Goal: Transaction & Acquisition: Purchase product/service

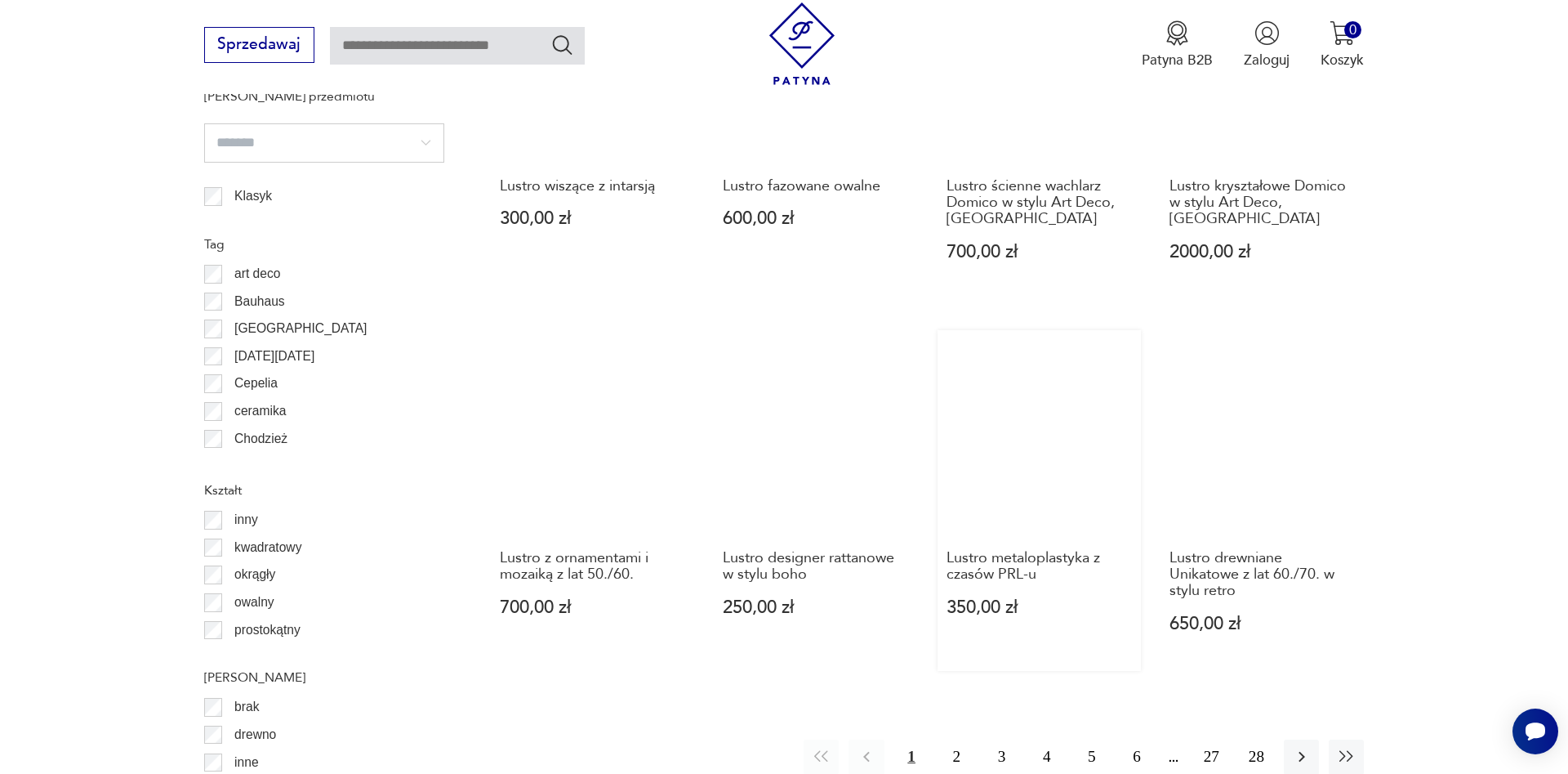
scroll to position [1802, 0]
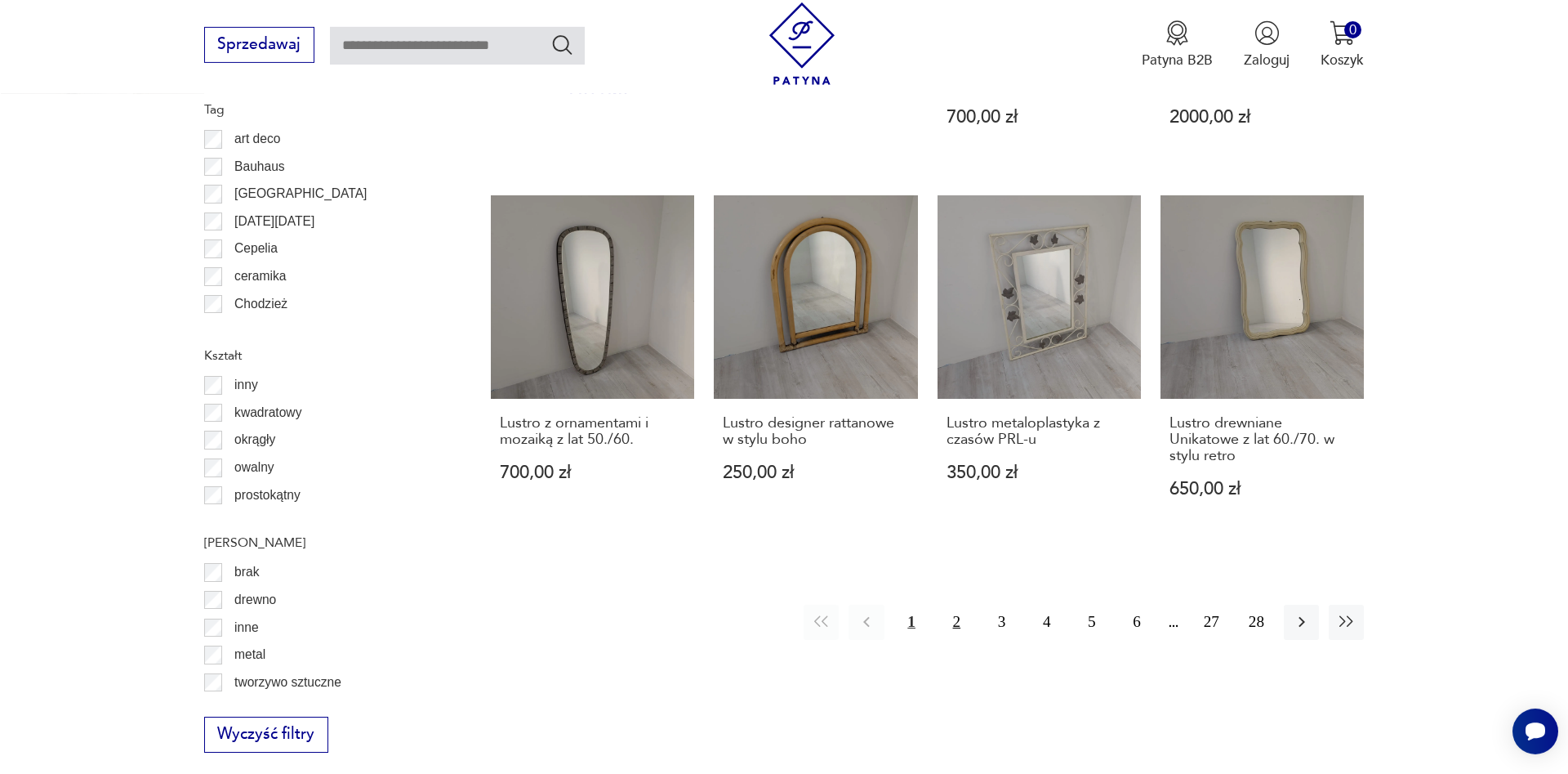
click at [960, 604] on button "2" at bounding box center [957, 622] width 35 height 35
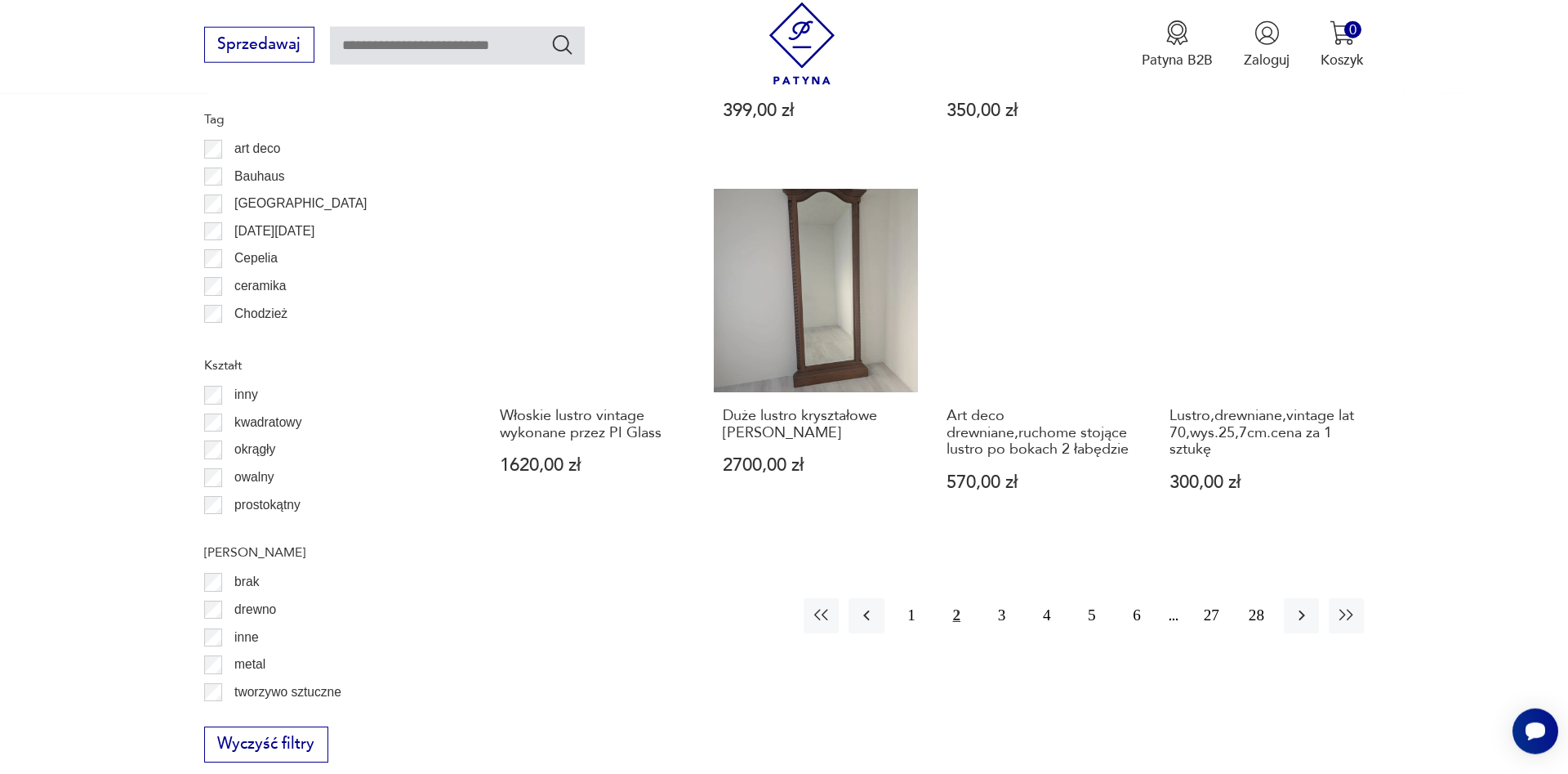
scroll to position [1794, 0]
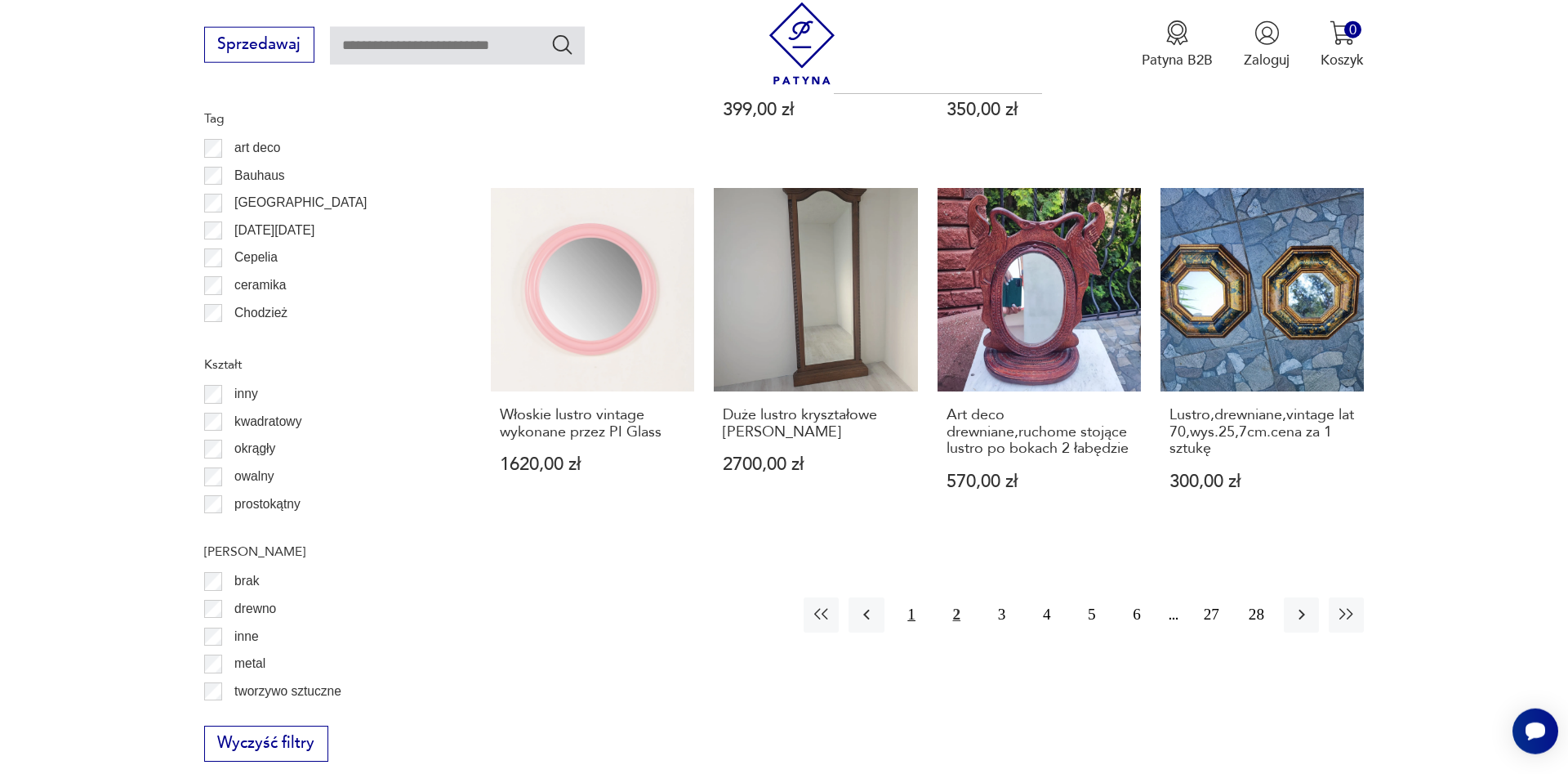
click at [912, 598] on button "1" at bounding box center [912, 615] width 35 height 35
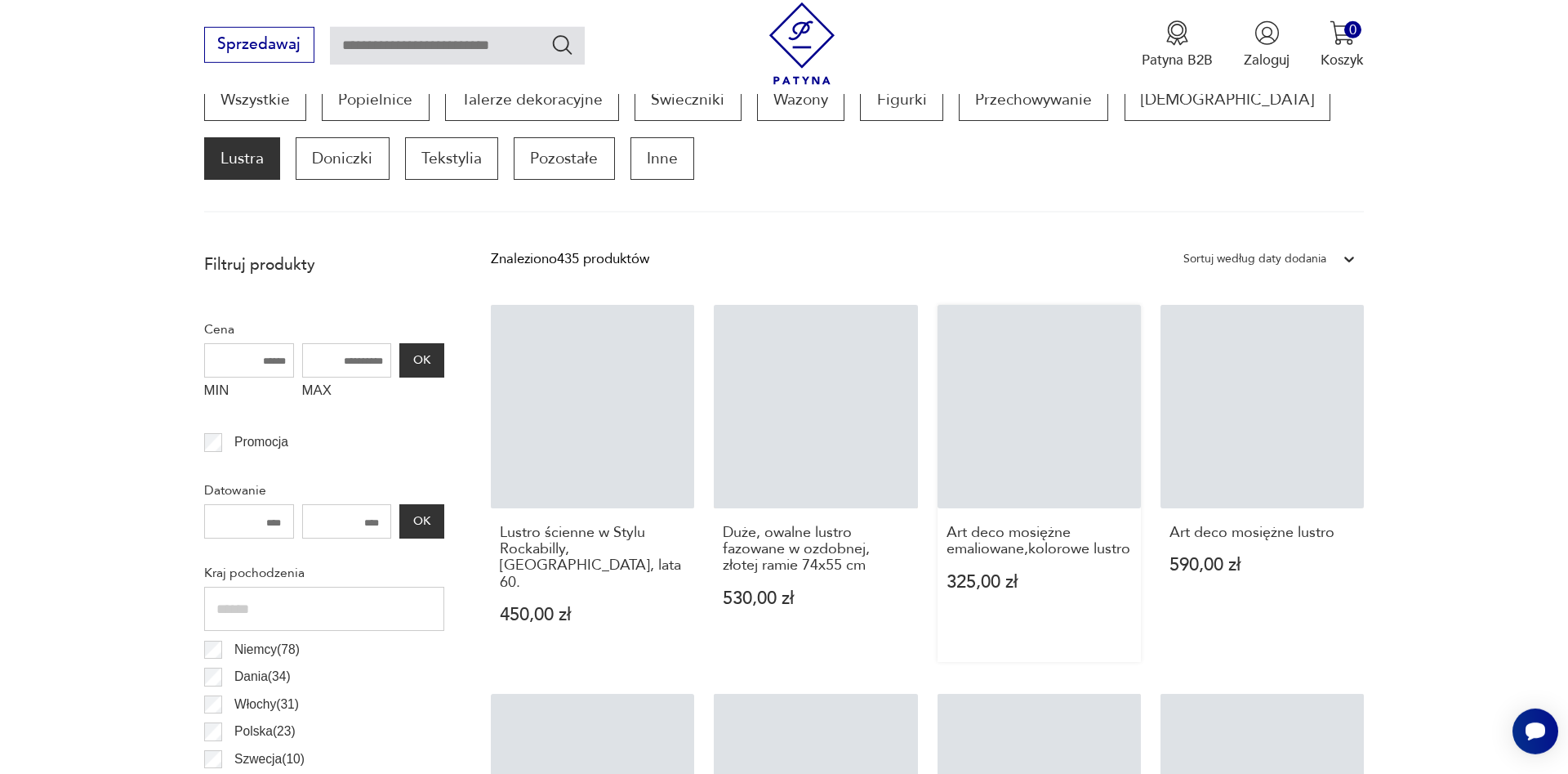
scroll to position [544, 0]
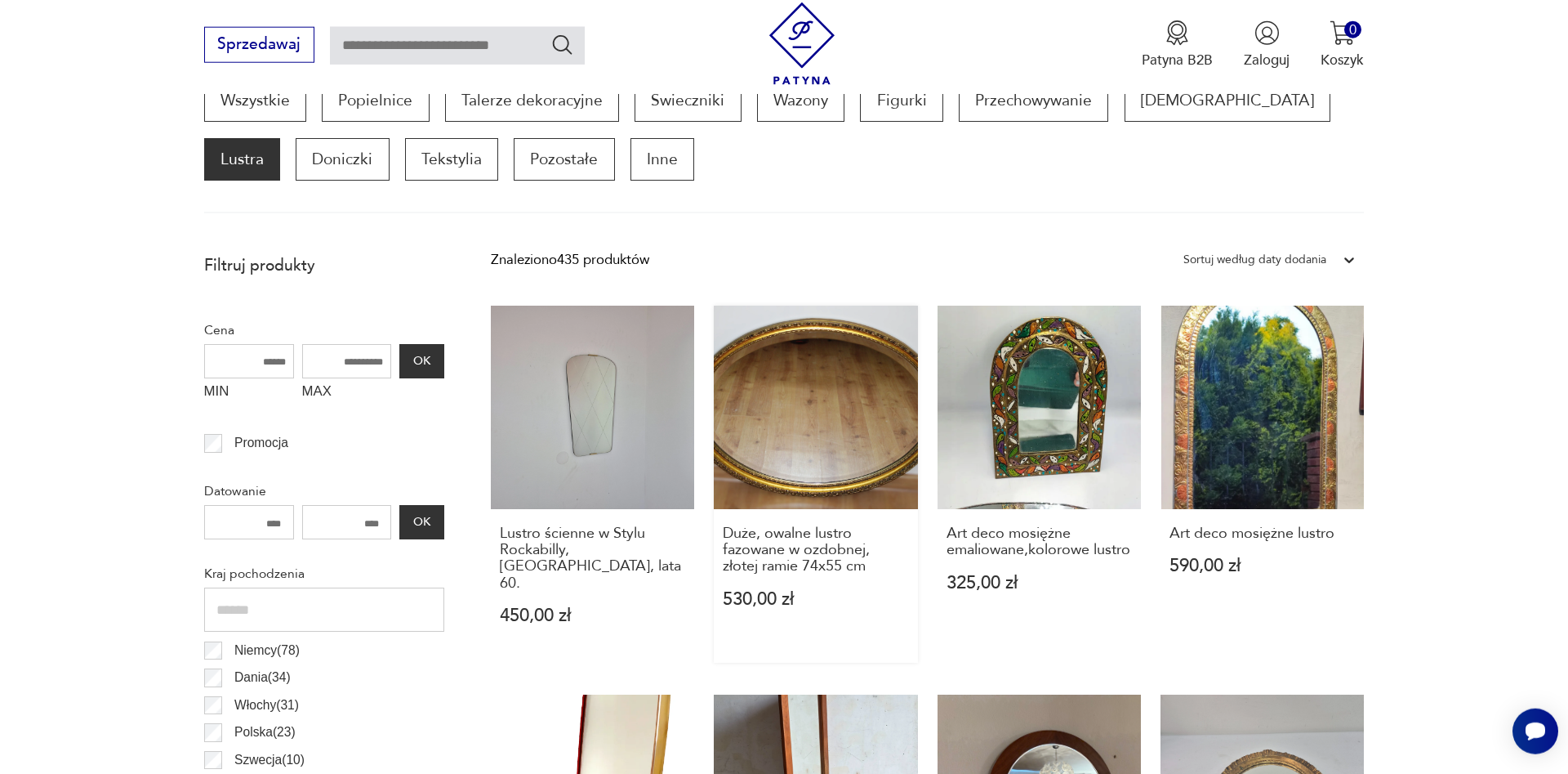
click at [787, 413] on link "Duże, owalne lustro fazowane w ozdobnej, złotej ramie 74x55 cm 530,00 zł" at bounding box center [815, 484] width 203 height 357
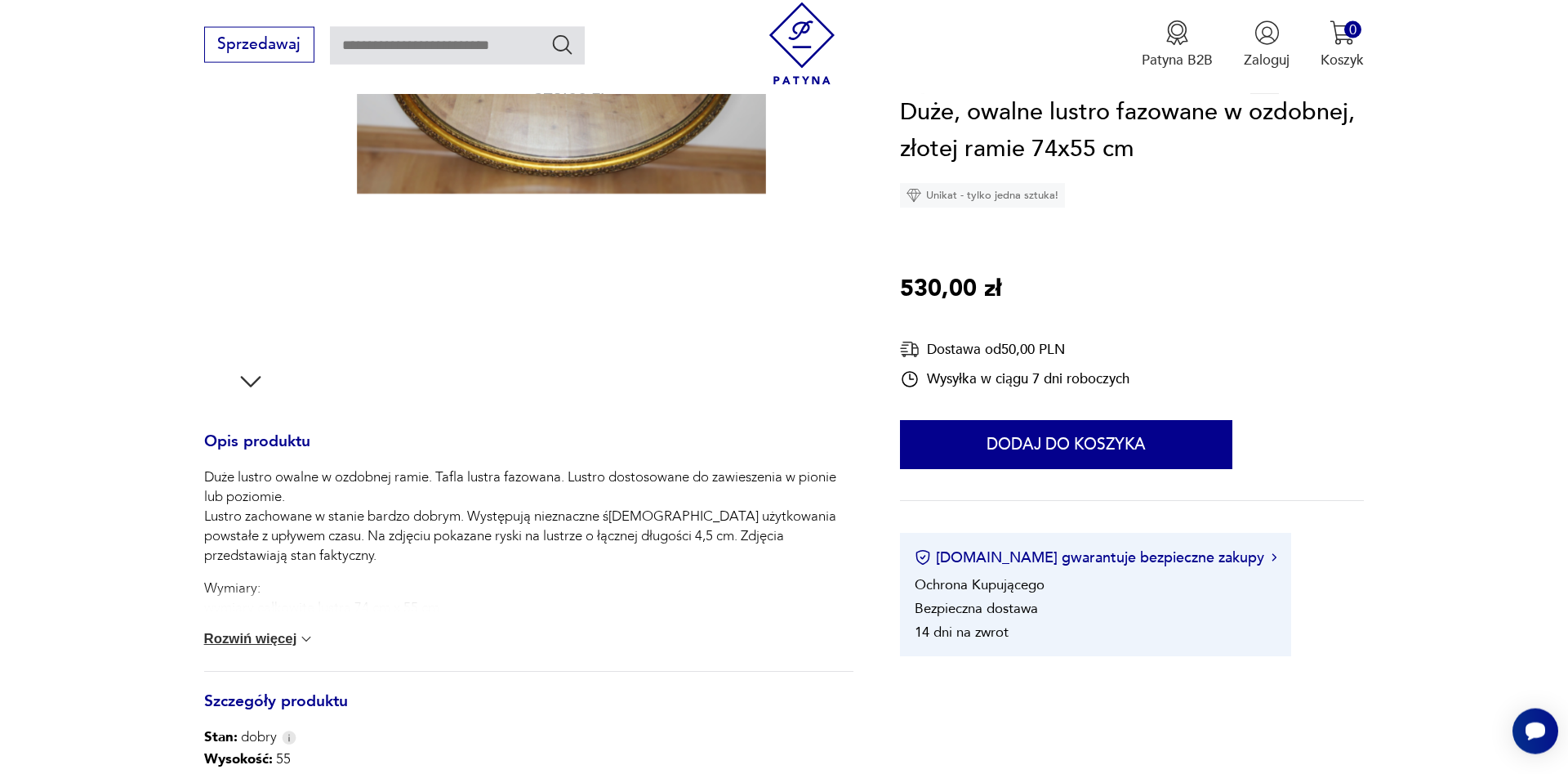
scroll to position [416, 0]
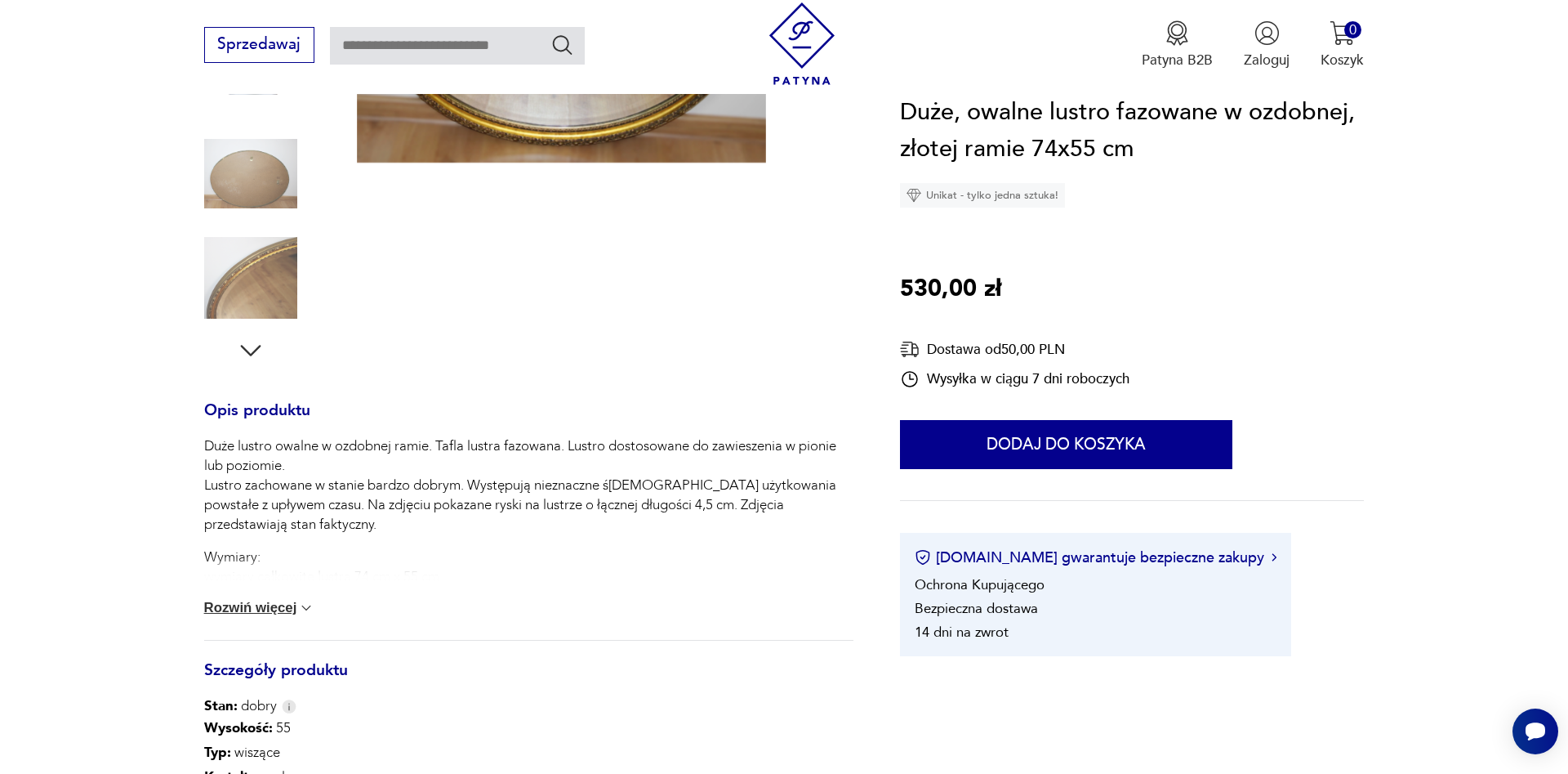
click at [307, 602] on img at bounding box center [306, 607] width 17 height 17
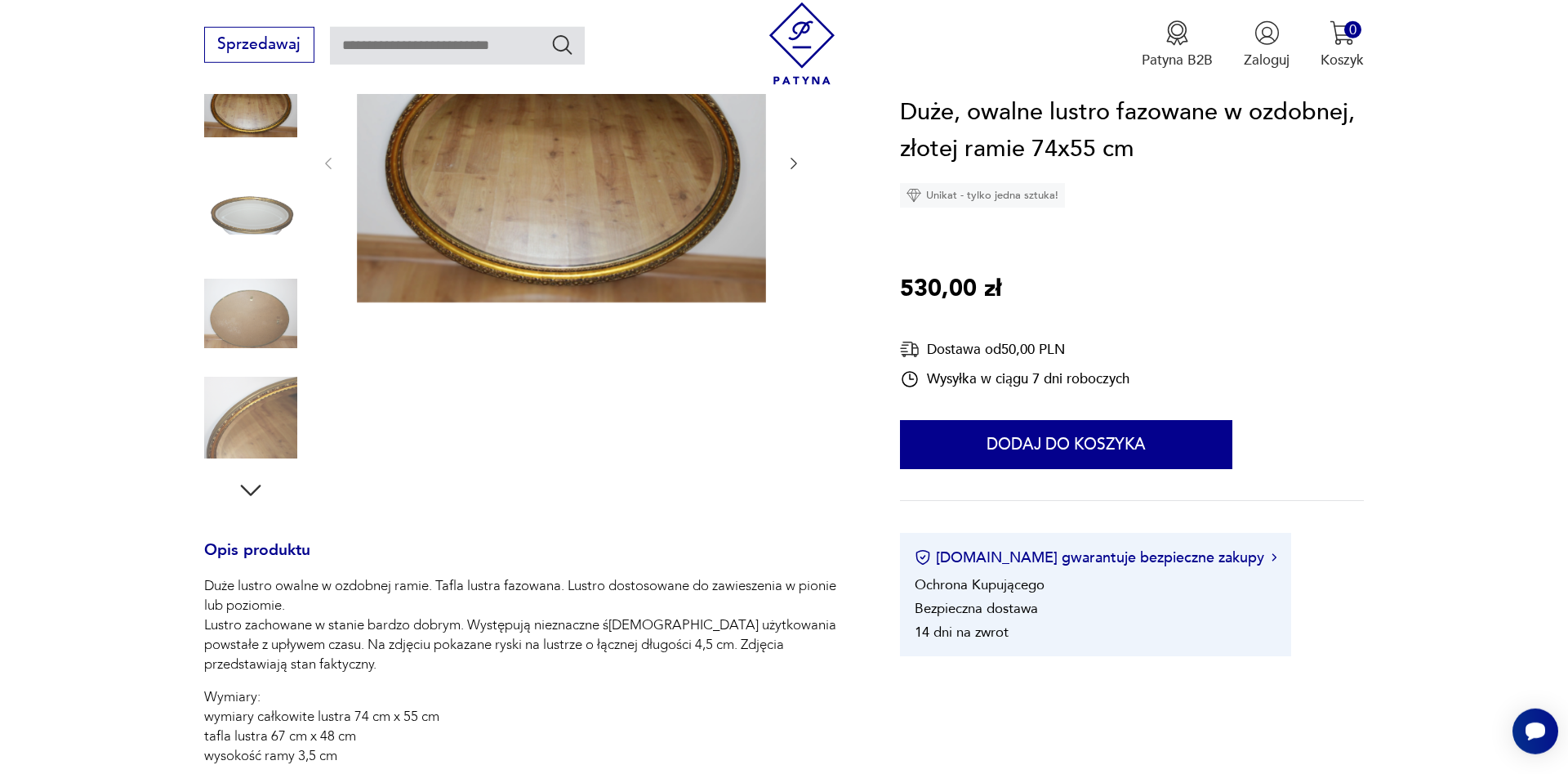
scroll to position [167, 0]
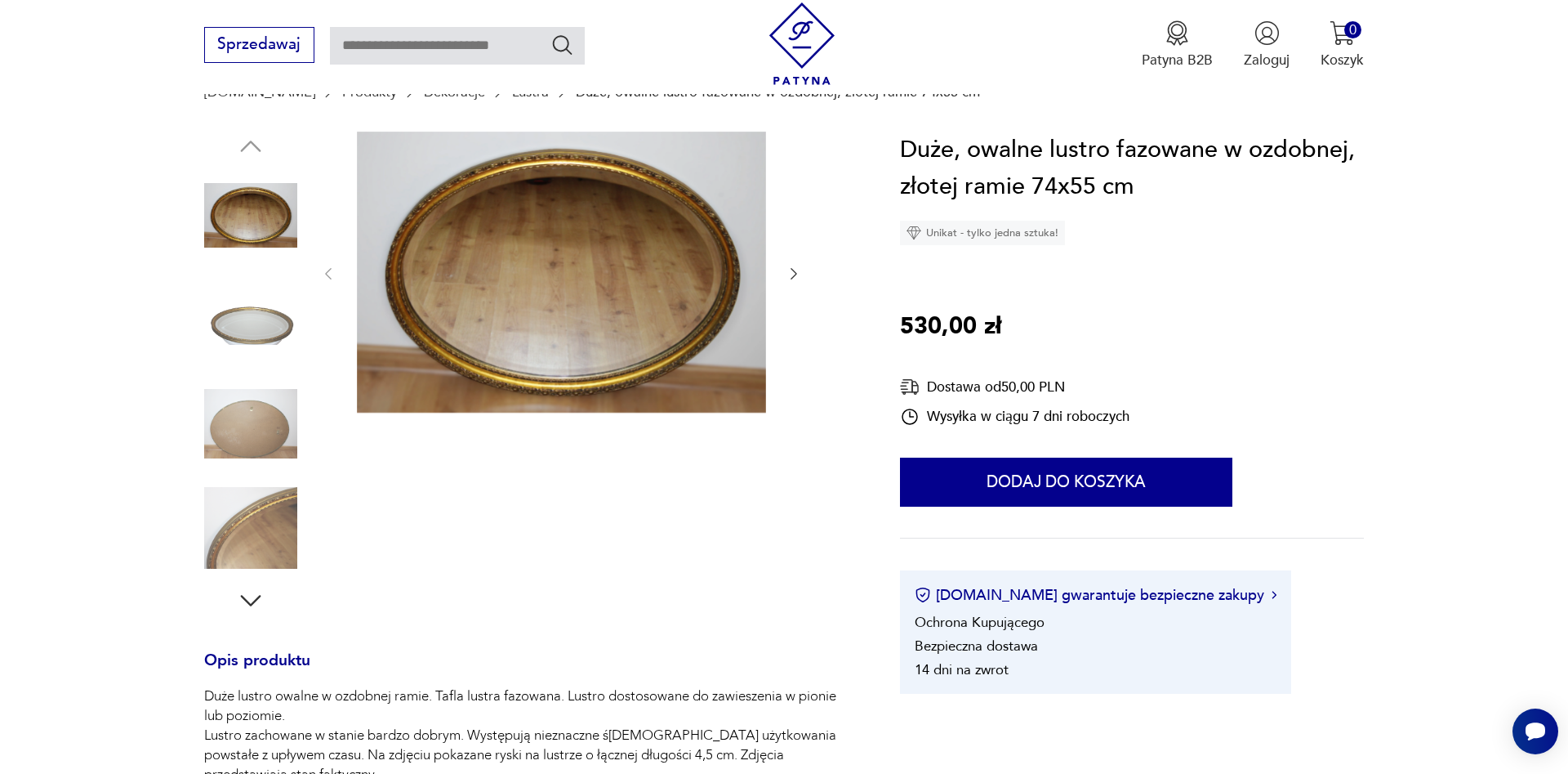
click at [794, 274] on icon "button" at bounding box center [793, 273] width 17 height 17
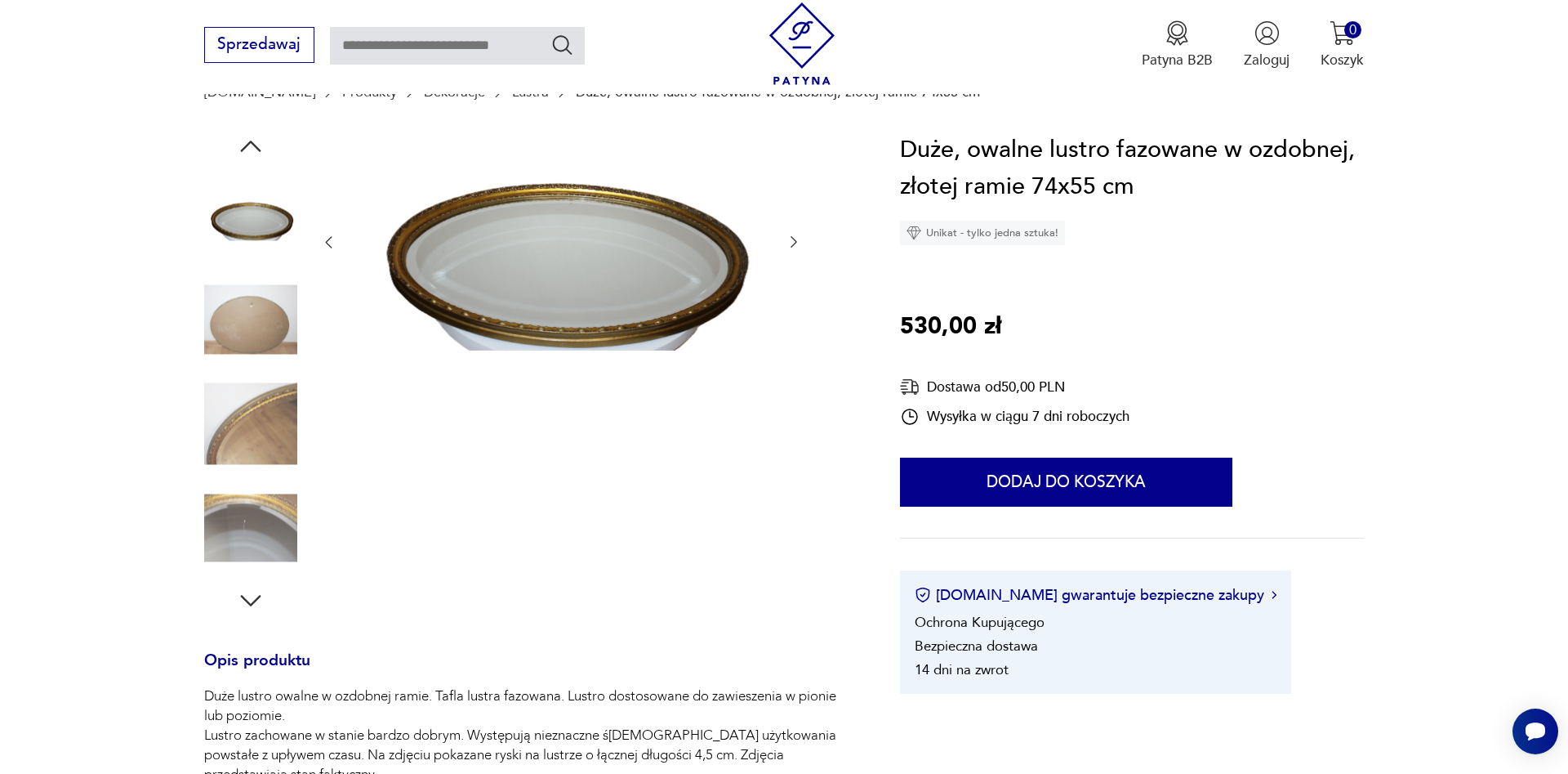
click at [794, 274] on div at bounding box center [561, 242] width 482 height 222
click at [790, 246] on icon "button" at bounding box center [793, 242] width 17 height 17
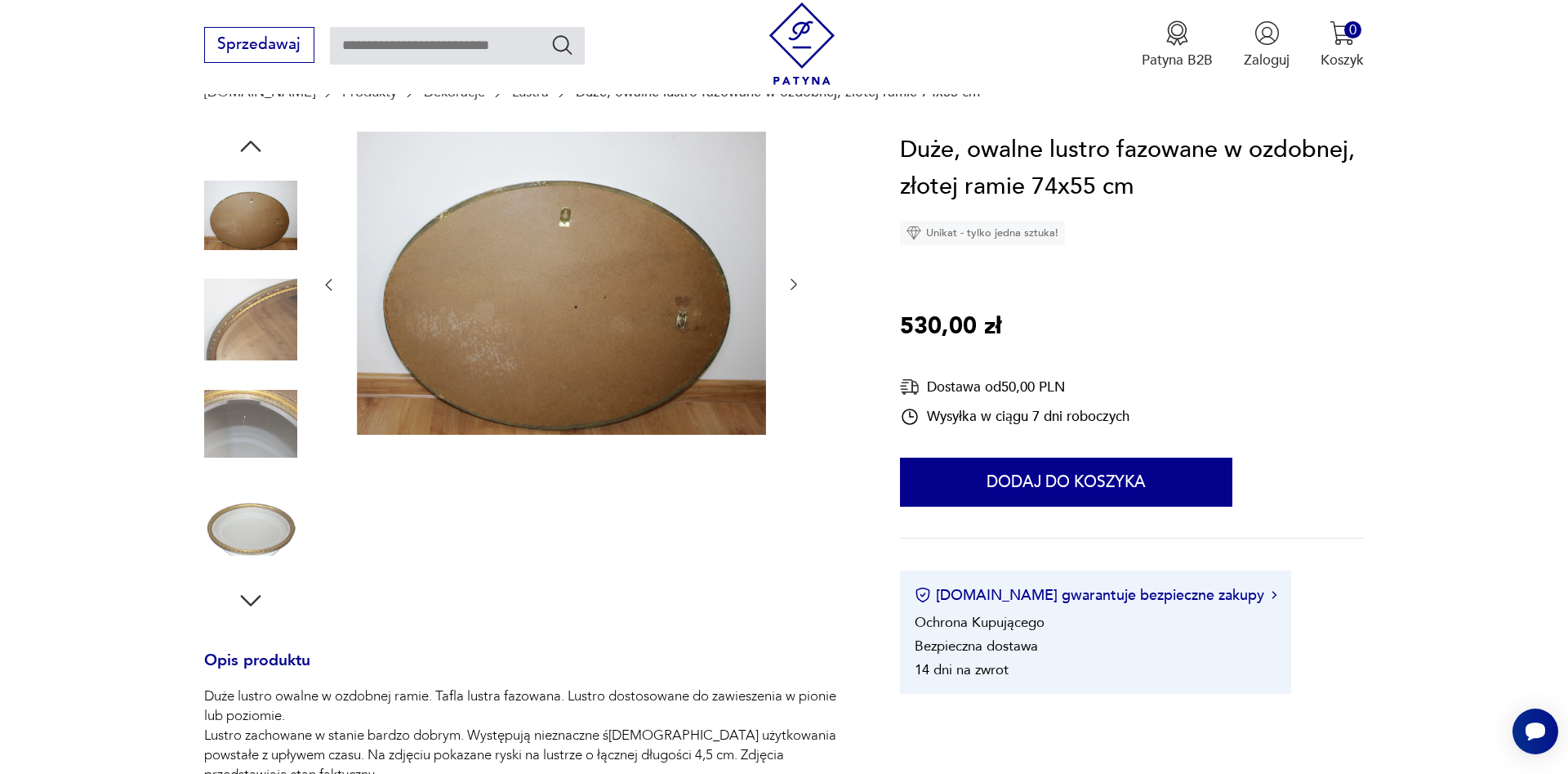
click at [790, 246] on div at bounding box center [561, 284] width 482 height 307
click at [791, 288] on icon "button" at bounding box center [793, 284] width 17 height 17
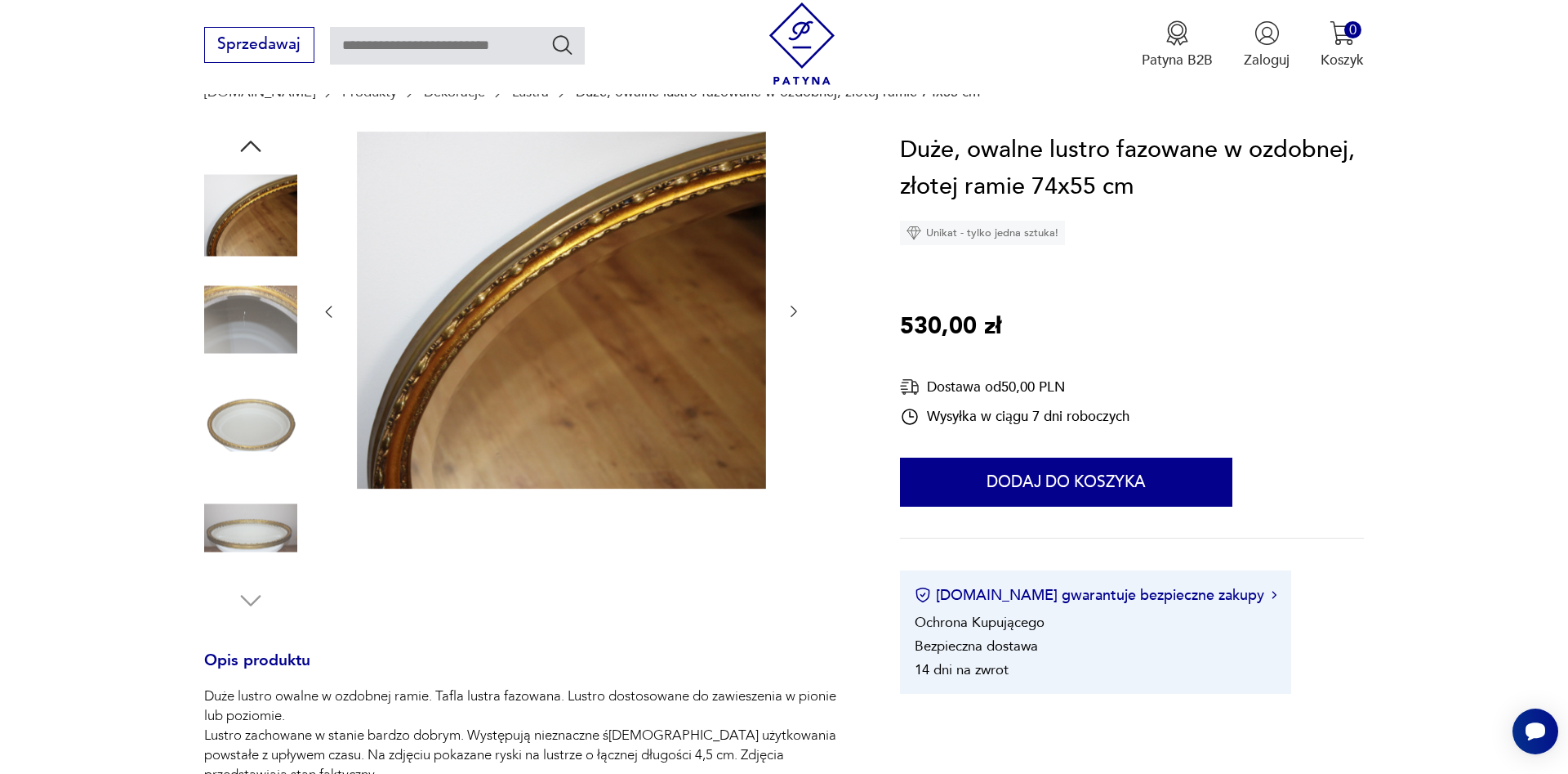
click at [793, 313] on icon "button" at bounding box center [793, 311] width 17 height 17
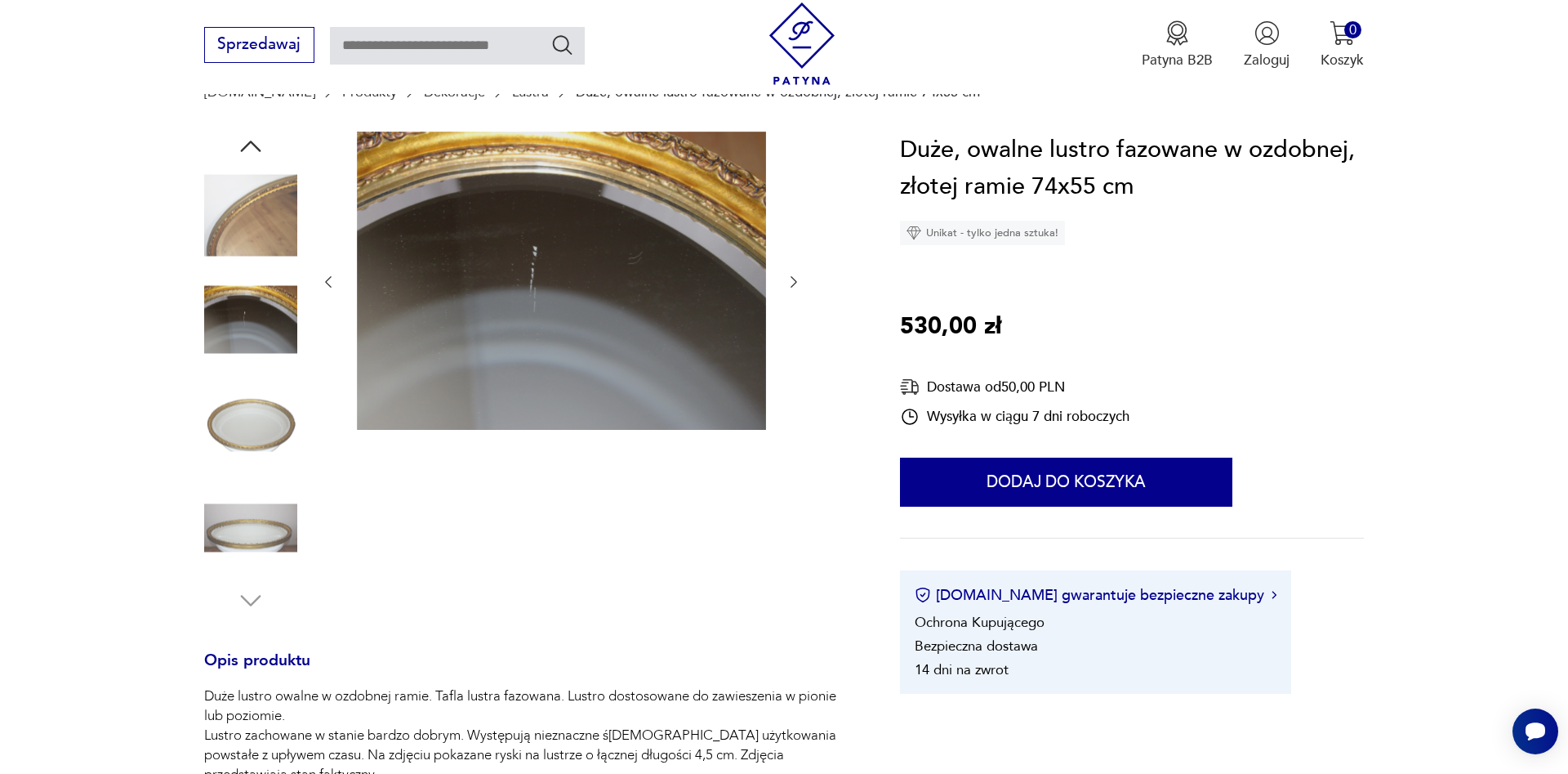
click at [793, 313] on div at bounding box center [561, 282] width 482 height 302
click at [791, 283] on icon "button" at bounding box center [793, 282] width 17 height 17
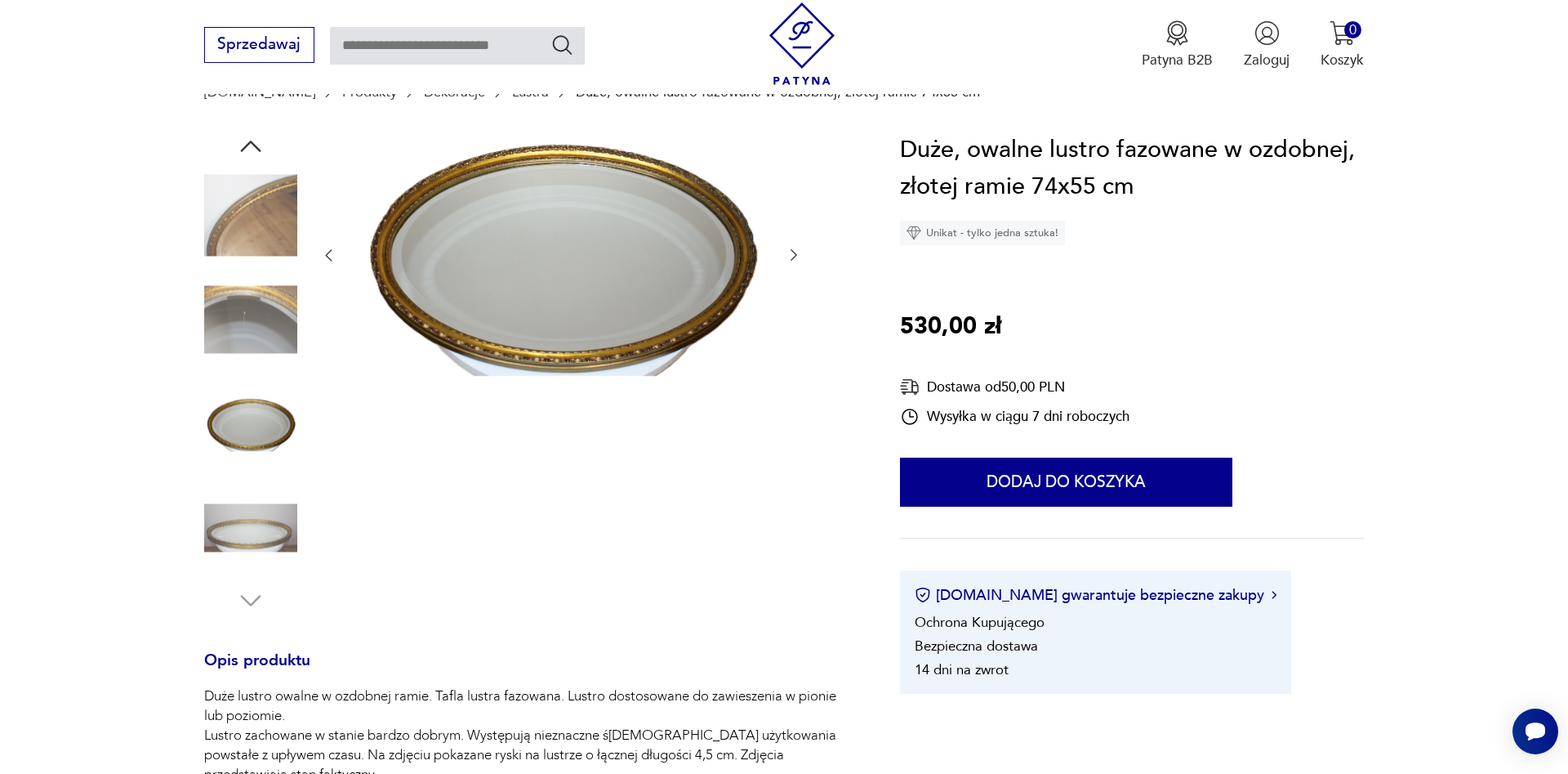
click at [791, 283] on div at bounding box center [561, 255] width 482 height 248
click at [248, 210] on img at bounding box center [250, 215] width 93 height 93
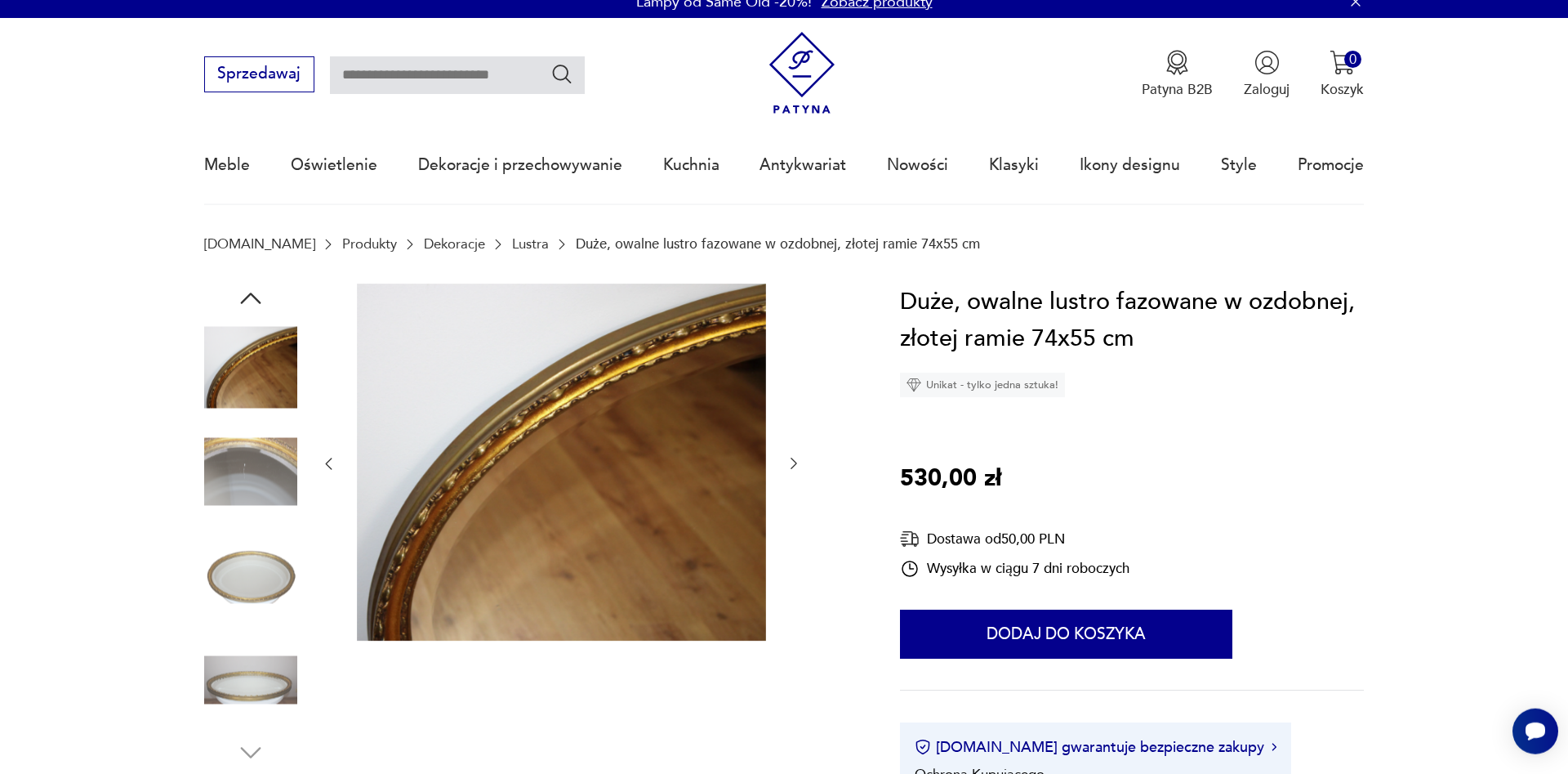
scroll to position [0, 0]
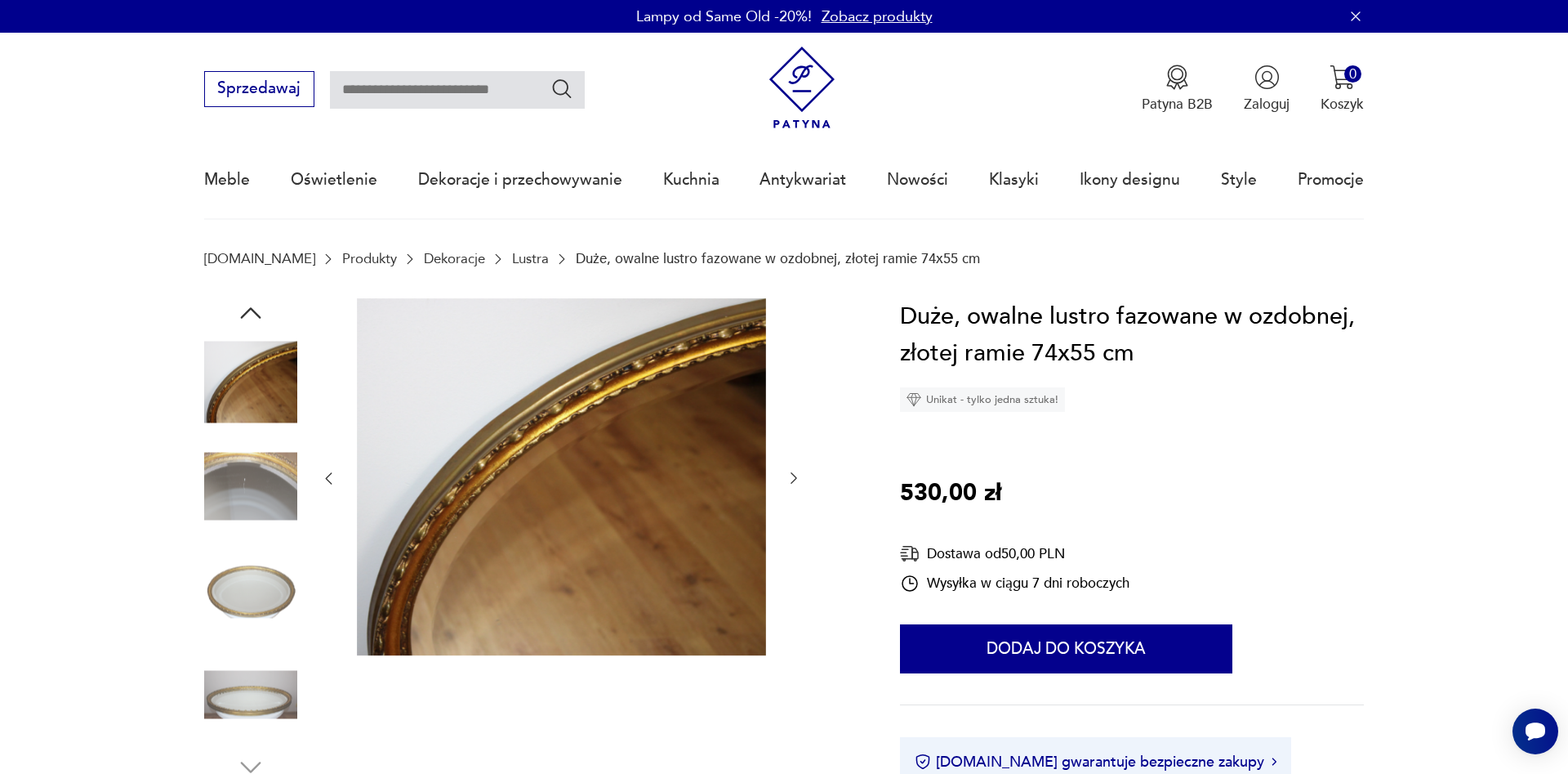
click at [274, 387] on img at bounding box center [250, 382] width 93 height 93
click at [329, 478] on icon "button" at bounding box center [328, 477] width 17 height 17
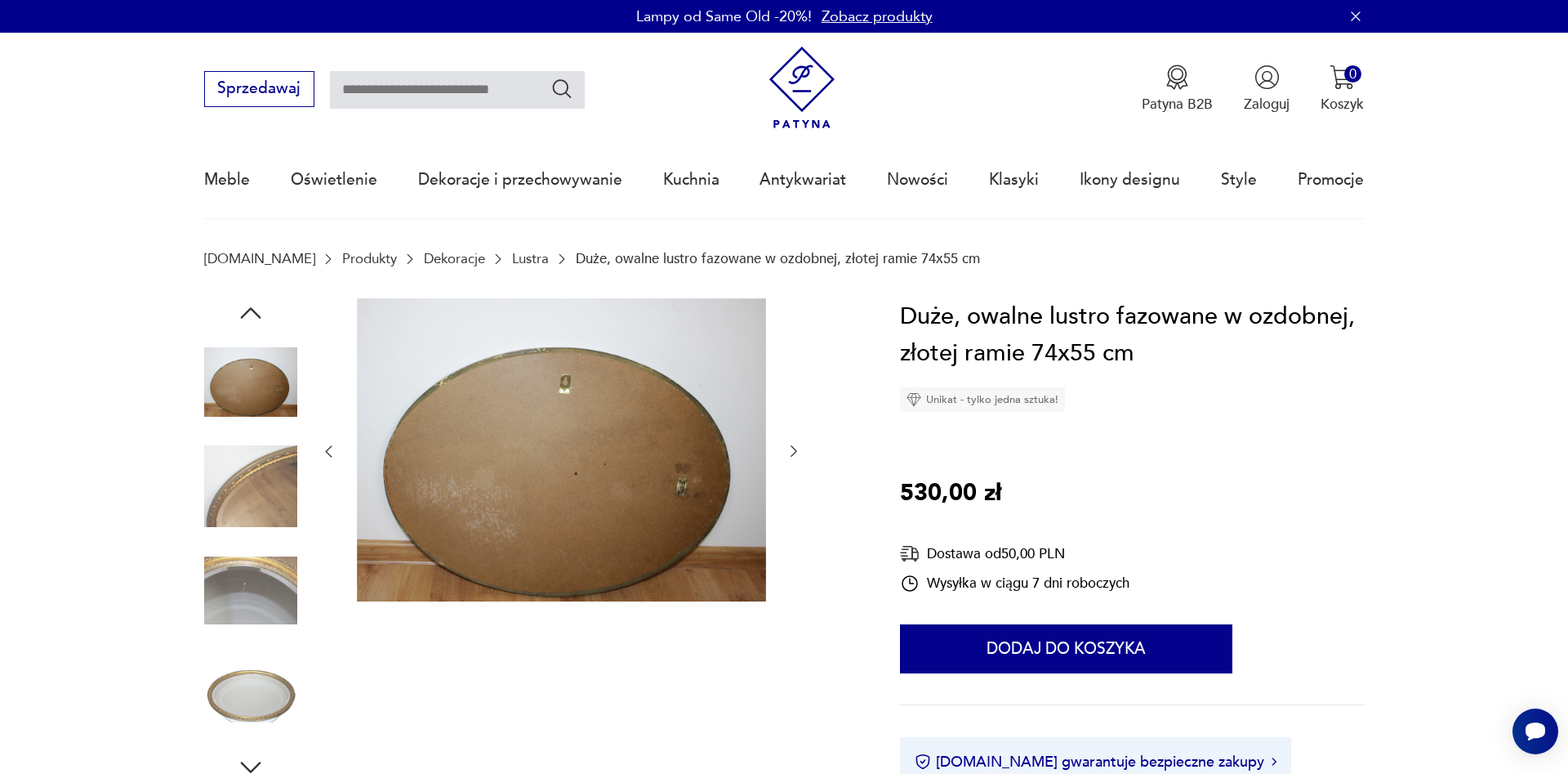
click at [329, 478] on div at bounding box center [561, 451] width 482 height 307
click at [326, 445] on icon "button" at bounding box center [328, 451] width 17 height 17
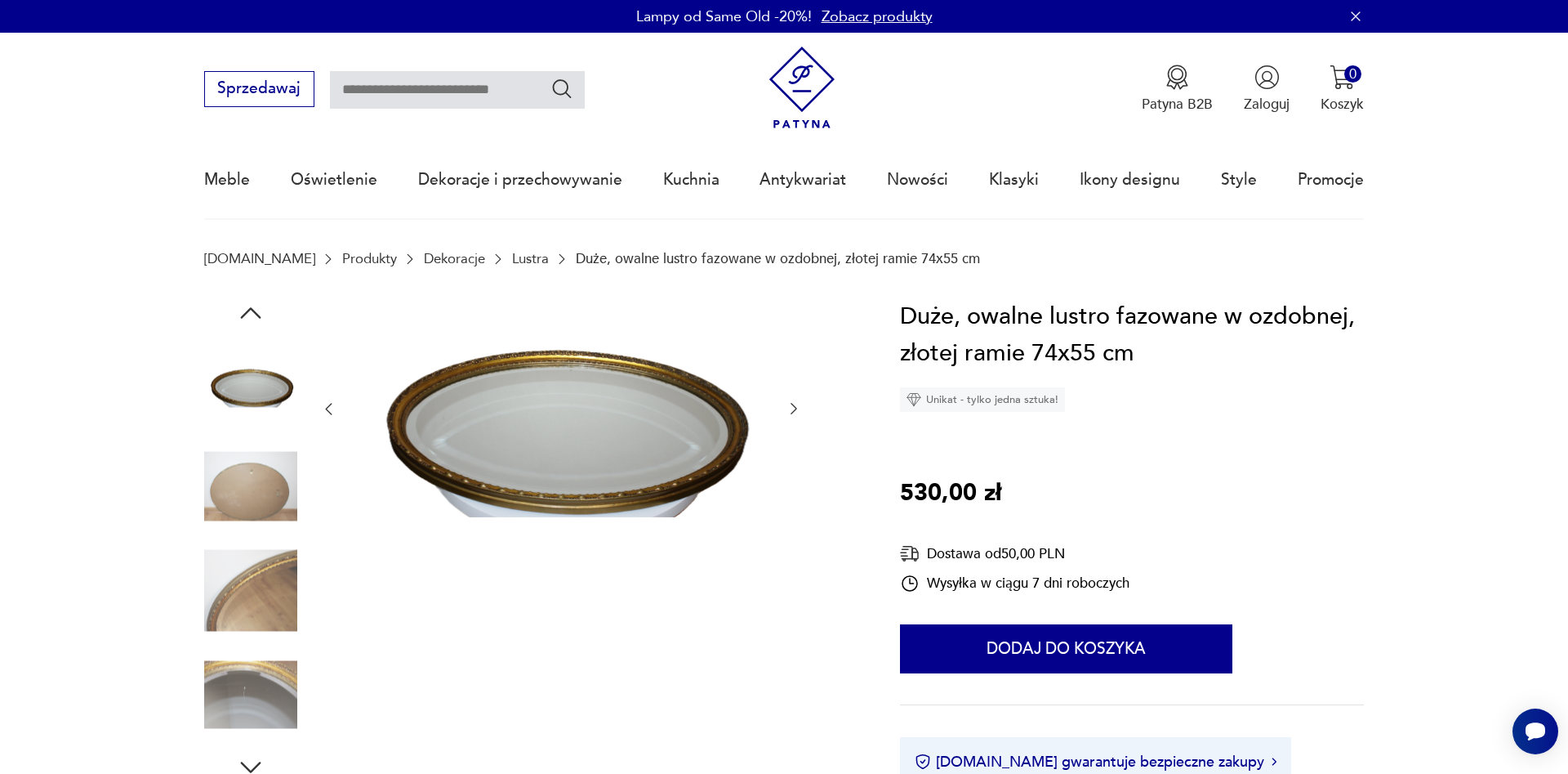
click at [330, 409] on icon "button" at bounding box center [328, 408] width 17 height 17
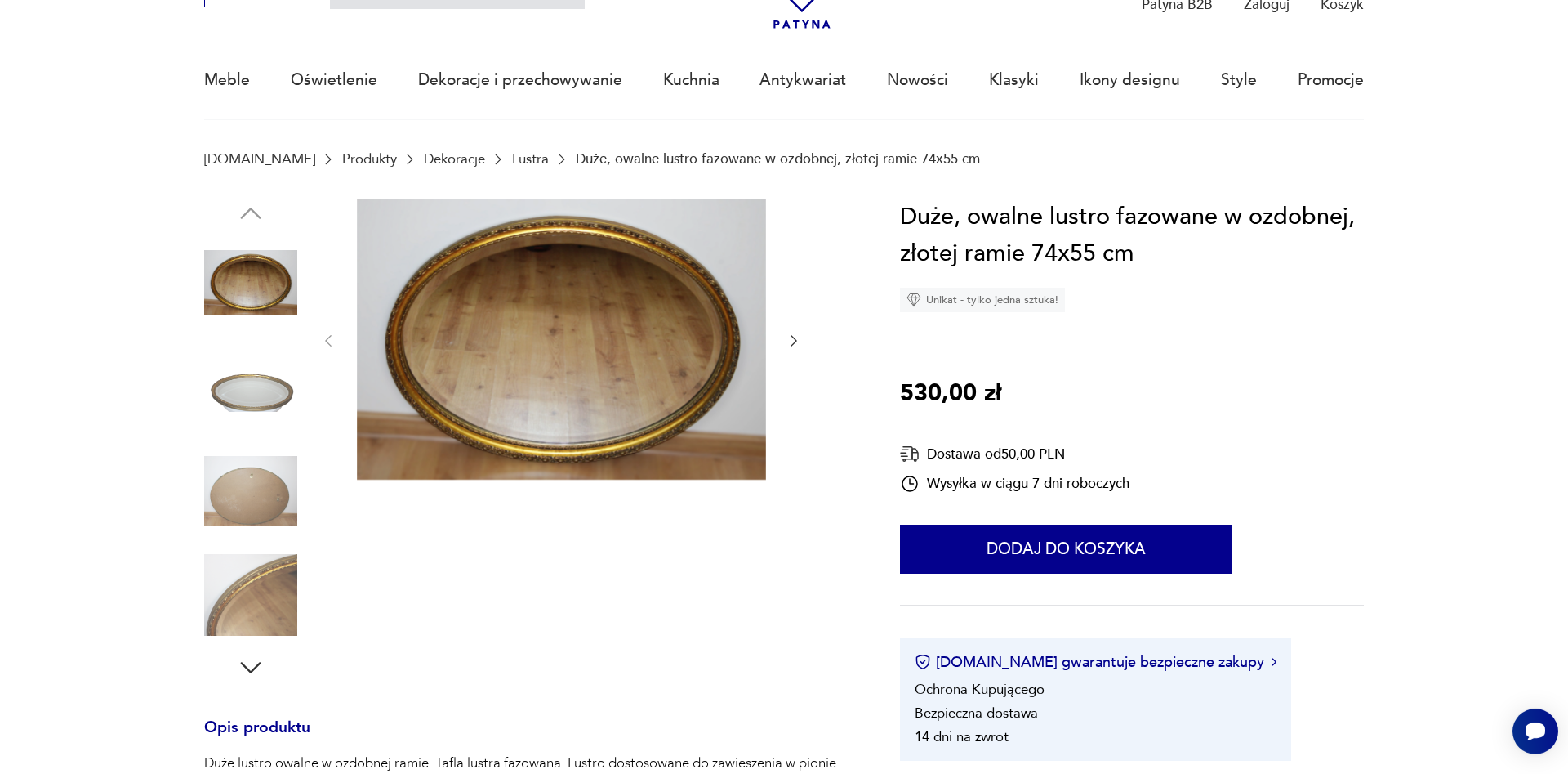
scroll to position [83, 0]
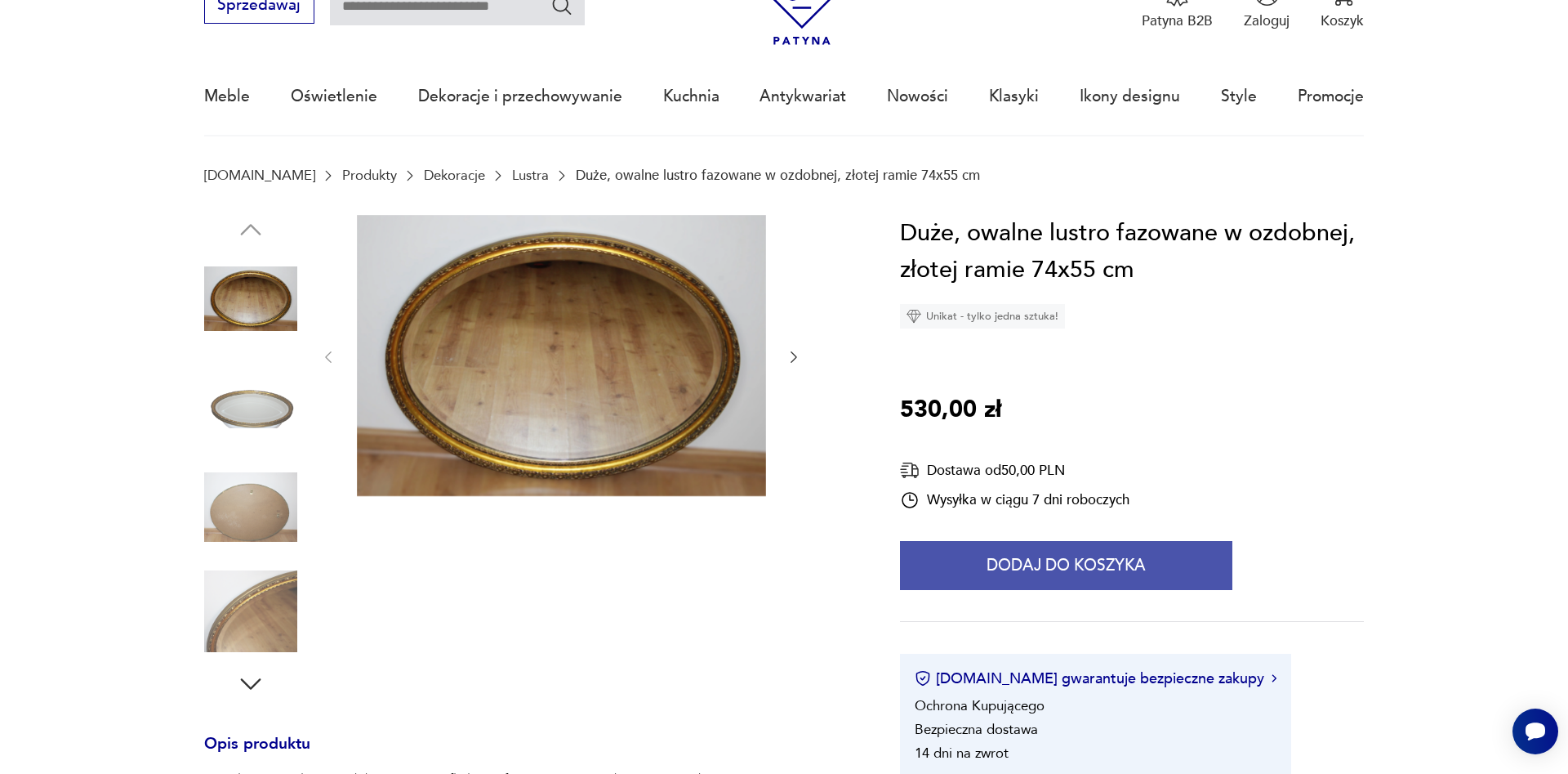
click at [984, 571] on button "Dodaj do koszyka" at bounding box center [1065, 565] width 332 height 49
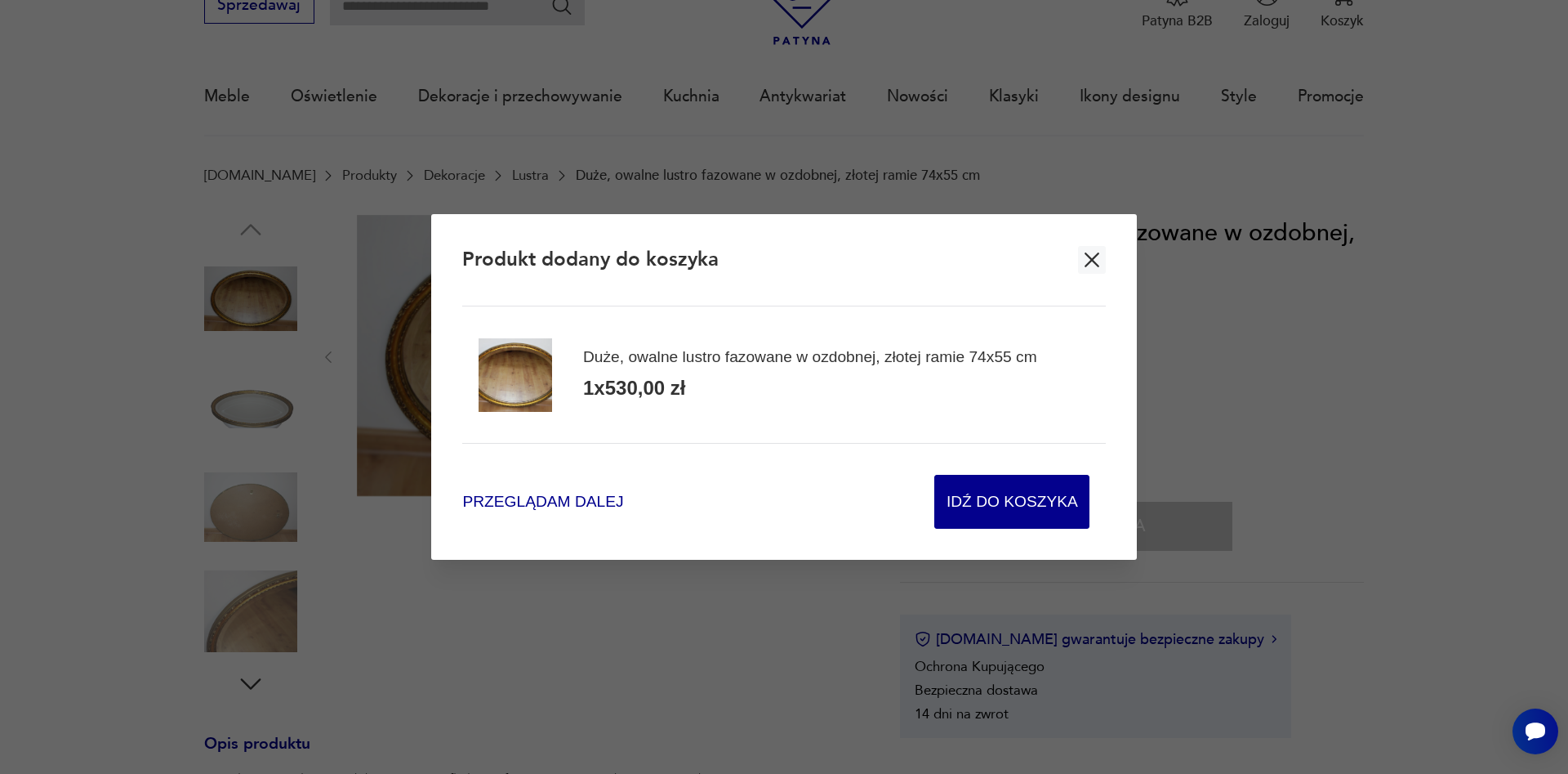
click at [511, 505] on span "Przeglądam dalej" at bounding box center [542, 502] width 161 height 22
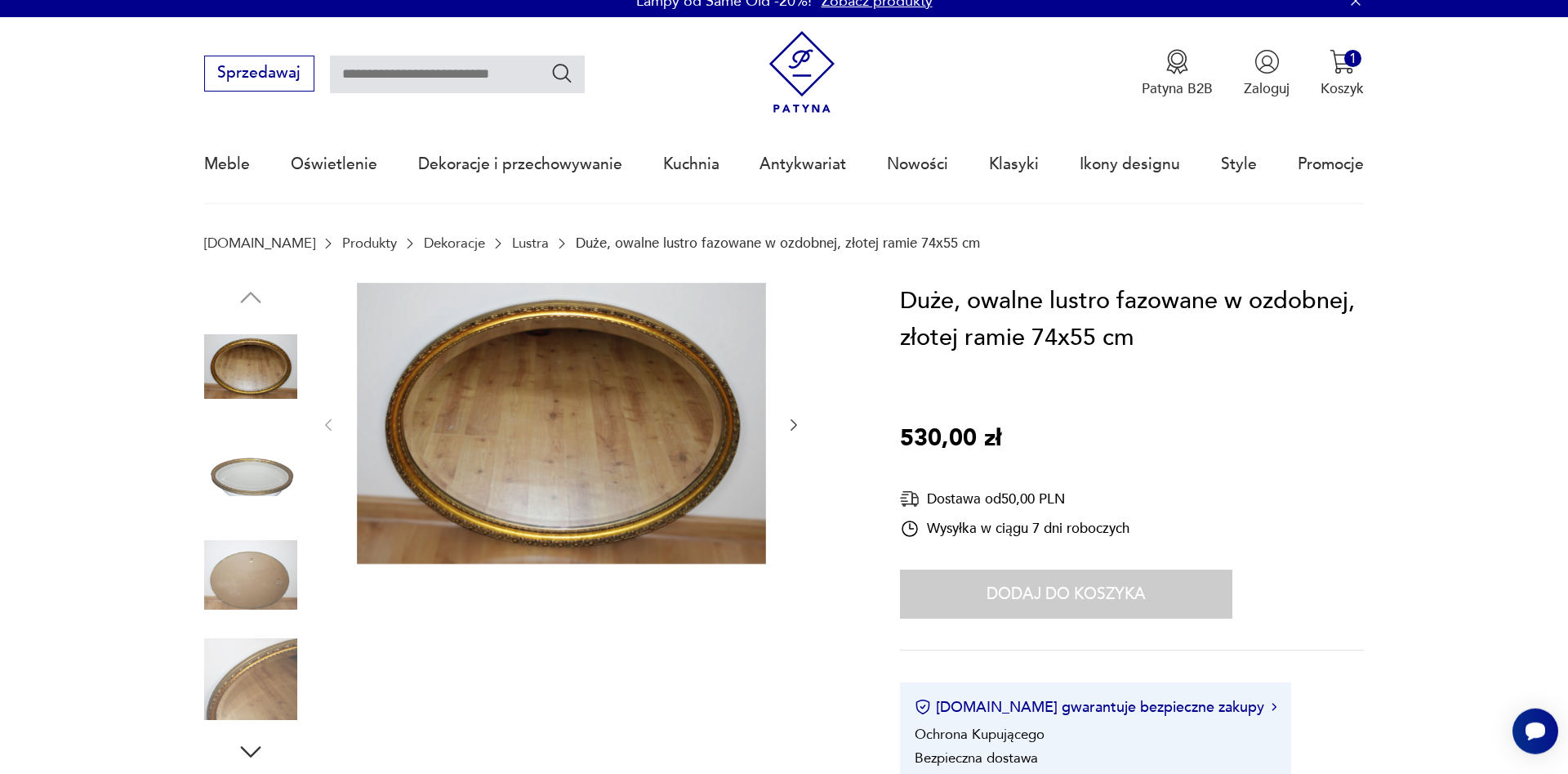
scroll to position [0, 0]
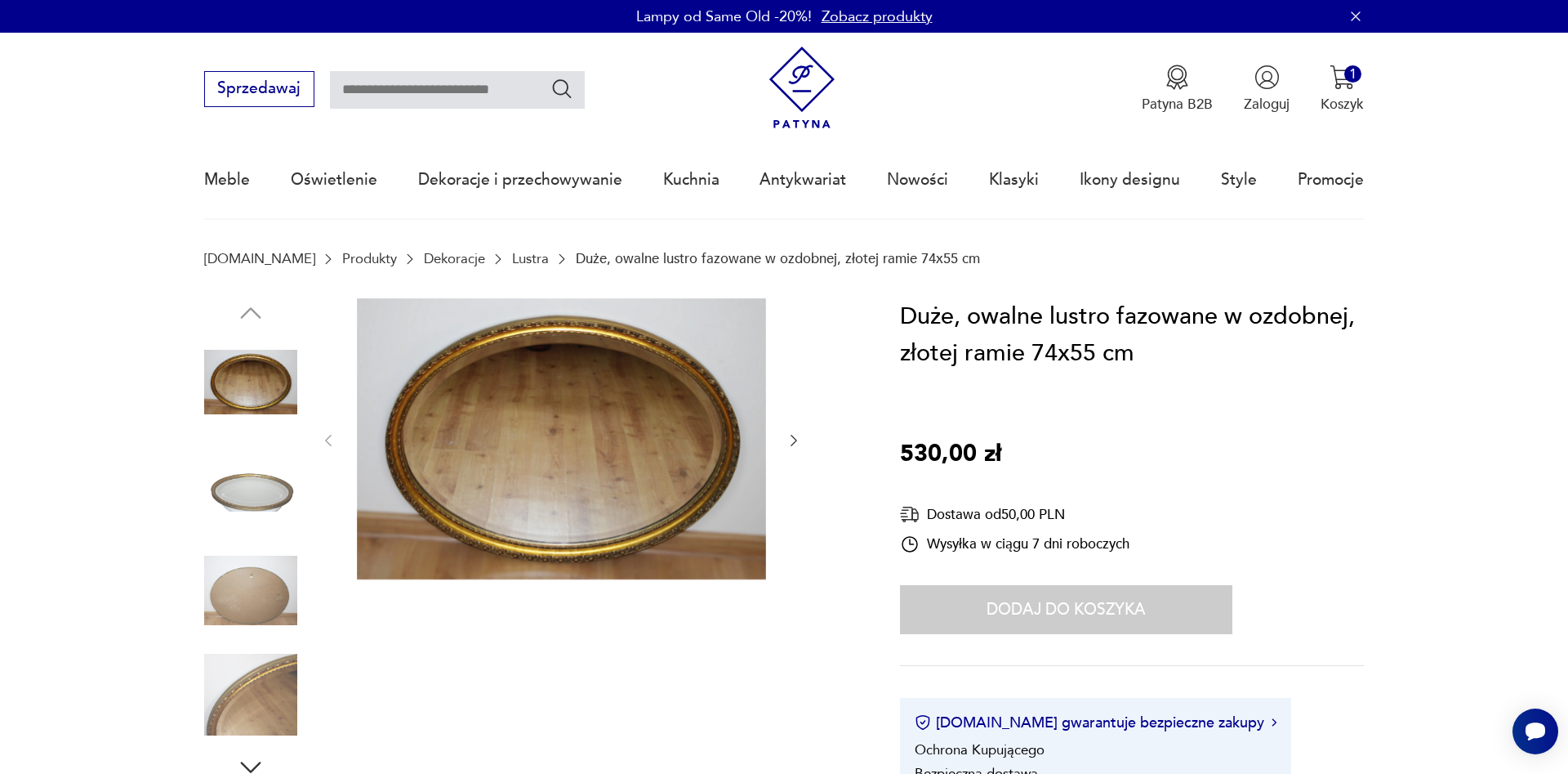
scroll to position [544, 0]
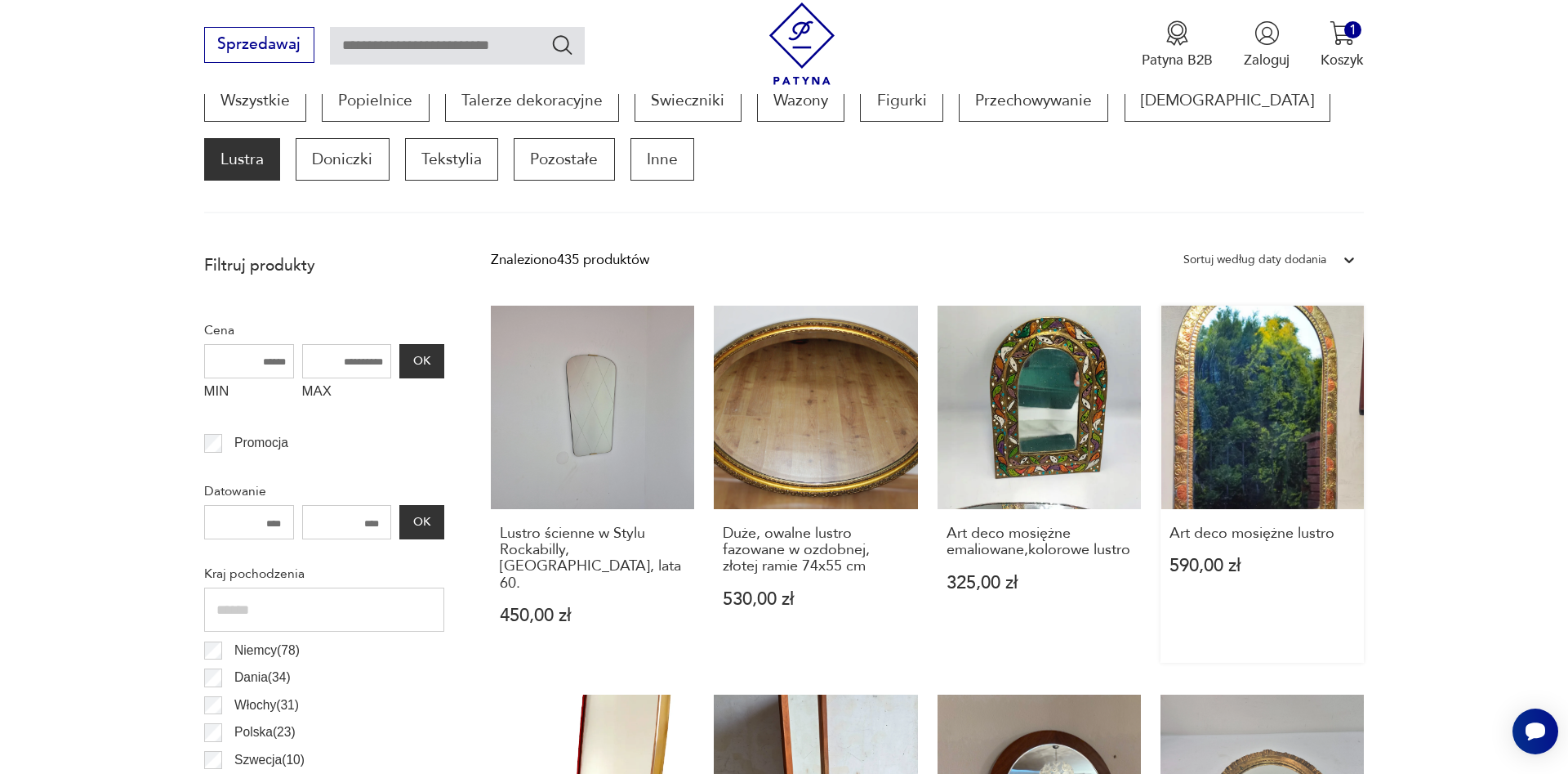
click at [1266, 451] on link "Art deco mosiężne lustro 590,00 zł" at bounding box center [1261, 484] width 203 height 357
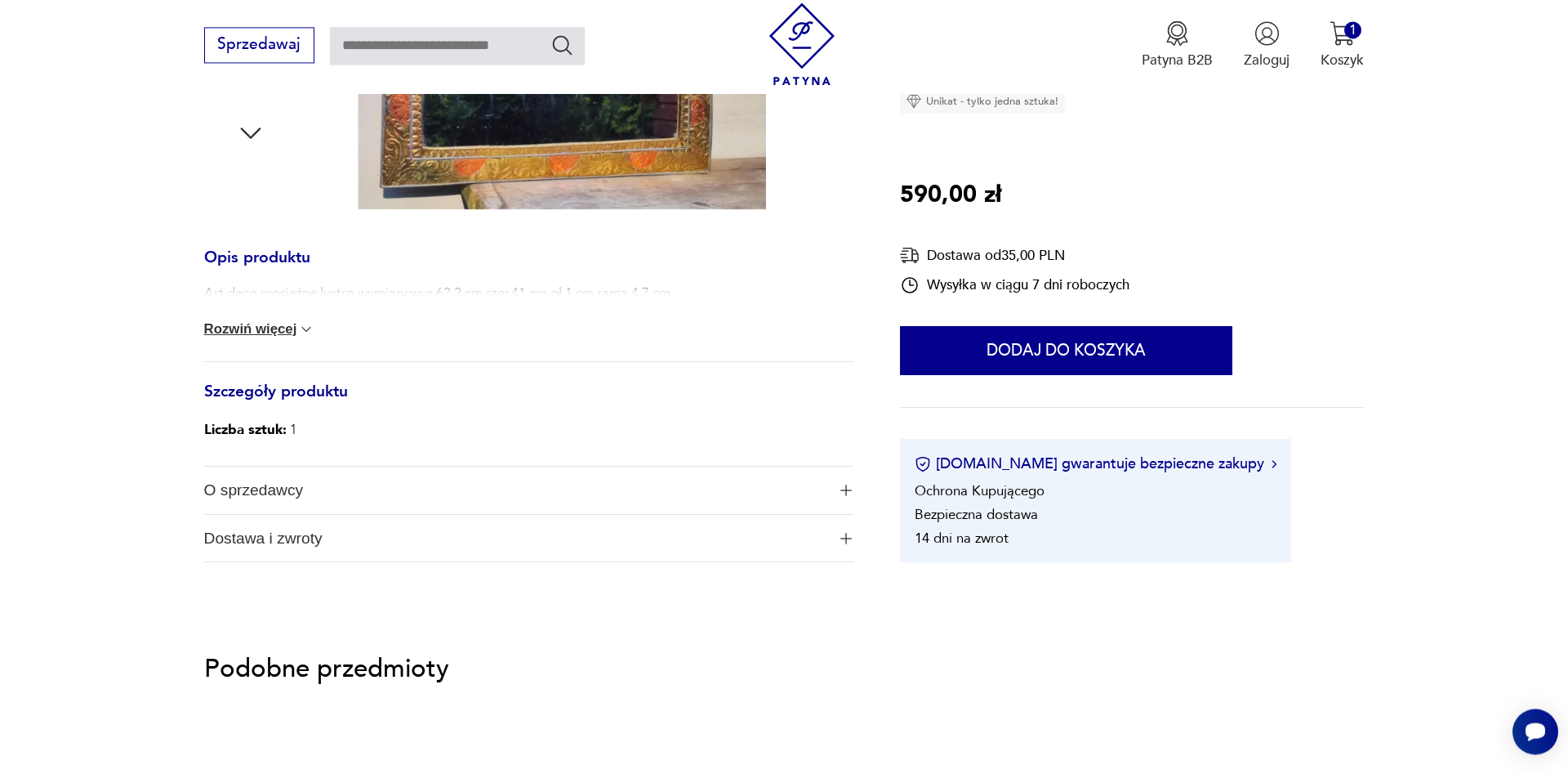
scroll to position [667, 0]
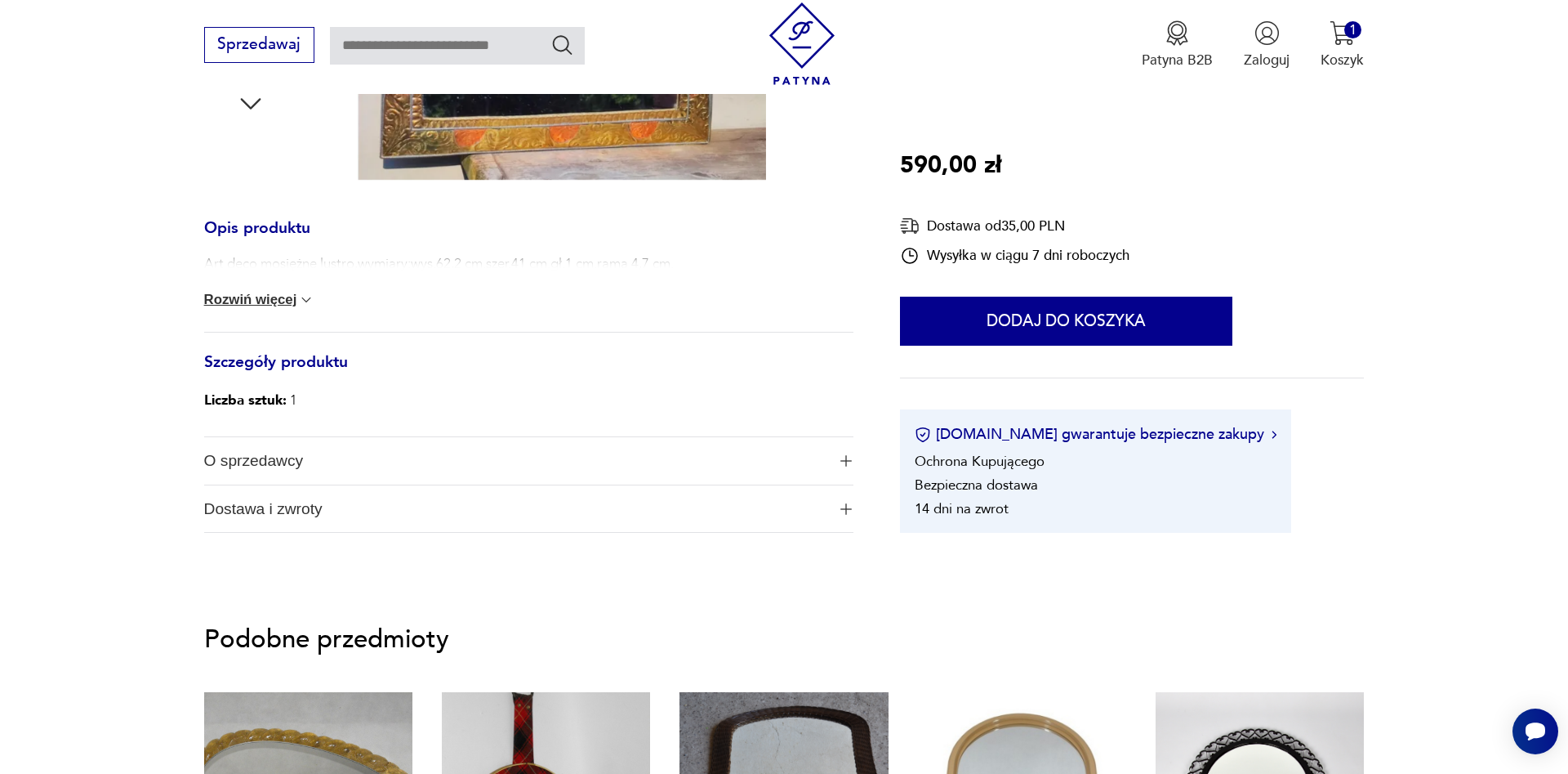
click at [305, 297] on button "Rozwiń więcej" at bounding box center [259, 300] width 111 height 17
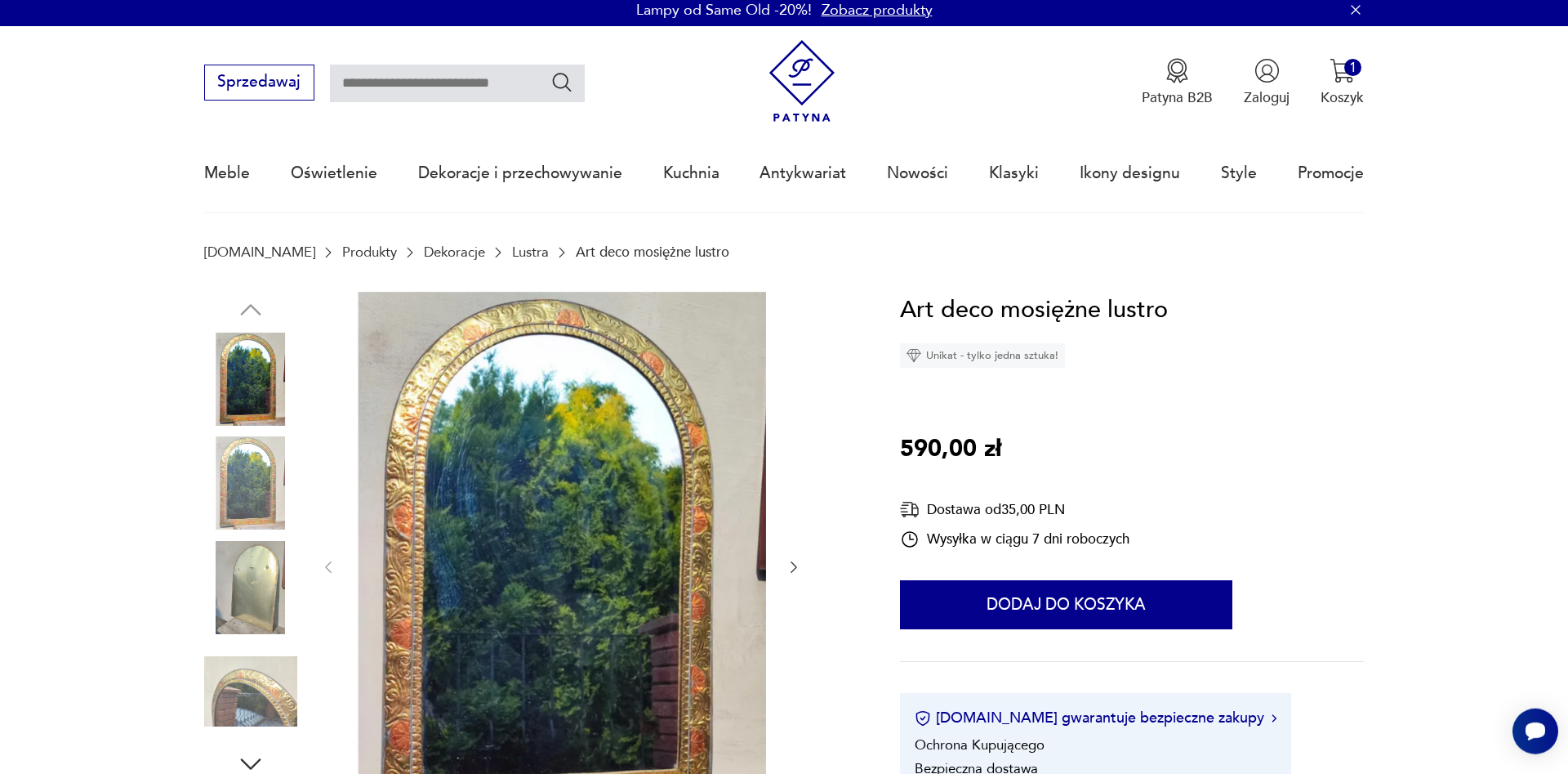
scroll to position [0, 0]
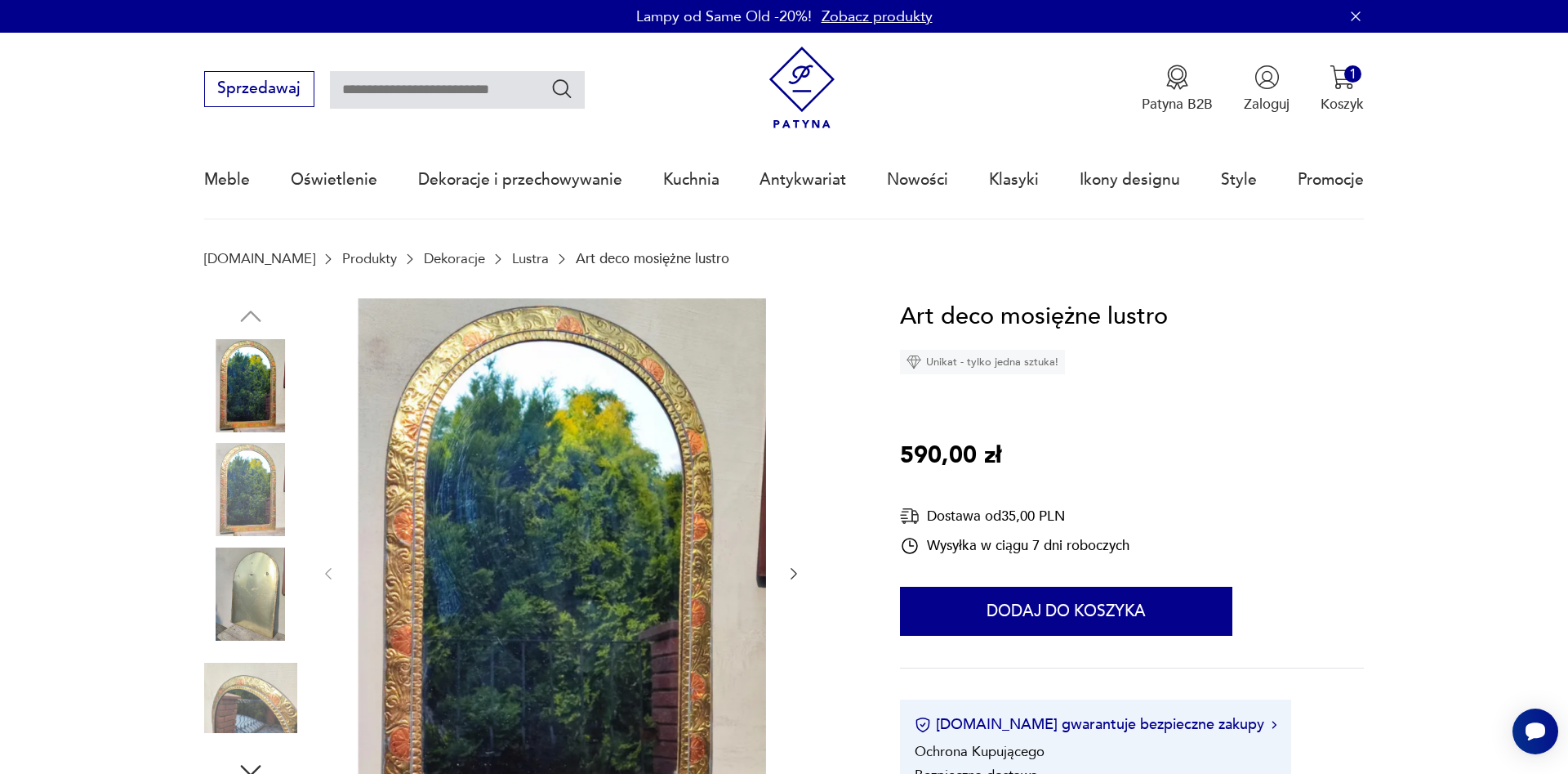
click at [794, 572] on icon "button" at bounding box center [793, 574] width 7 height 12
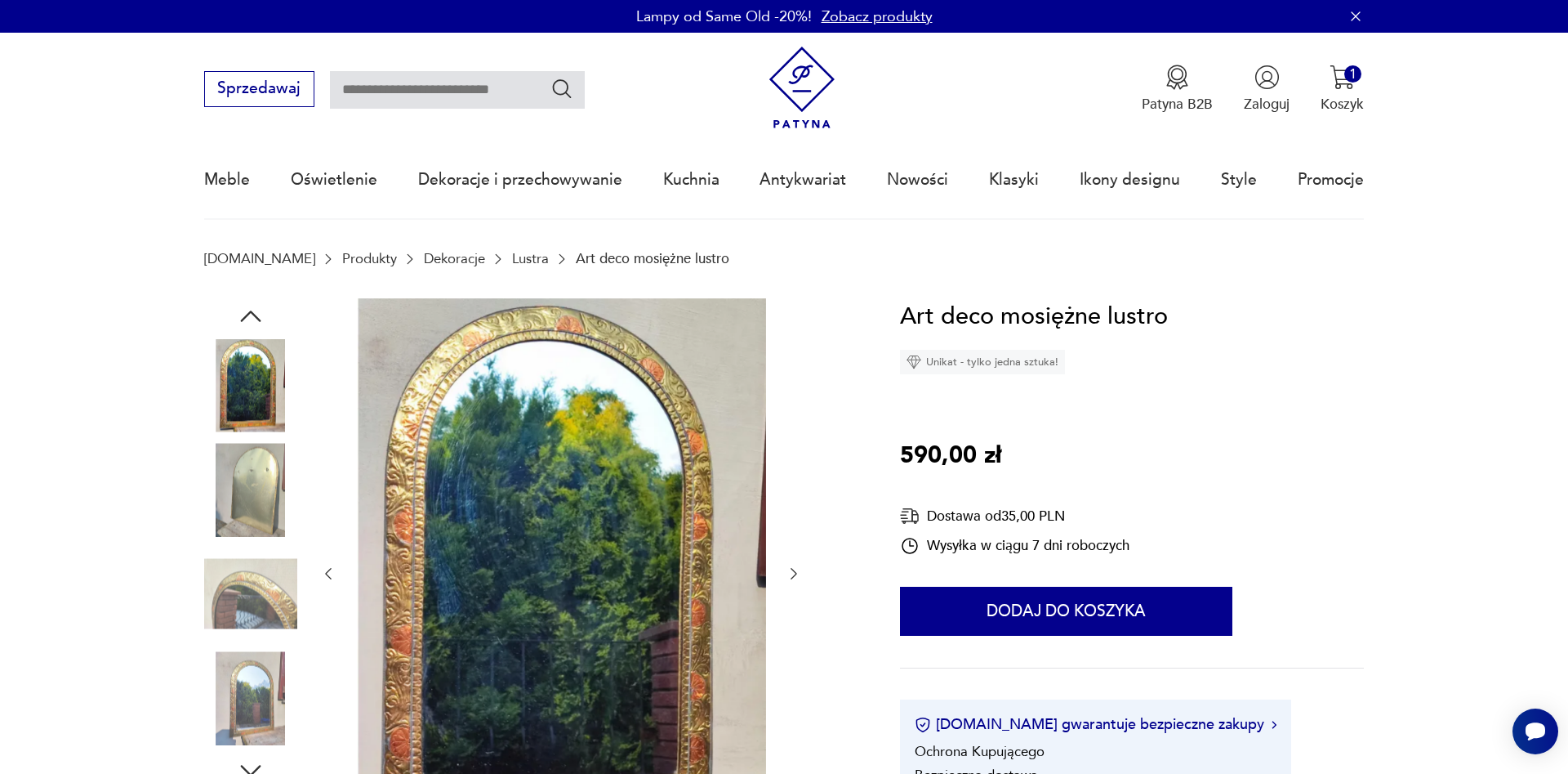
click at [792, 577] on icon "button" at bounding box center [793, 574] width 7 height 12
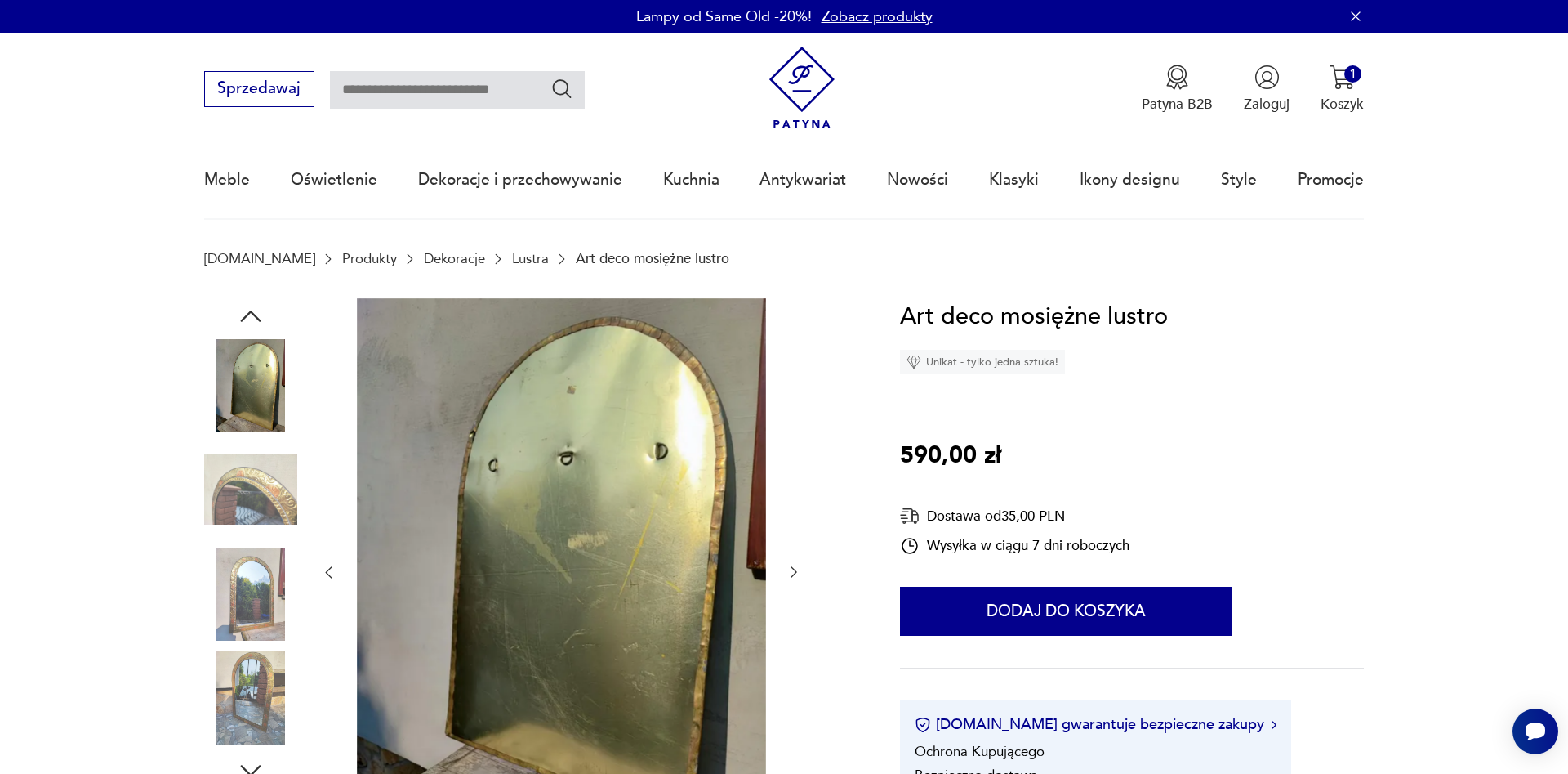
click at [792, 577] on icon "button" at bounding box center [793, 573] width 7 height 12
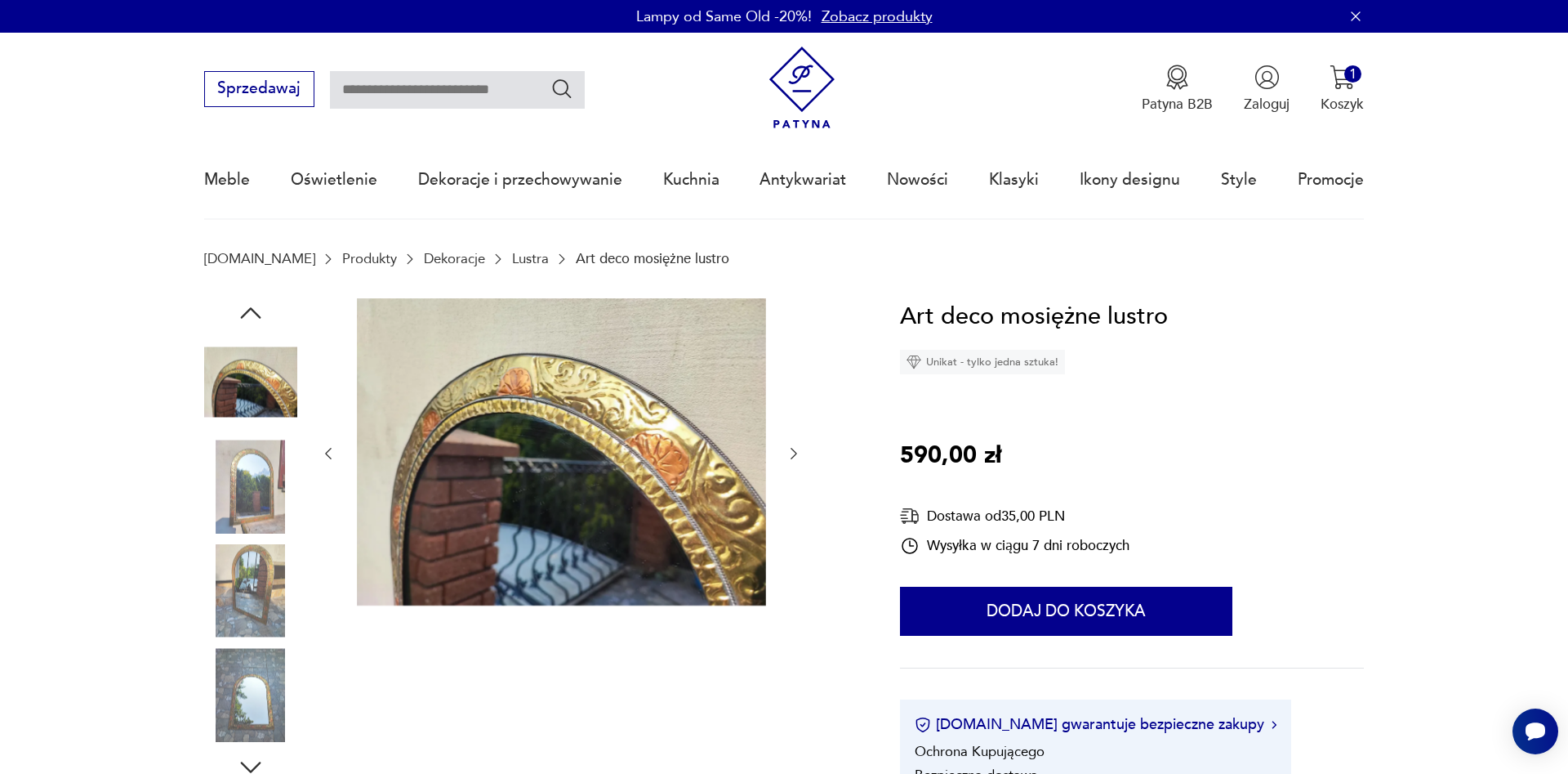
click at [792, 577] on div at bounding box center [561, 454] width 482 height 312
click at [792, 451] on icon "button" at bounding box center [793, 453] width 17 height 17
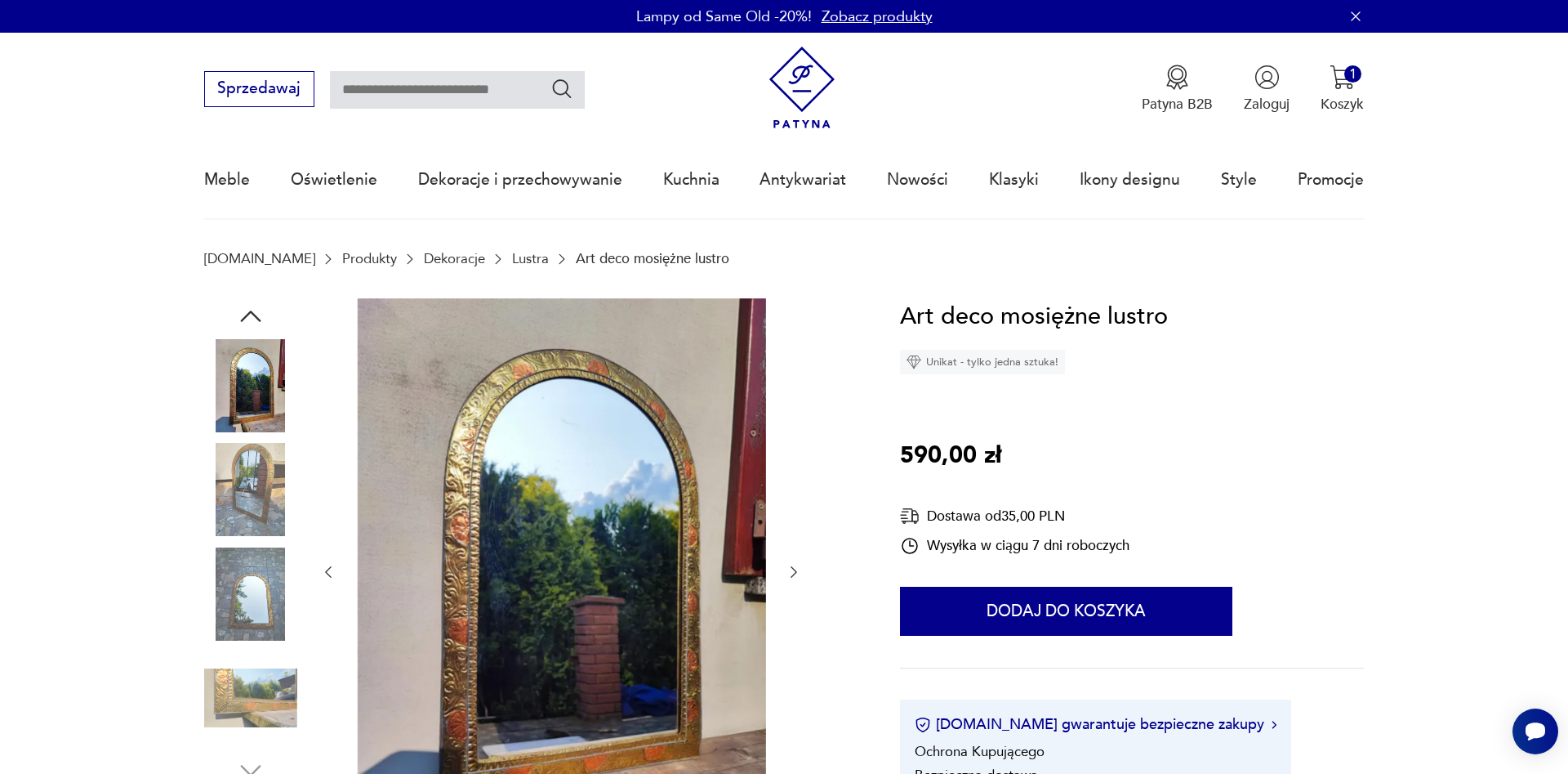
click at [792, 451] on div at bounding box center [561, 572] width 482 height 548
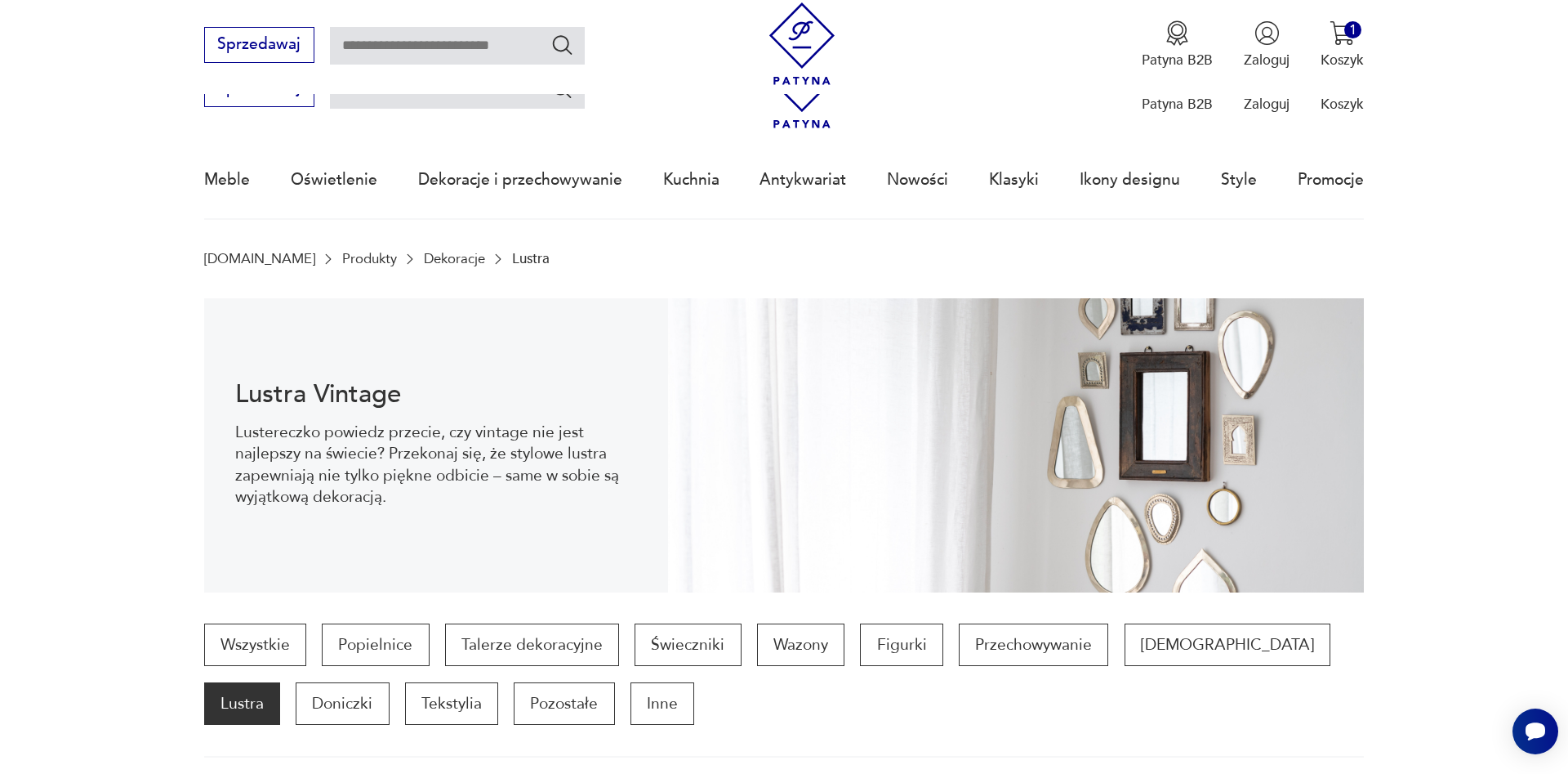
scroll to position [544, 0]
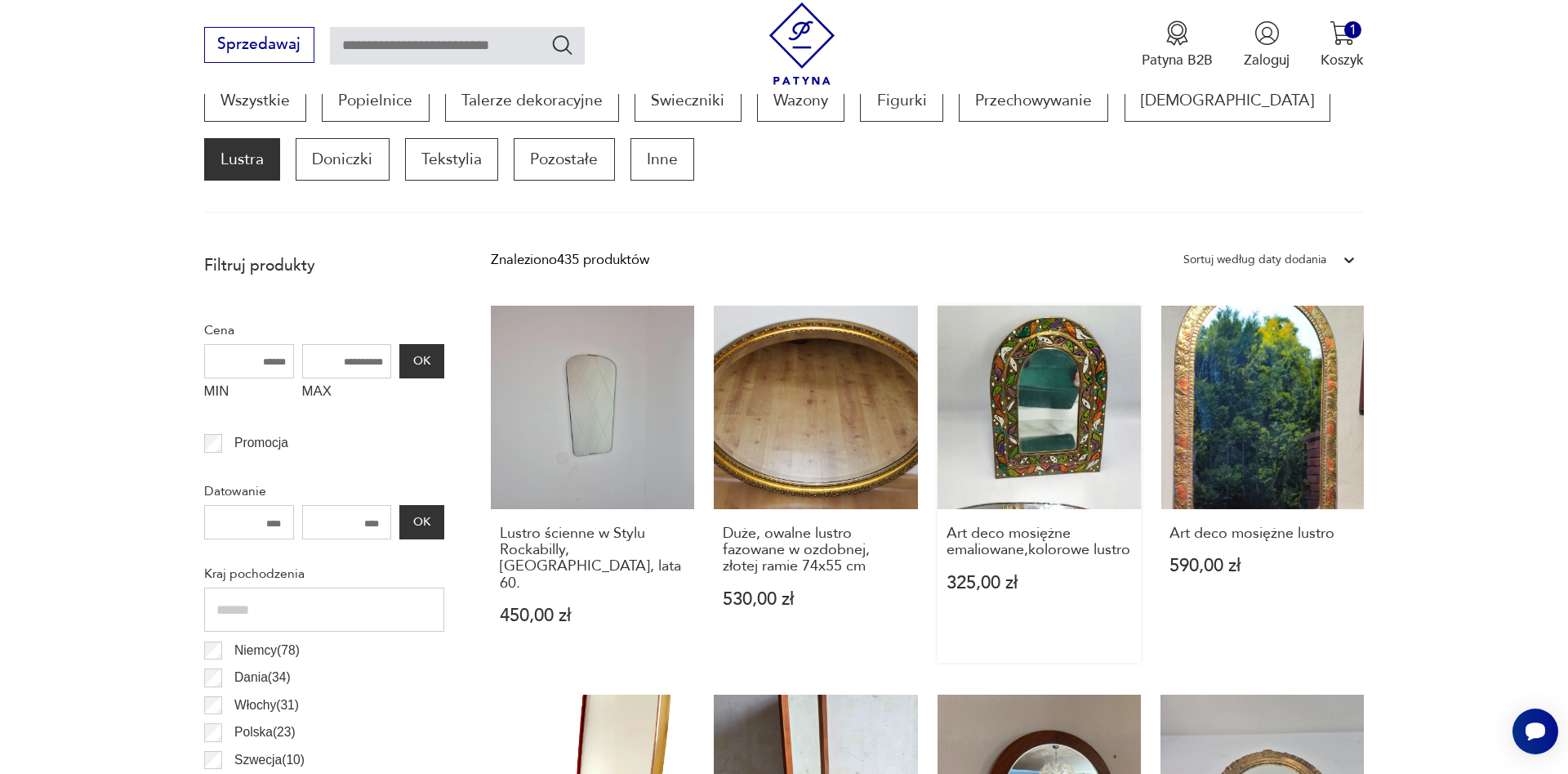
click at [1062, 448] on link "Art deco mosiężne emaliowane,kolorowe lustro 325,00 zł" at bounding box center [1039, 484] width 203 height 357
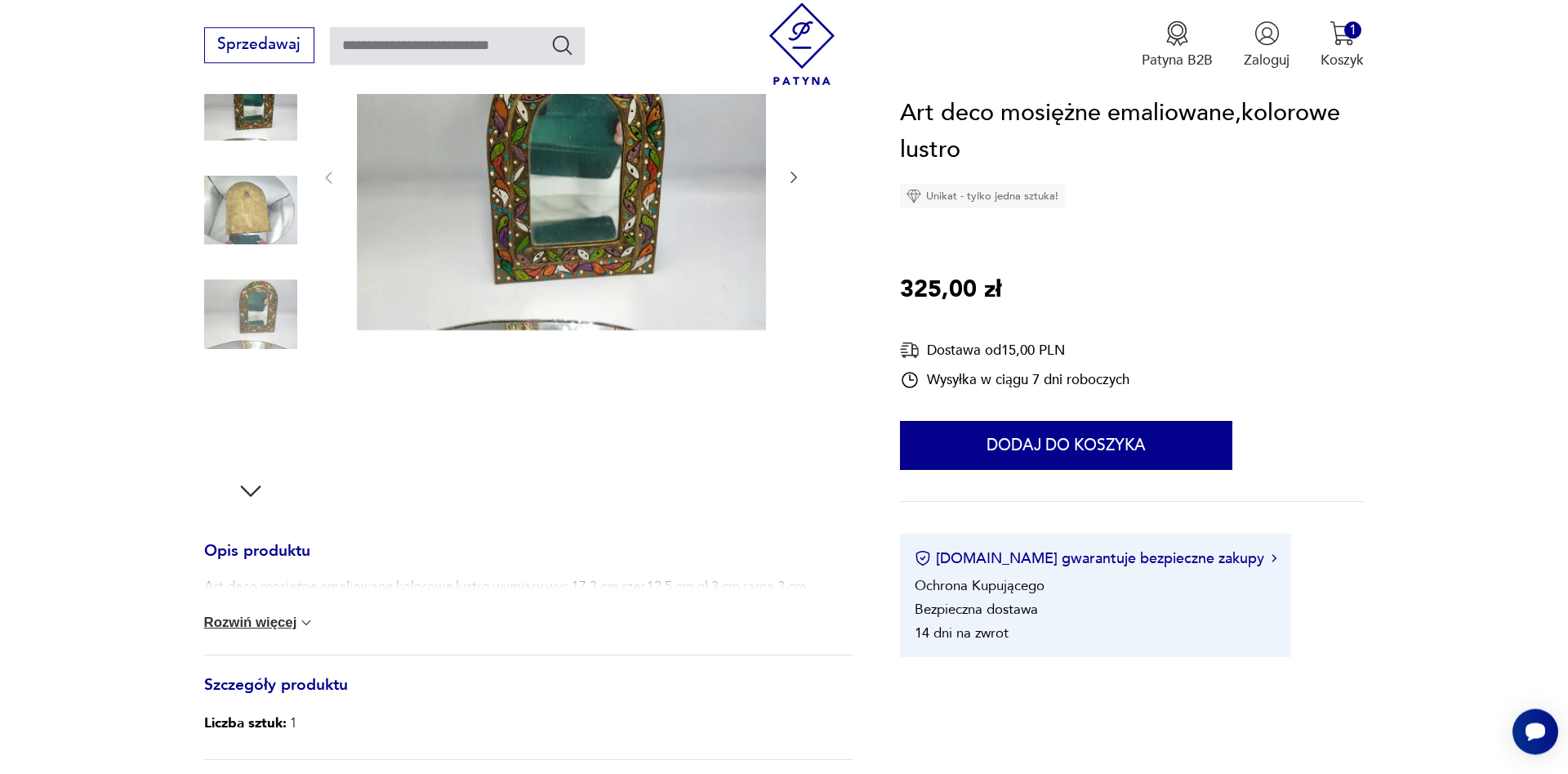
scroll to position [333, 0]
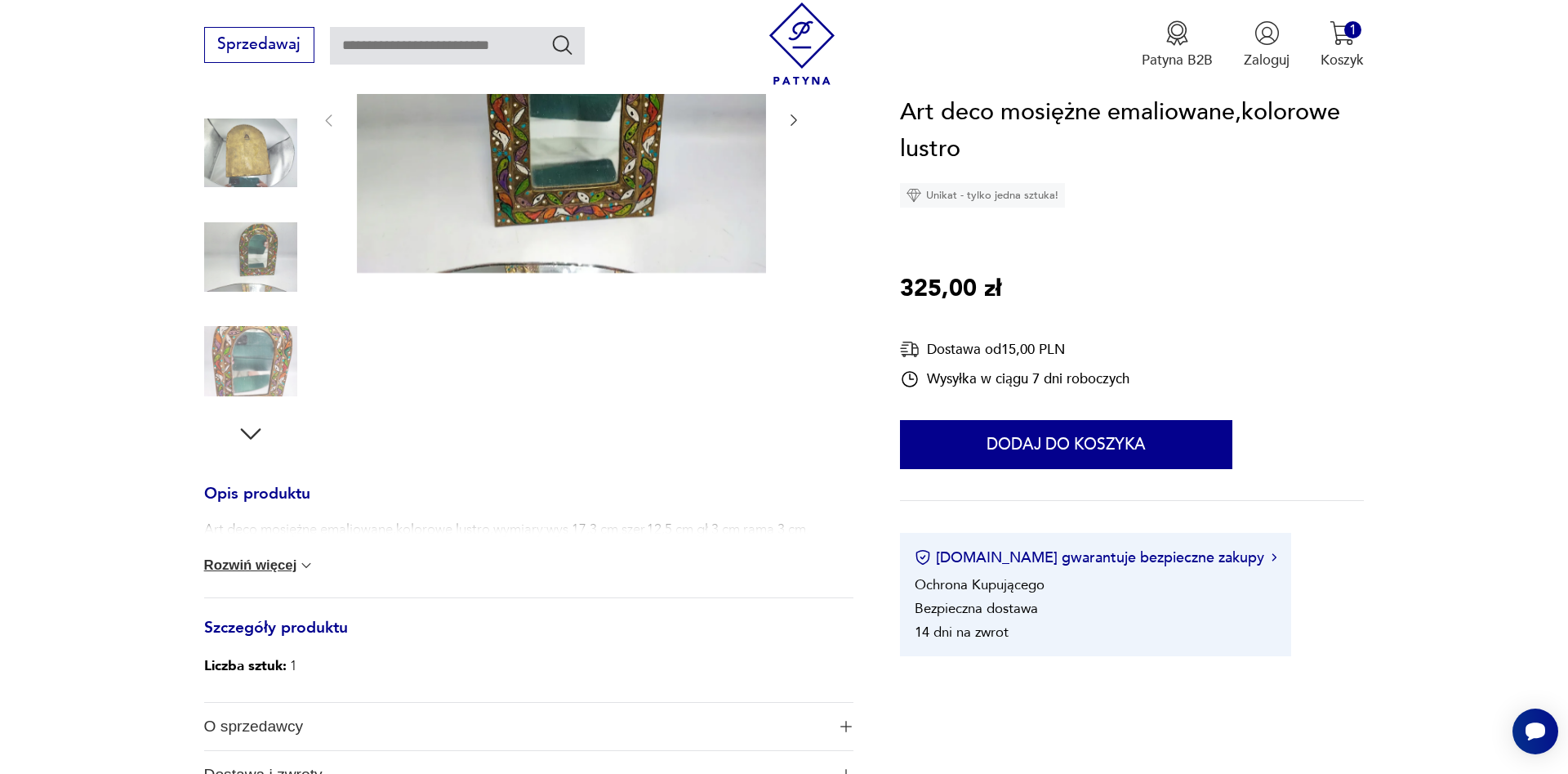
click at [311, 567] on img at bounding box center [306, 565] width 17 height 17
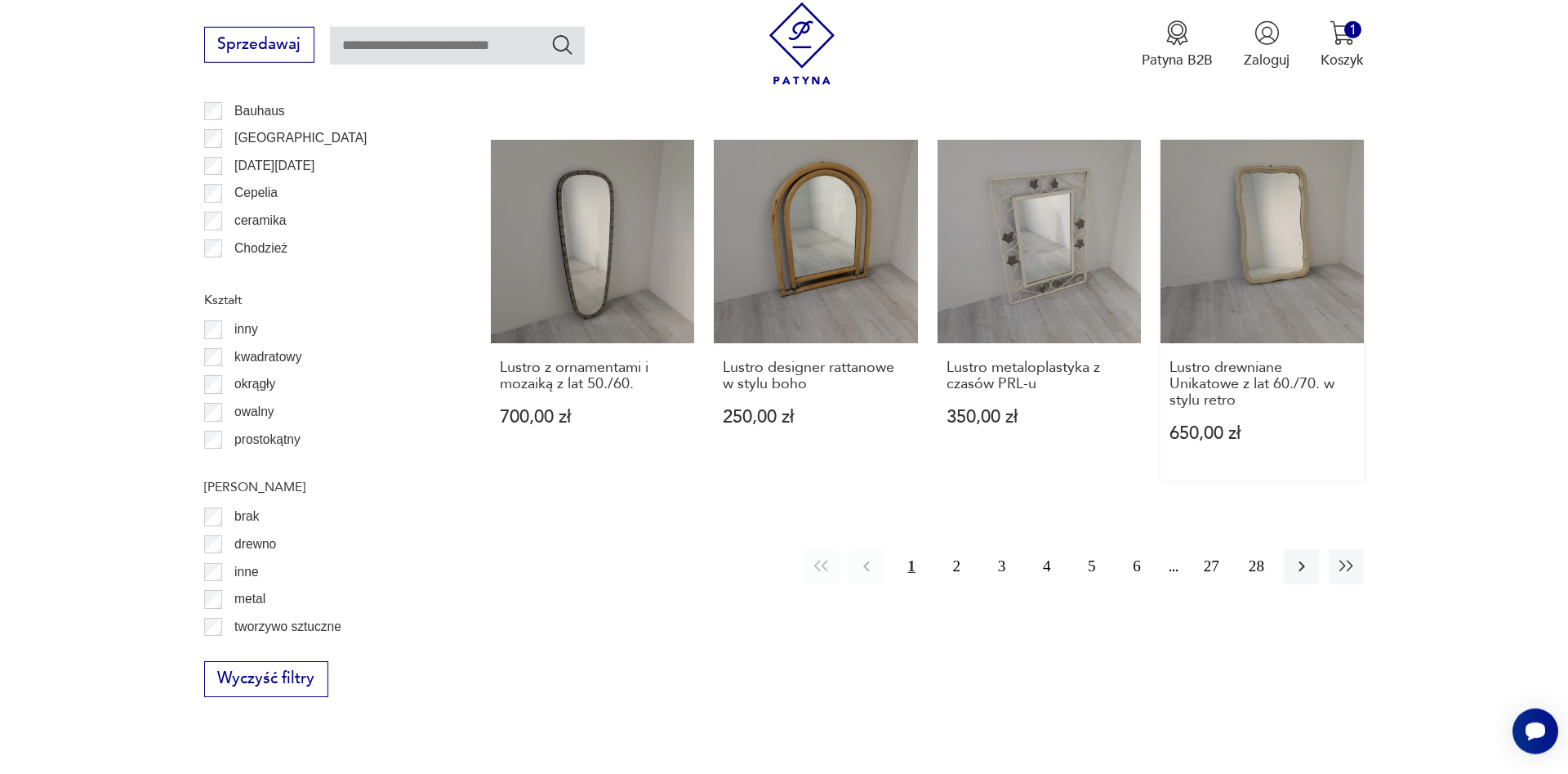
scroll to position [1877, 0]
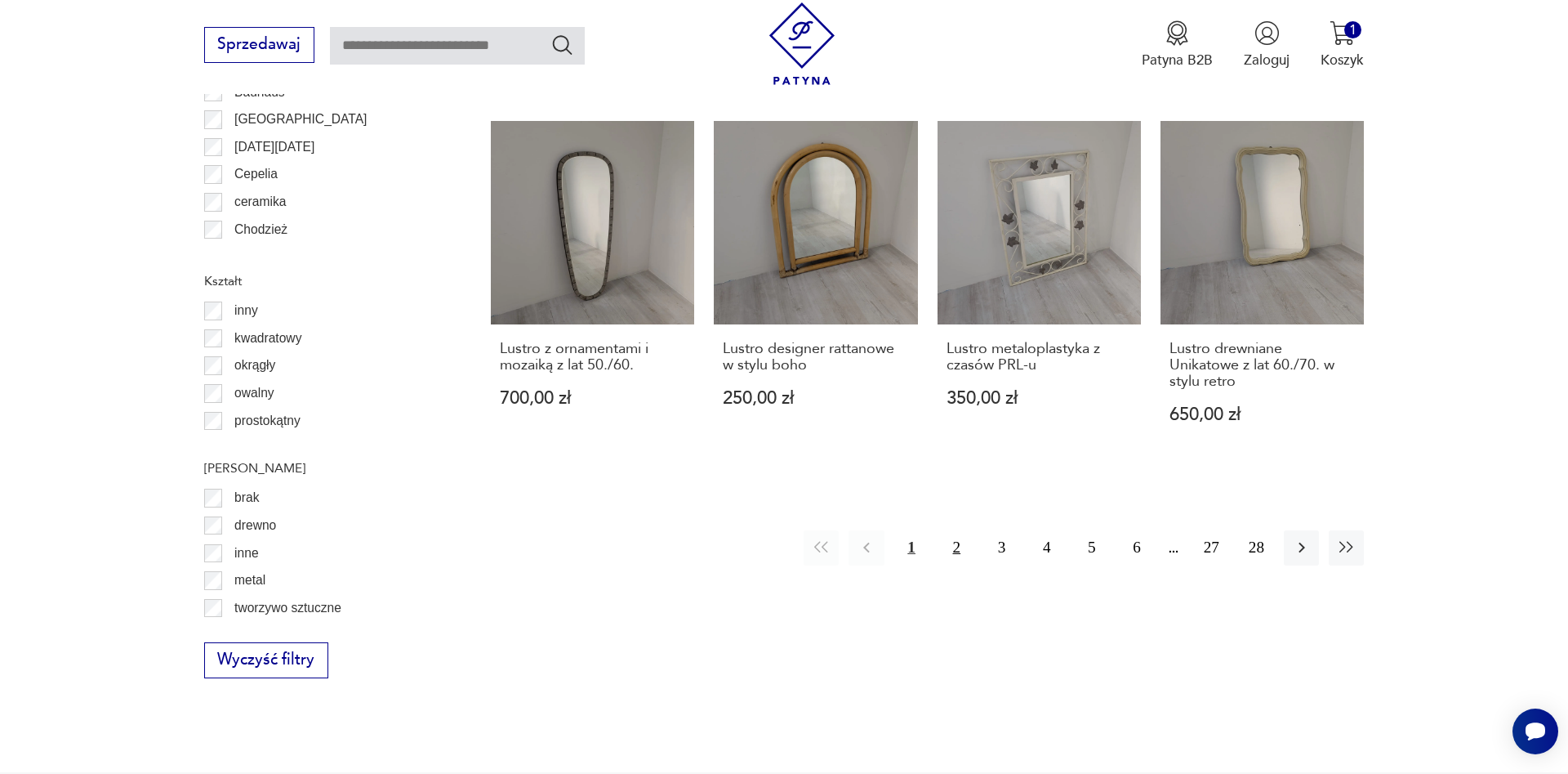
click at [954, 530] on button "2" at bounding box center [957, 548] width 35 height 35
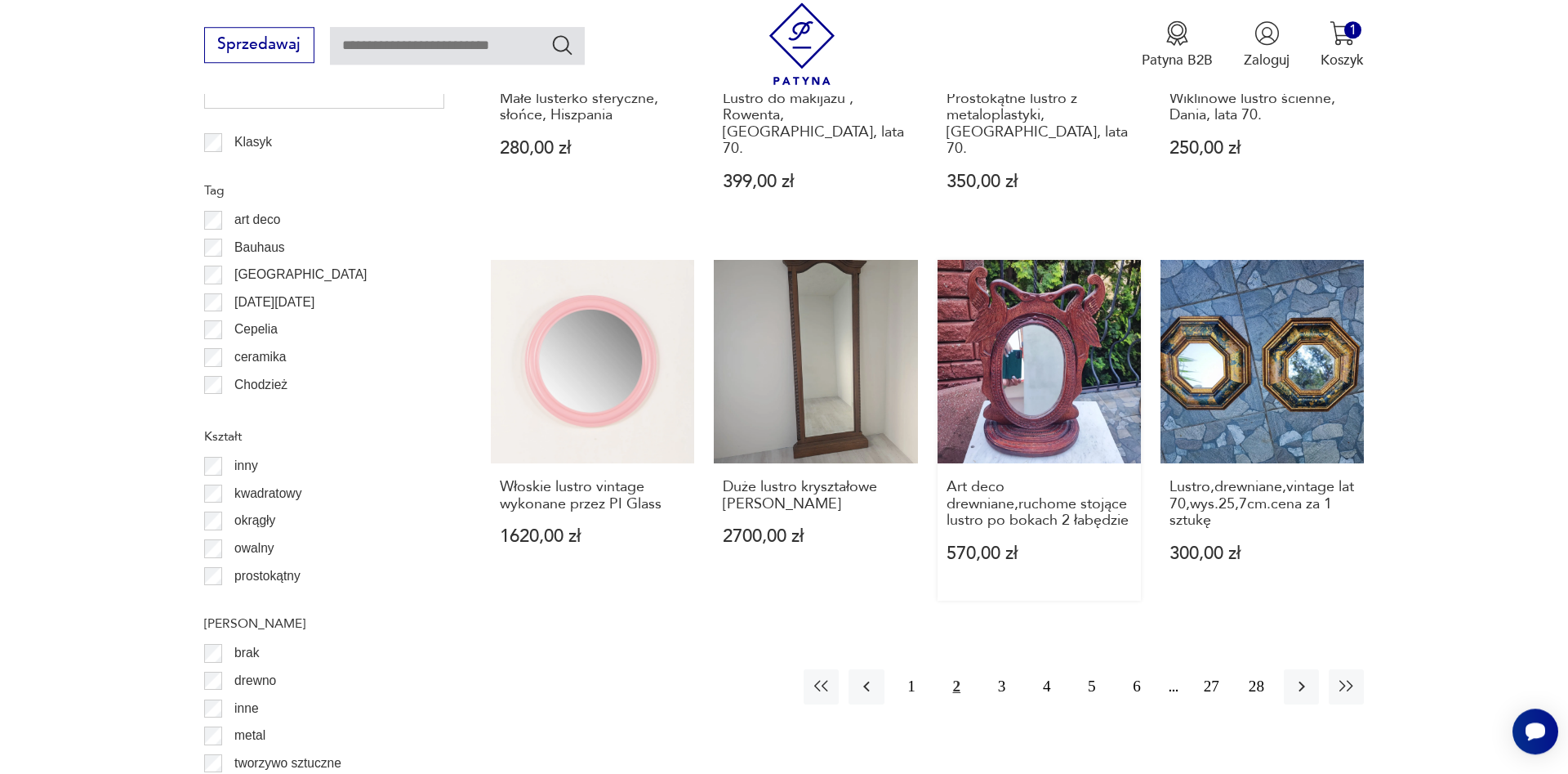
scroll to position [1794, 0]
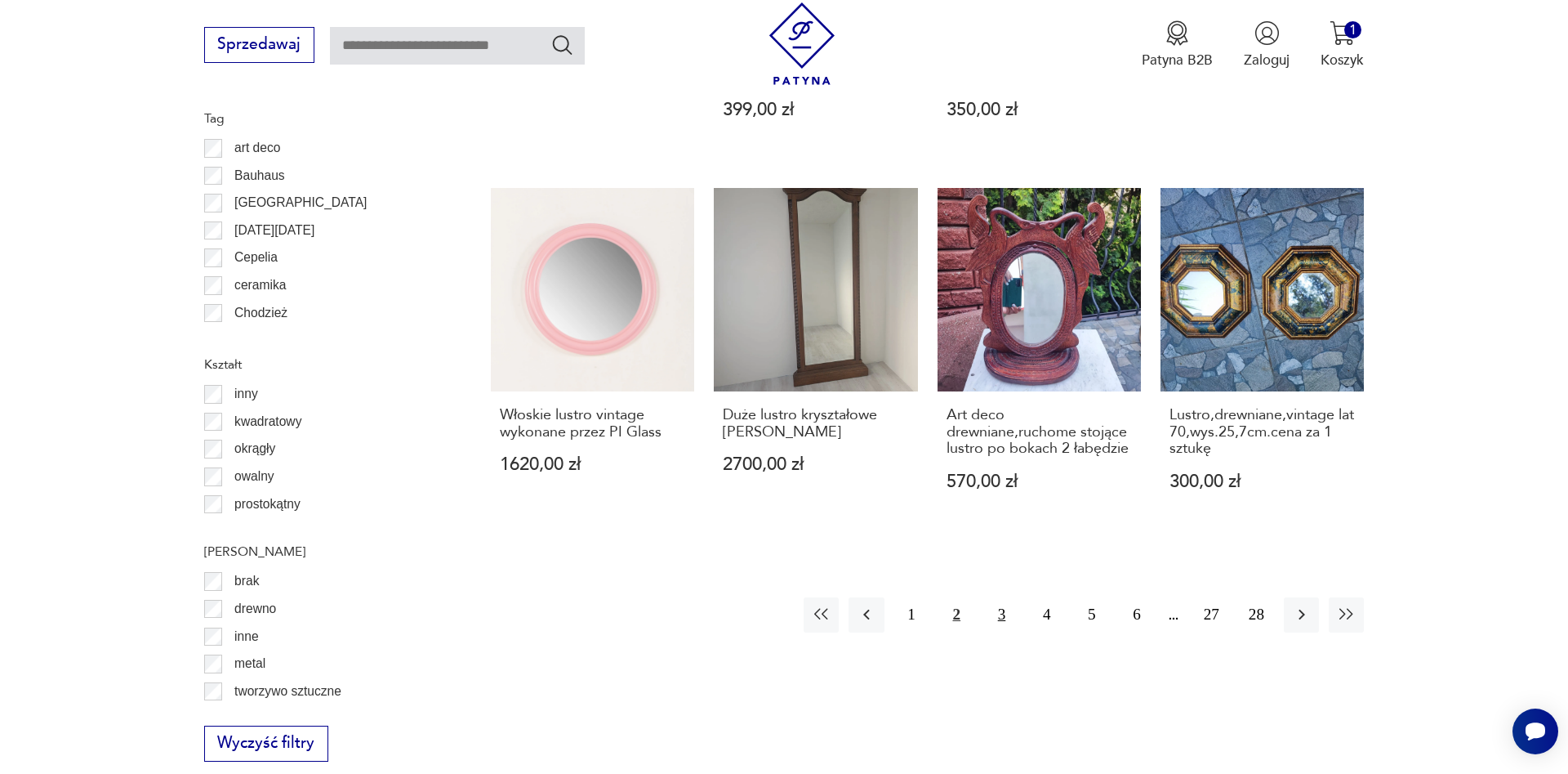
click at [1004, 598] on button "3" at bounding box center [1001, 615] width 35 height 35
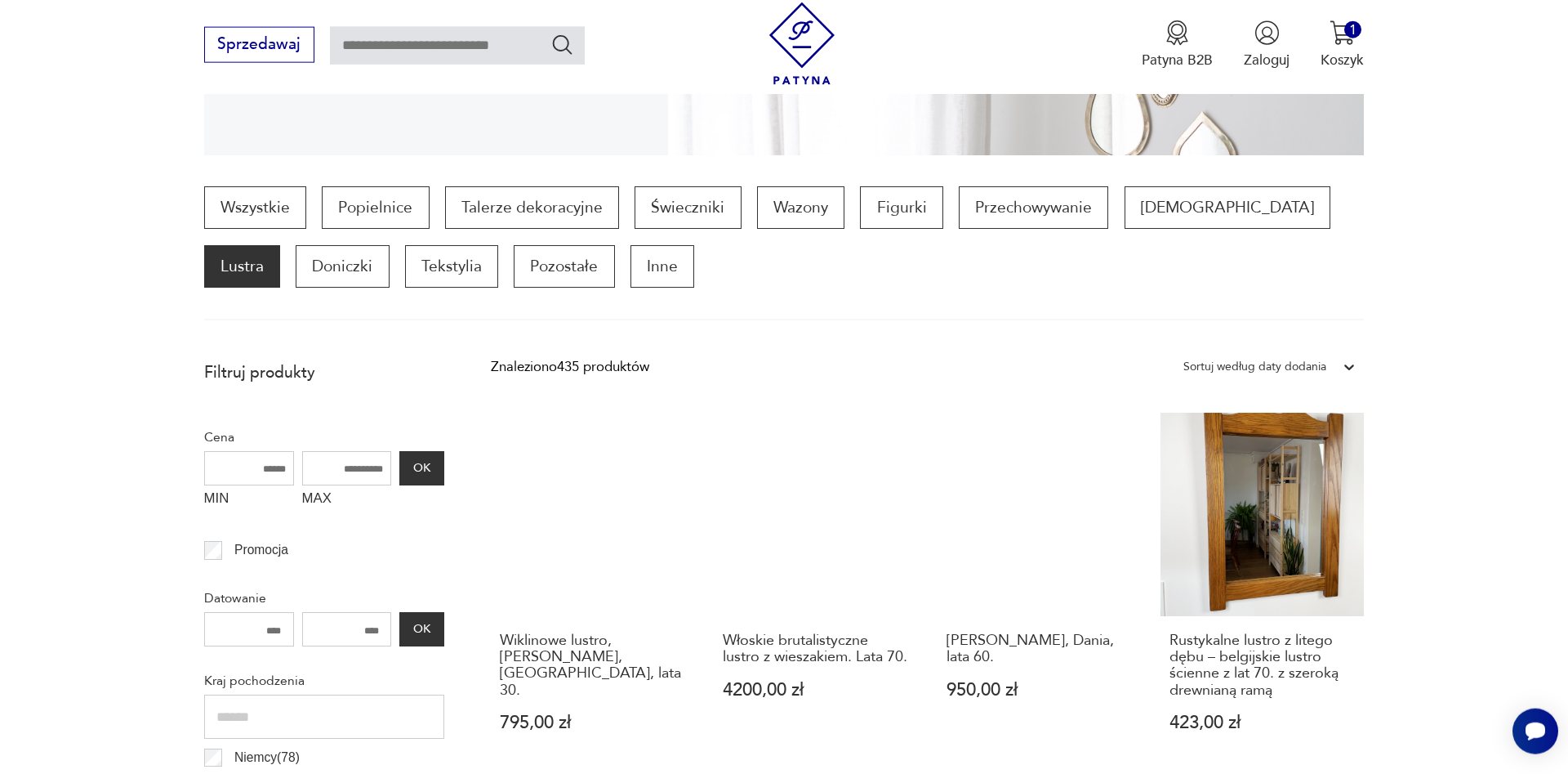
scroll to position [378, 0]
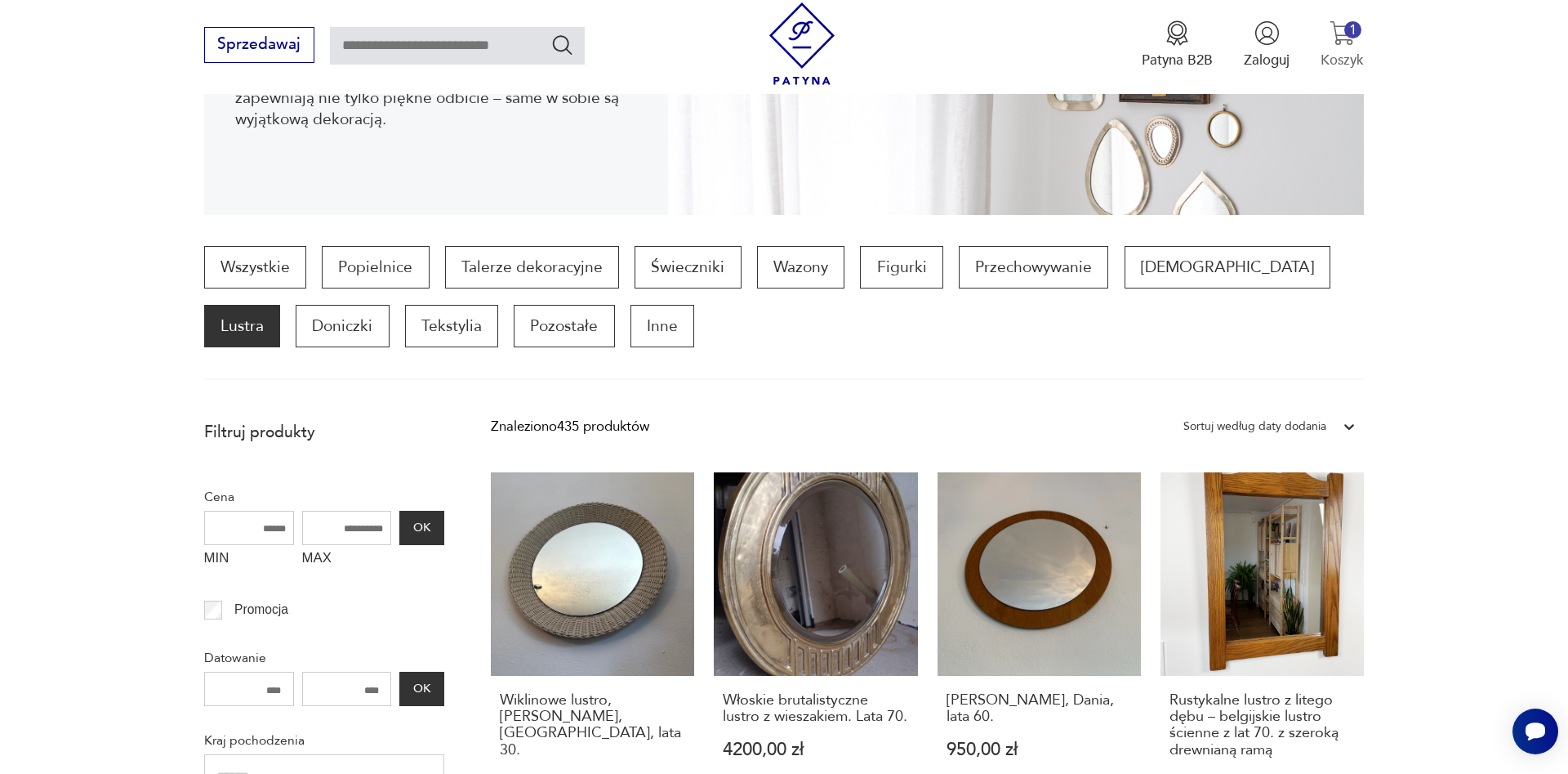
click at [1338, 38] on img "button" at bounding box center [1342, 34] width 26 height 26
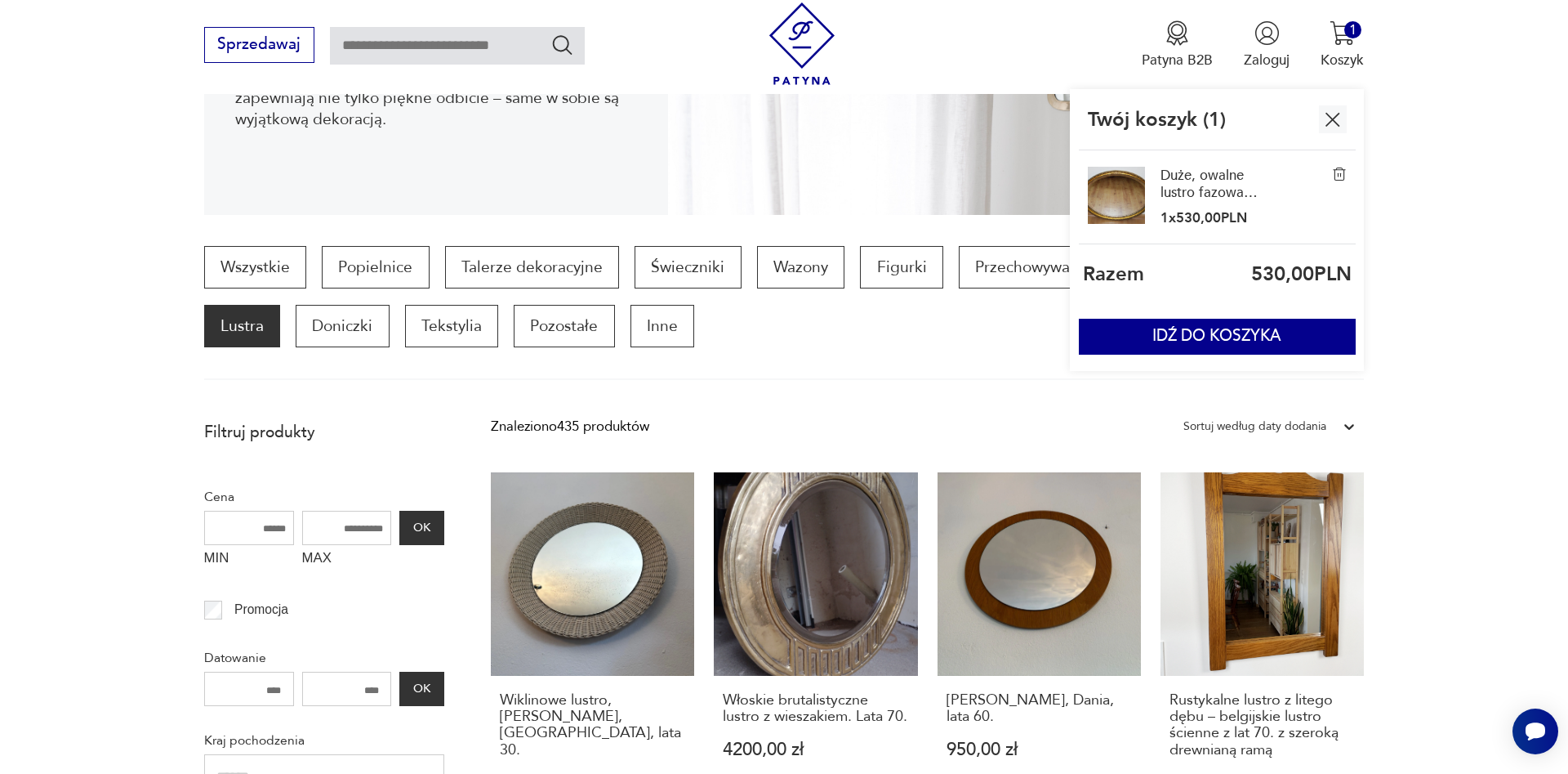
click at [1220, 183] on link "Duże, owalne lustro fazowane w ozdobnej, złotej ramie 74x55 cm" at bounding box center [1208, 184] width 98 height 35
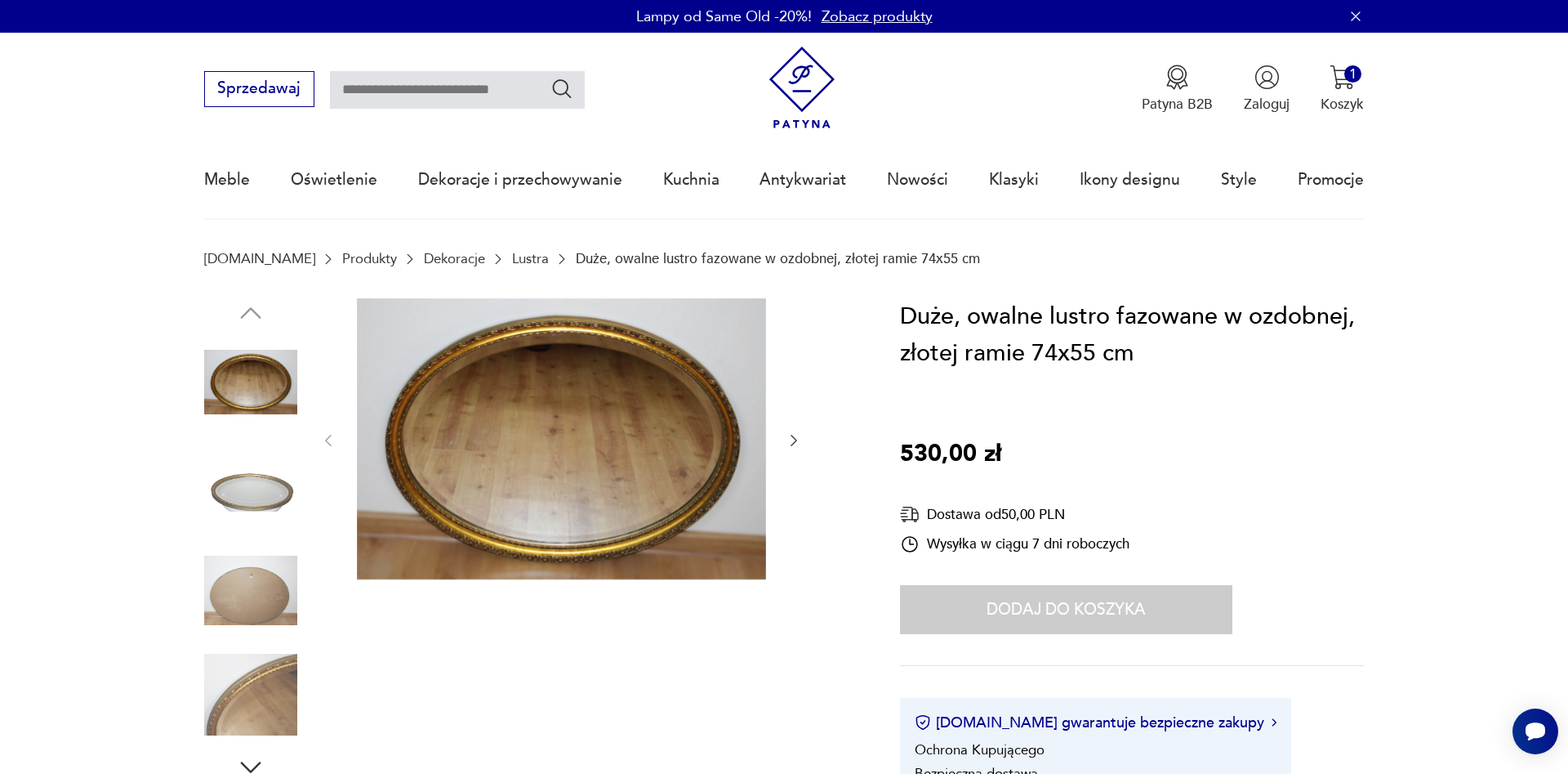
click at [796, 441] on icon "button" at bounding box center [793, 441] width 7 height 12
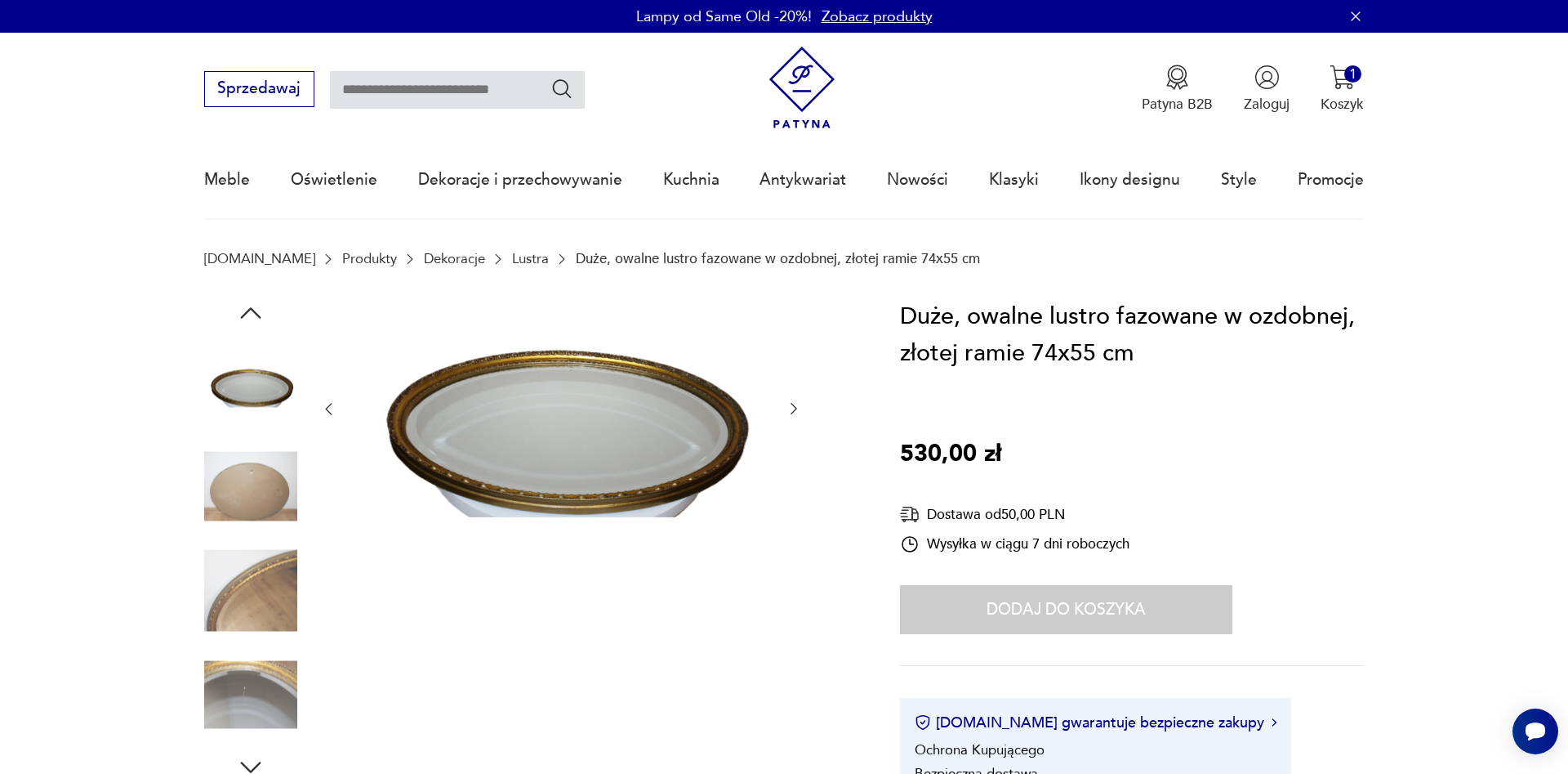
click at [796, 441] on div at bounding box center [561, 408] width 482 height 222
click at [799, 409] on icon "button" at bounding box center [793, 408] width 17 height 17
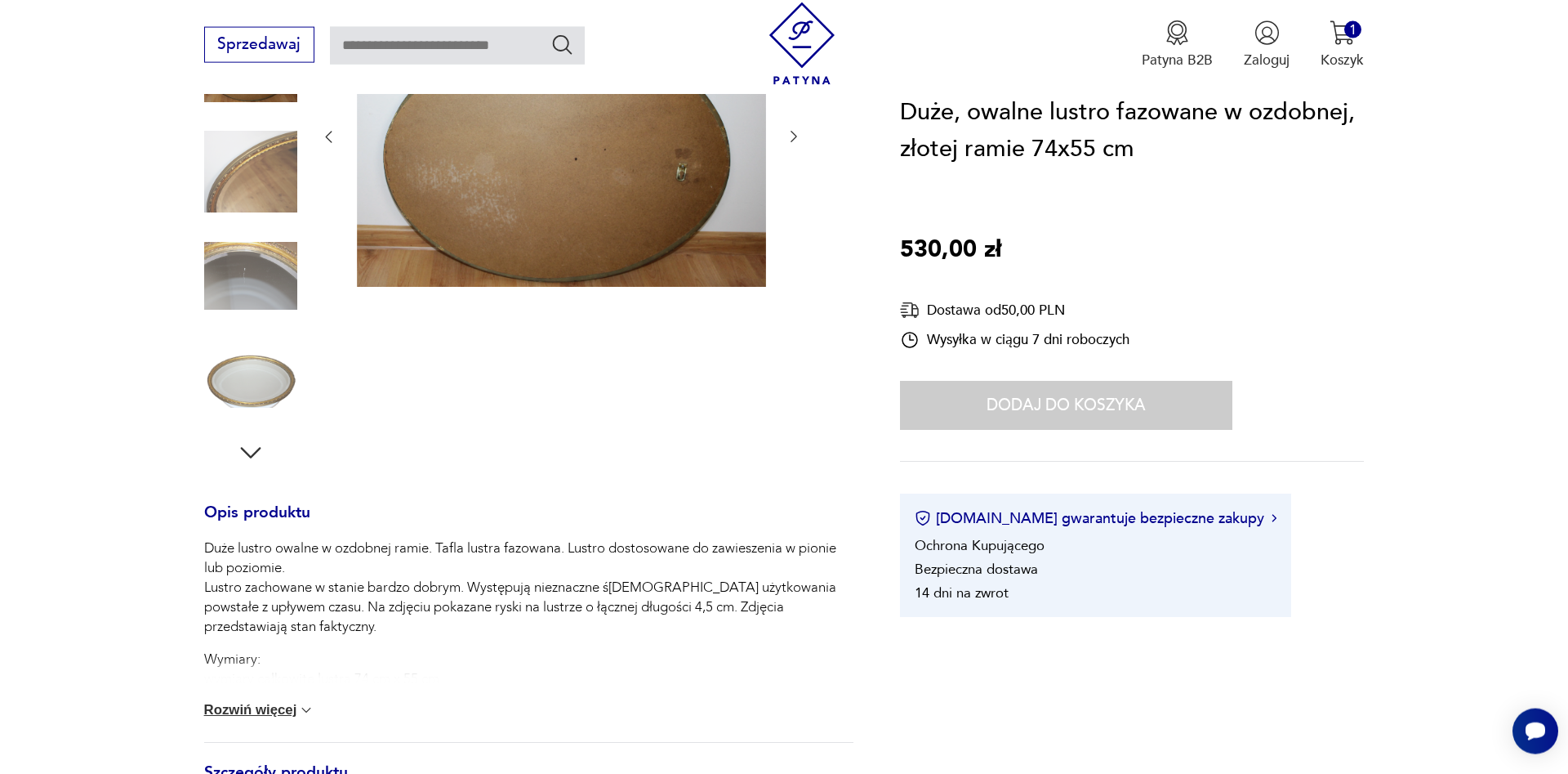
scroll to position [249, 0]
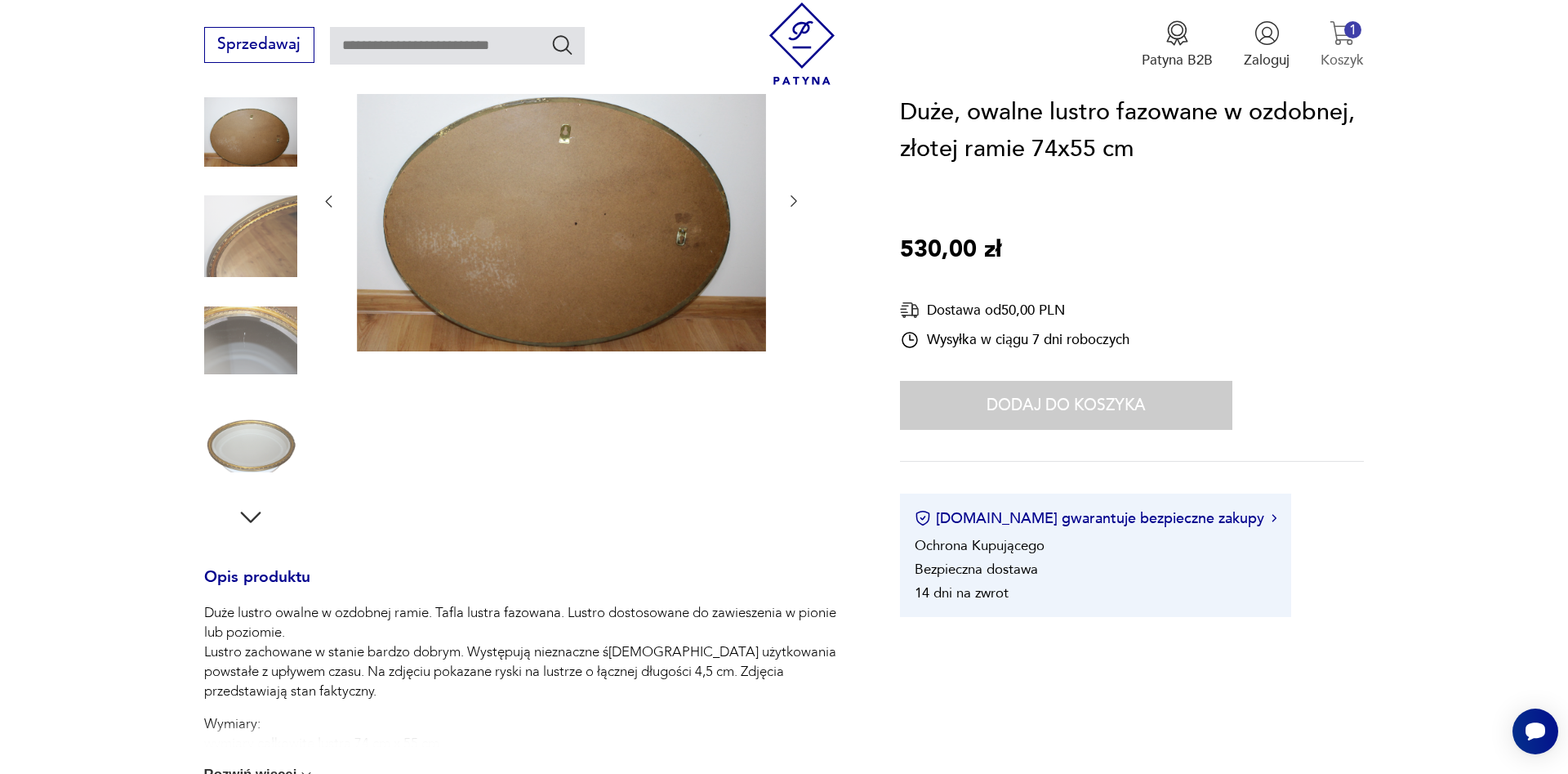
click at [1343, 45] on img "button" at bounding box center [1342, 34] width 26 height 26
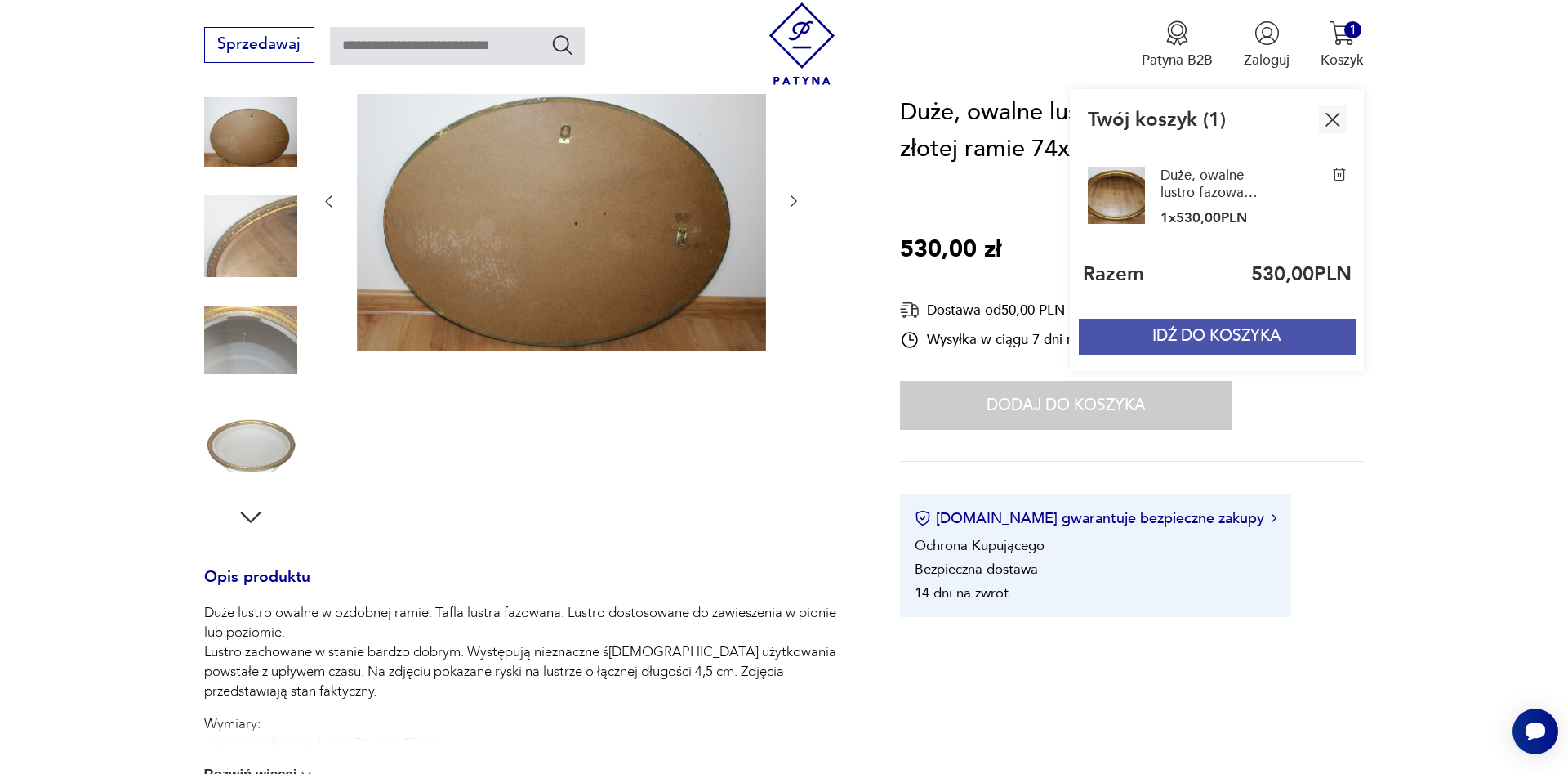
click at [1235, 334] on button "IDŹ DO KOSZYKA" at bounding box center [1216, 336] width 276 height 35
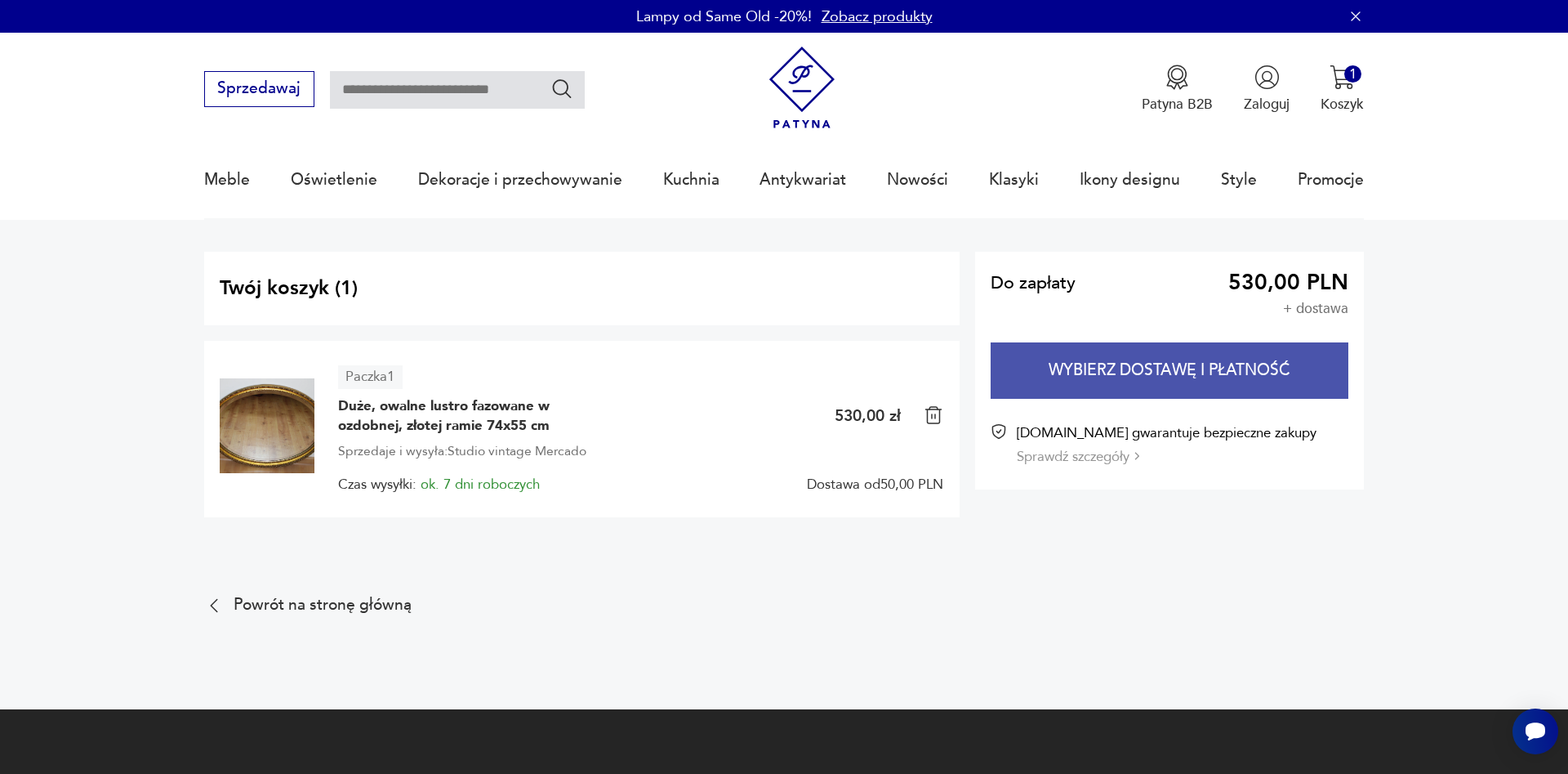
click at [1146, 379] on button "Wybierz dostawę i płatność" at bounding box center [1169, 370] width 358 height 56
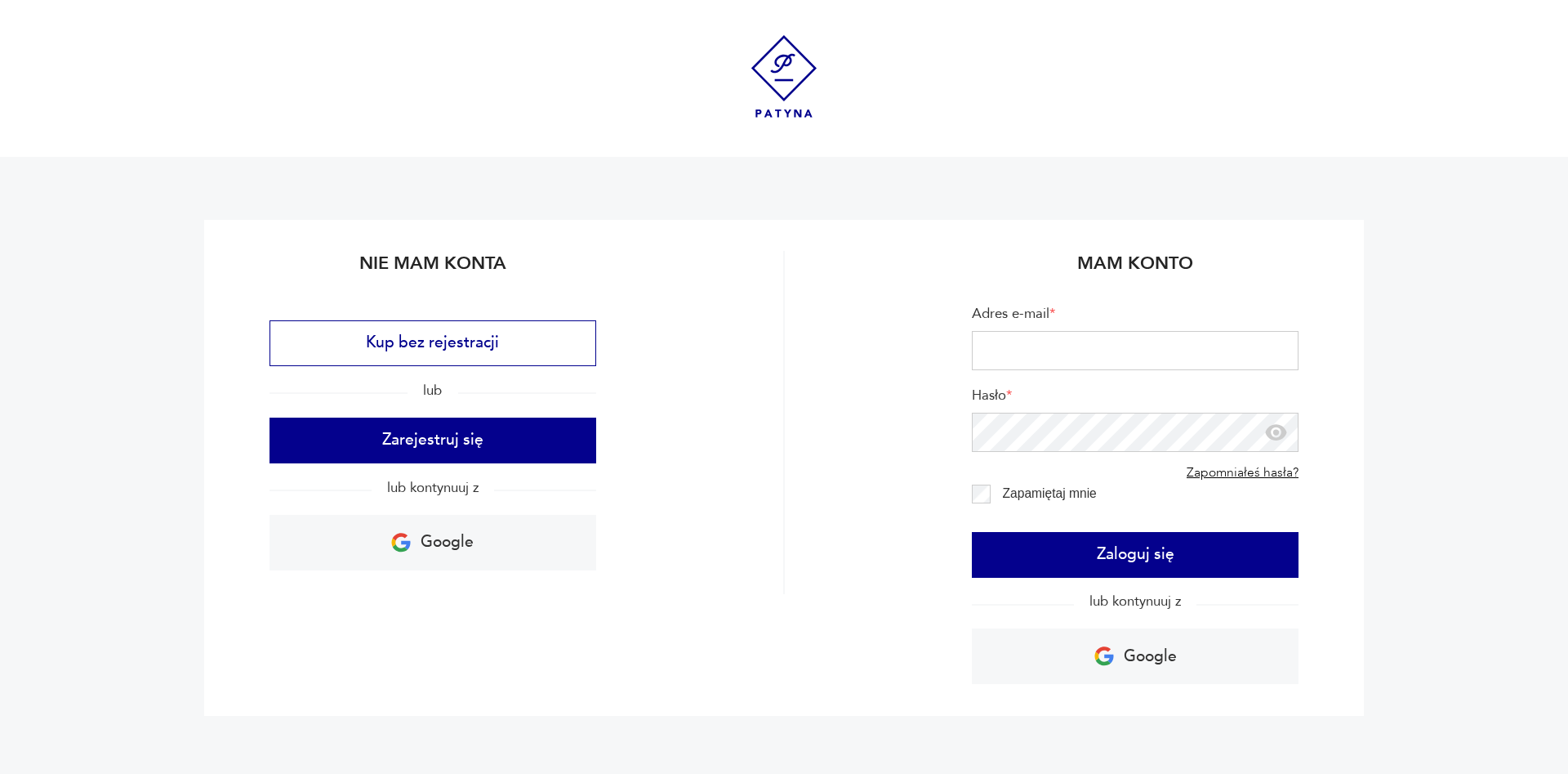
click at [1018, 364] on input "Adres e-mail *" at bounding box center [1134, 351] width 326 height 39
type input "**********"
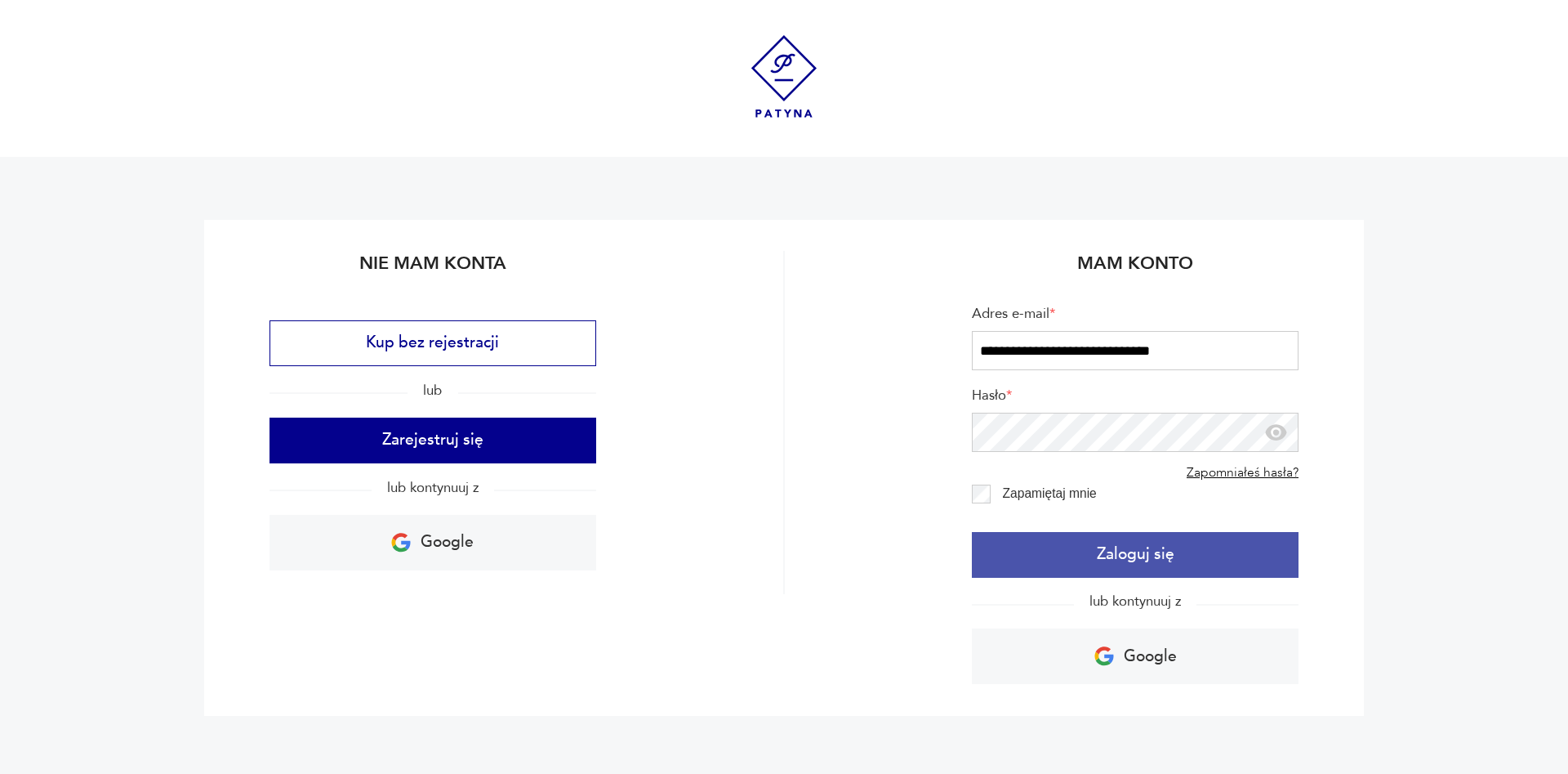
click at [1055, 554] on button "Zaloguj się" at bounding box center [1134, 554] width 326 height 45
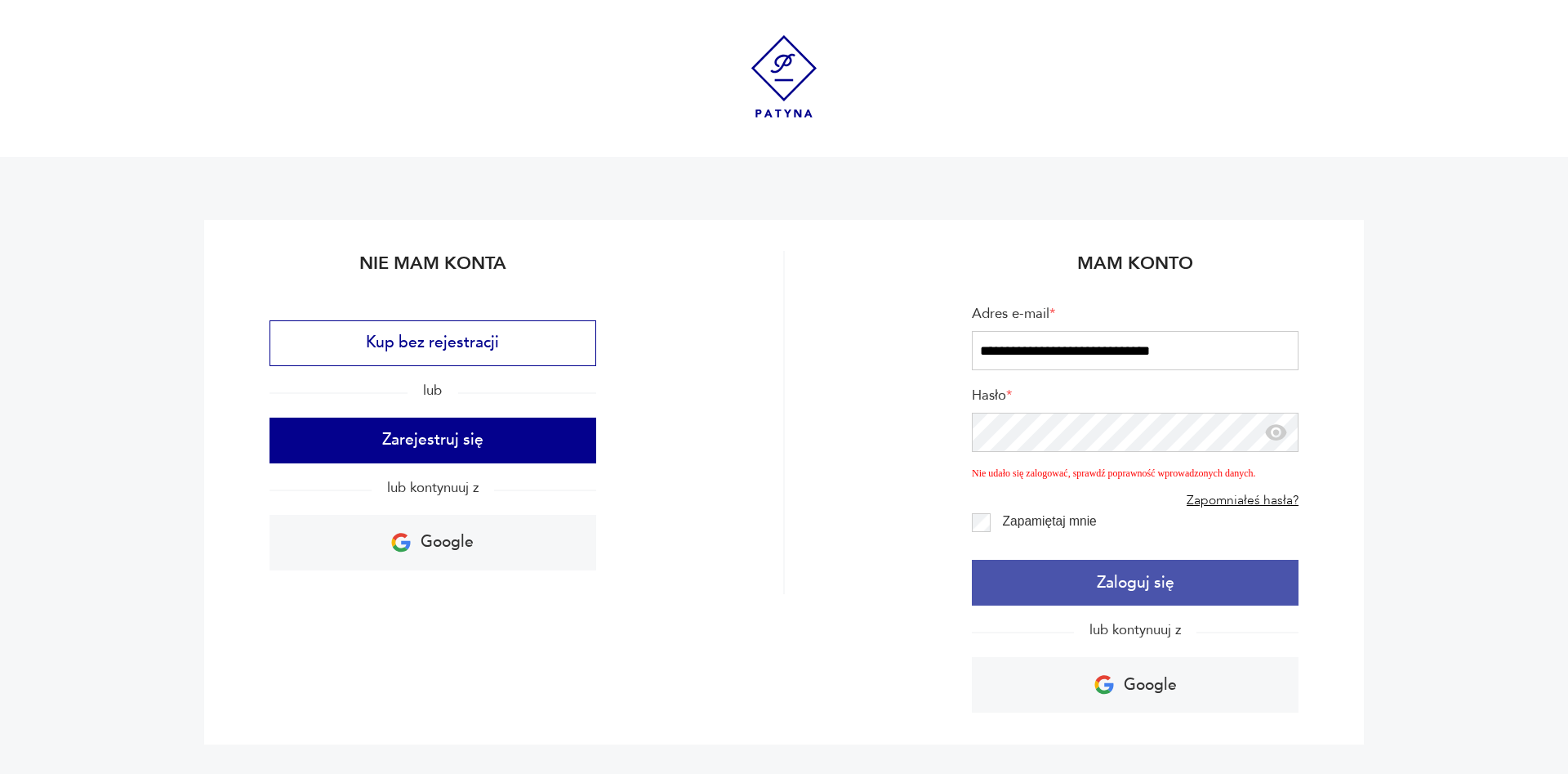
click at [1095, 579] on button "Zaloguj się" at bounding box center [1134, 582] width 326 height 45
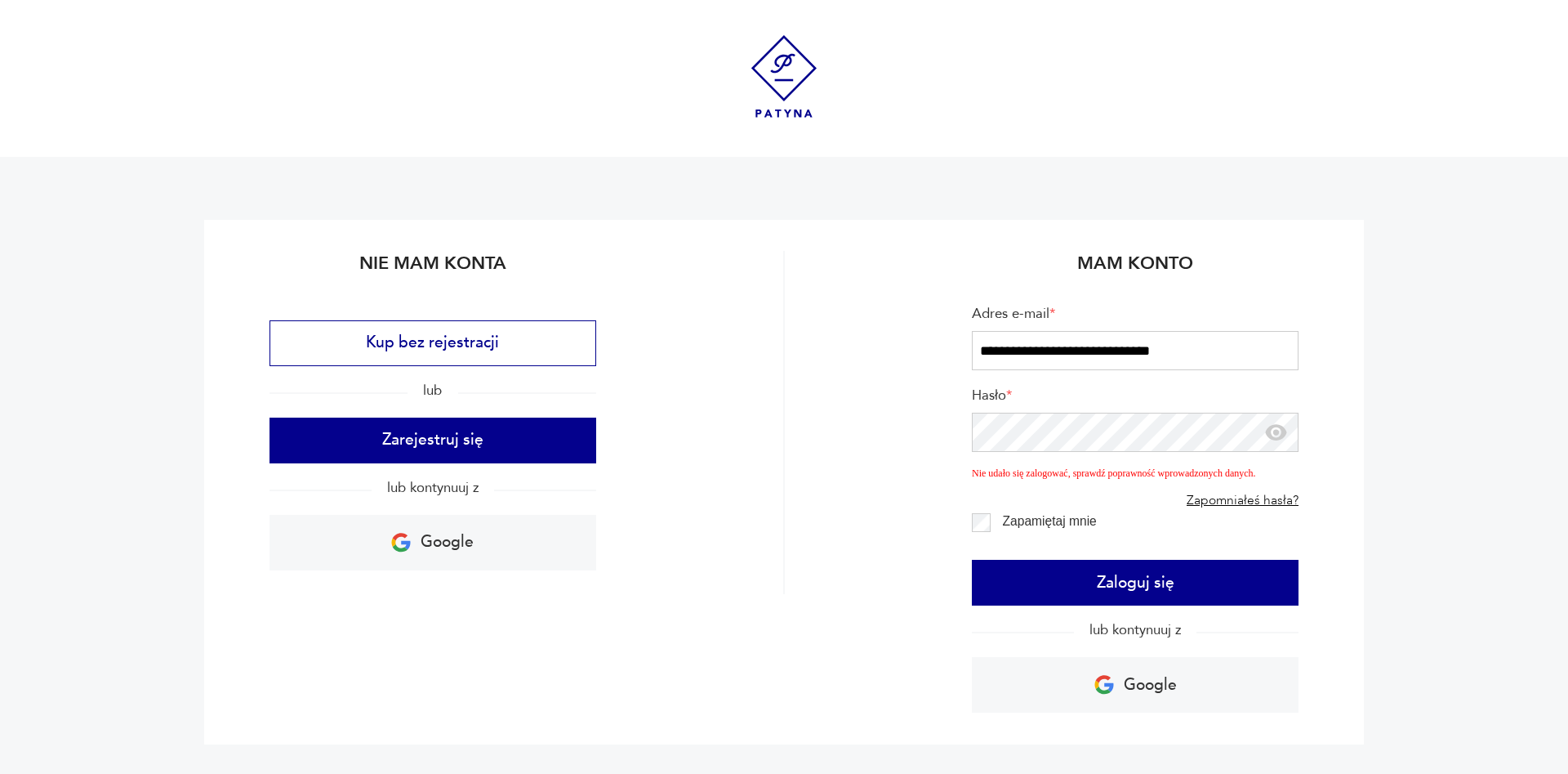
click at [1283, 433] on icon "button" at bounding box center [1276, 432] width 22 height 17
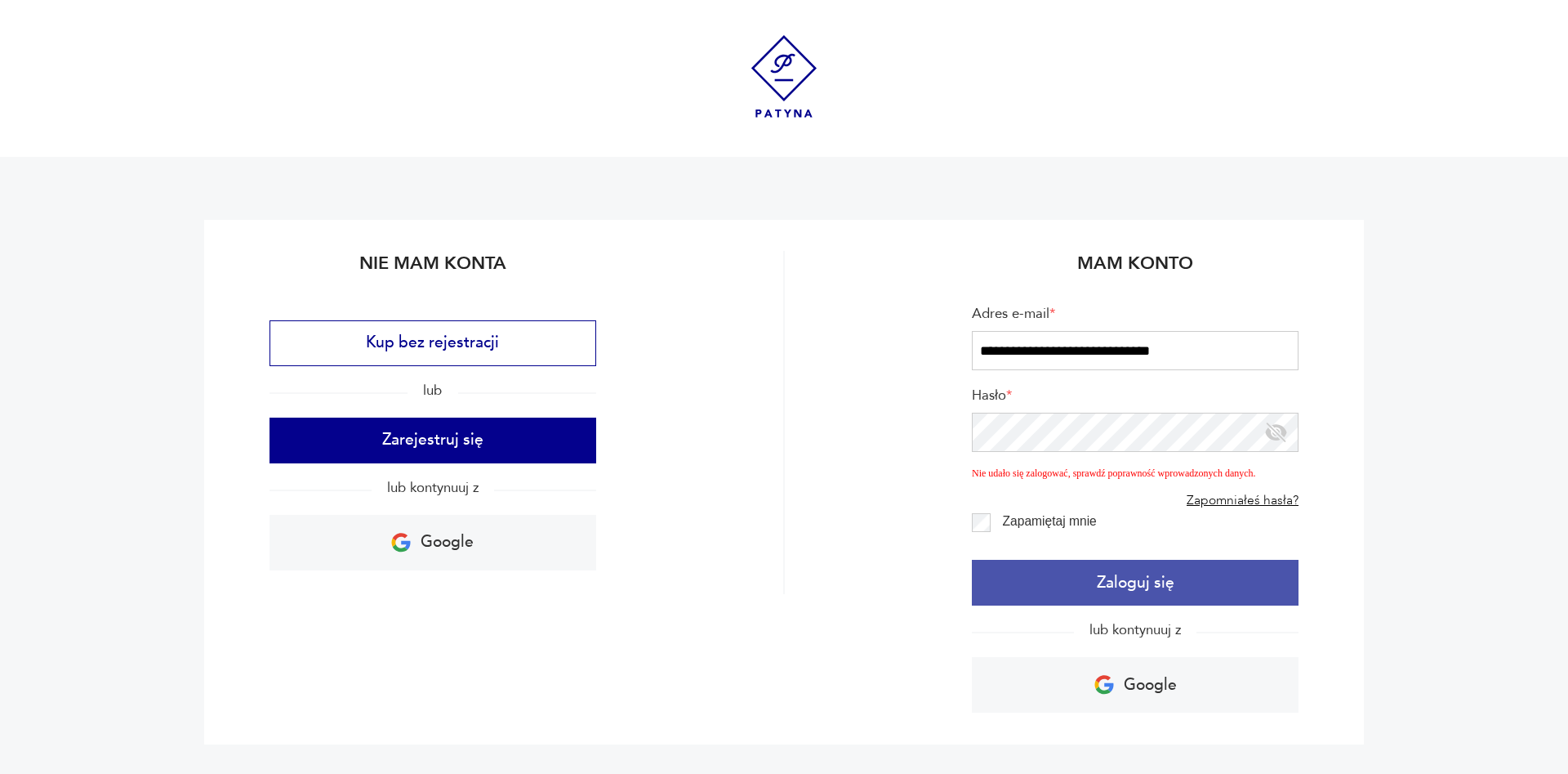
click at [1115, 593] on button "Zaloguj się" at bounding box center [1134, 582] width 326 height 45
click at [1071, 589] on button "Zaloguj się" at bounding box center [1134, 582] width 326 height 45
click at [1126, 585] on button "Zaloguj się" at bounding box center [1134, 582] width 326 height 45
click at [1097, 576] on button "Zaloguj się" at bounding box center [1134, 582] width 326 height 45
click at [1110, 580] on button "Zaloguj się" at bounding box center [1134, 582] width 326 height 45
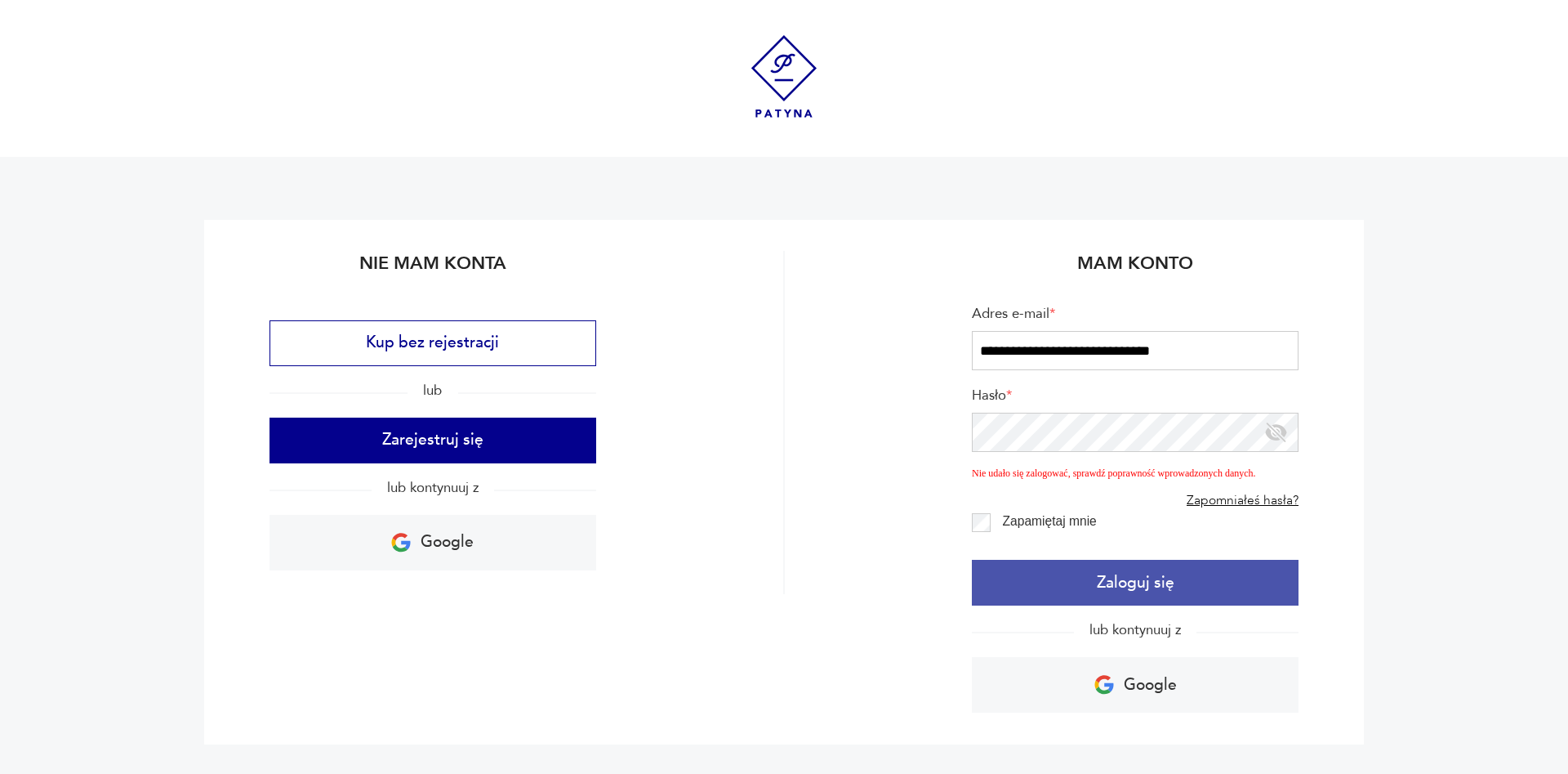
click at [1078, 573] on button "Zaloguj się" at bounding box center [1134, 582] width 326 height 45
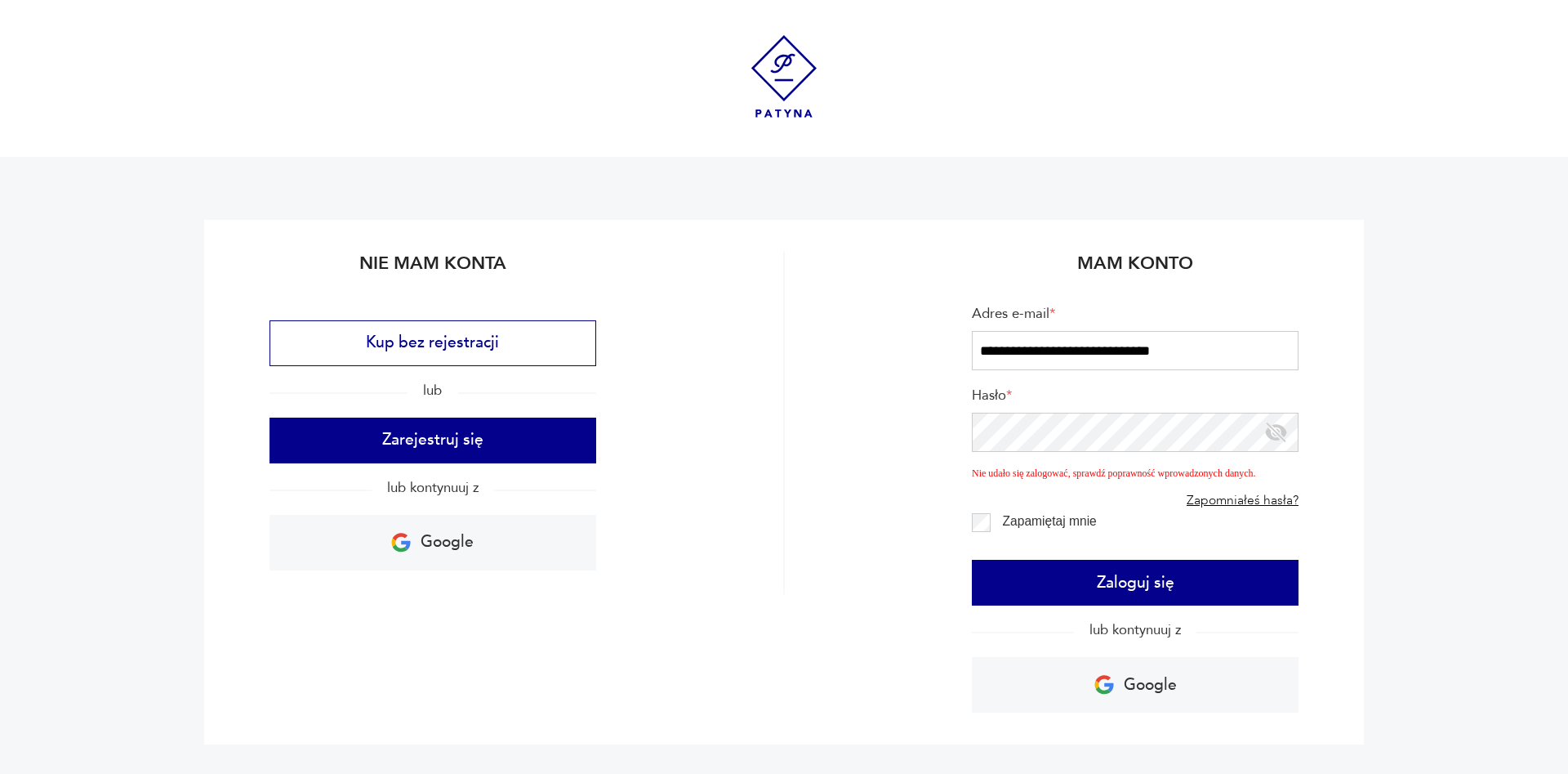
click at [1216, 356] on input "**********" at bounding box center [1134, 351] width 326 height 39
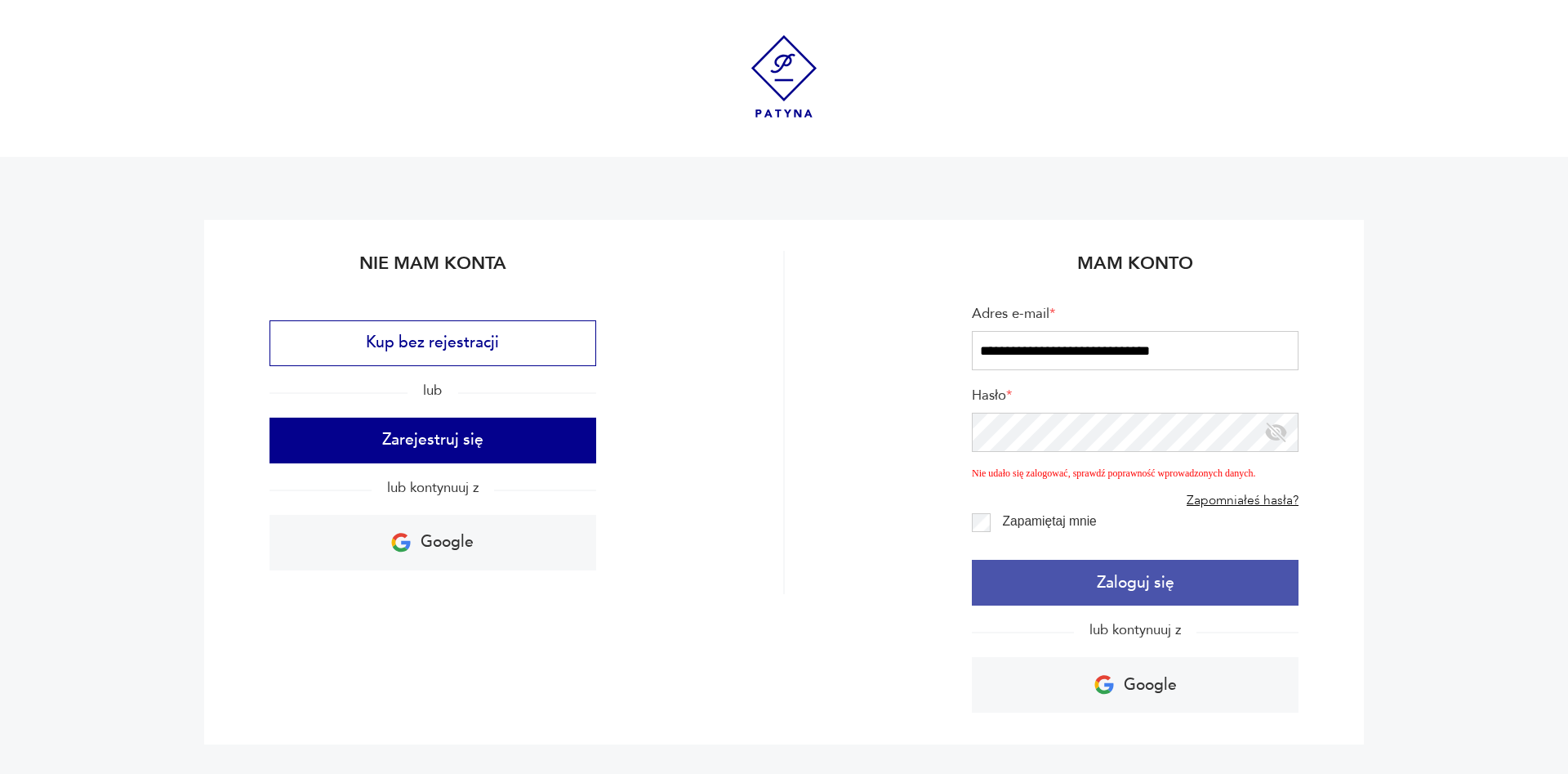
click at [1111, 581] on button "Zaloguj się" at bounding box center [1134, 582] width 326 height 45
click at [1142, 581] on button "Zaloguj się" at bounding box center [1134, 582] width 326 height 45
click at [1124, 574] on button "Zaloguj się" at bounding box center [1134, 582] width 326 height 45
click at [1086, 586] on button "Zaloguj się" at bounding box center [1134, 582] width 326 height 45
click at [1130, 595] on button "Zaloguj się" at bounding box center [1134, 582] width 326 height 45
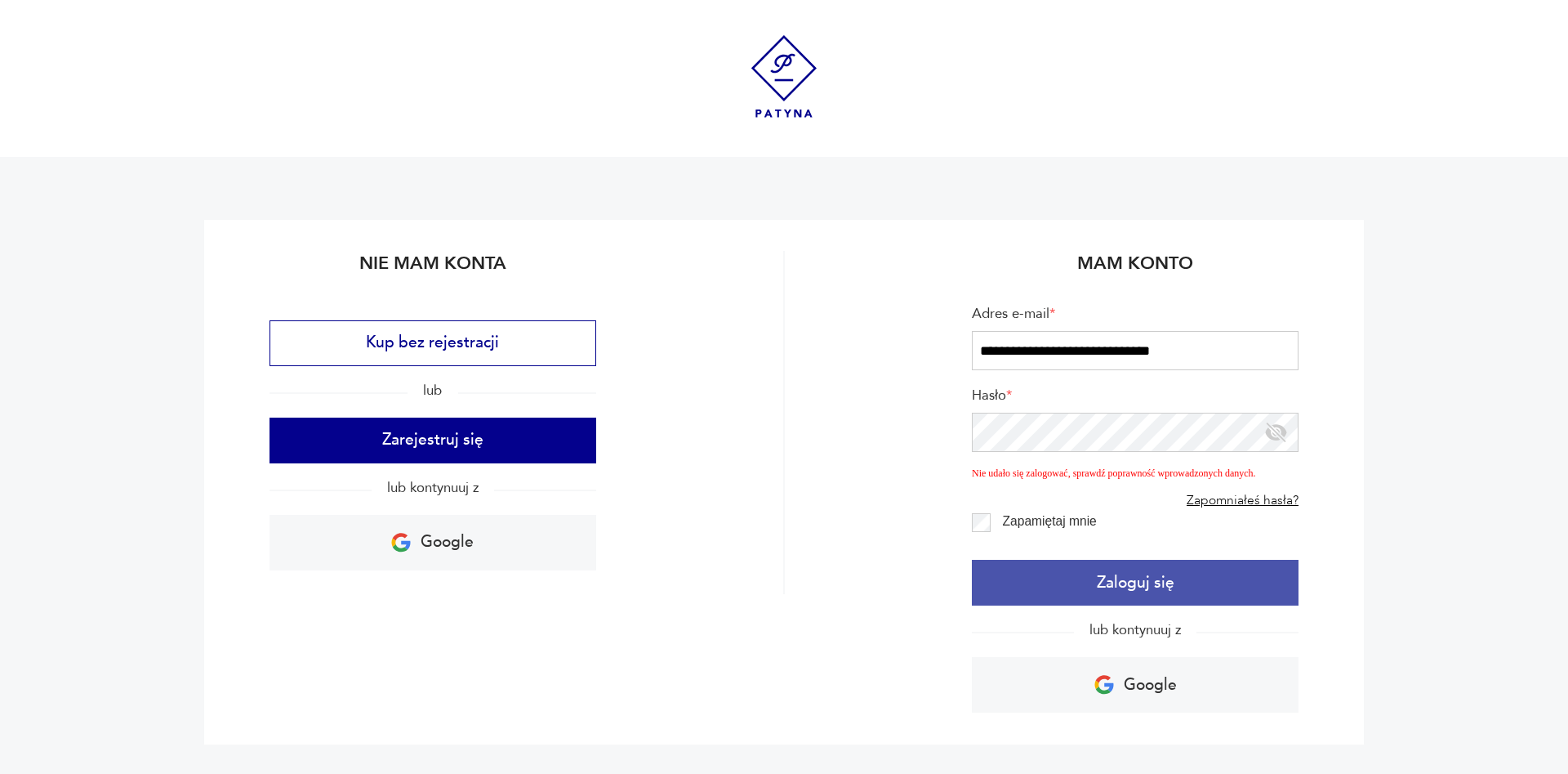
click at [1133, 588] on button "Zaloguj się" at bounding box center [1134, 582] width 326 height 45
click at [1159, 578] on button "Zaloguj się" at bounding box center [1134, 582] width 326 height 45
click at [1181, 579] on button "Zaloguj się" at bounding box center [1134, 582] width 326 height 45
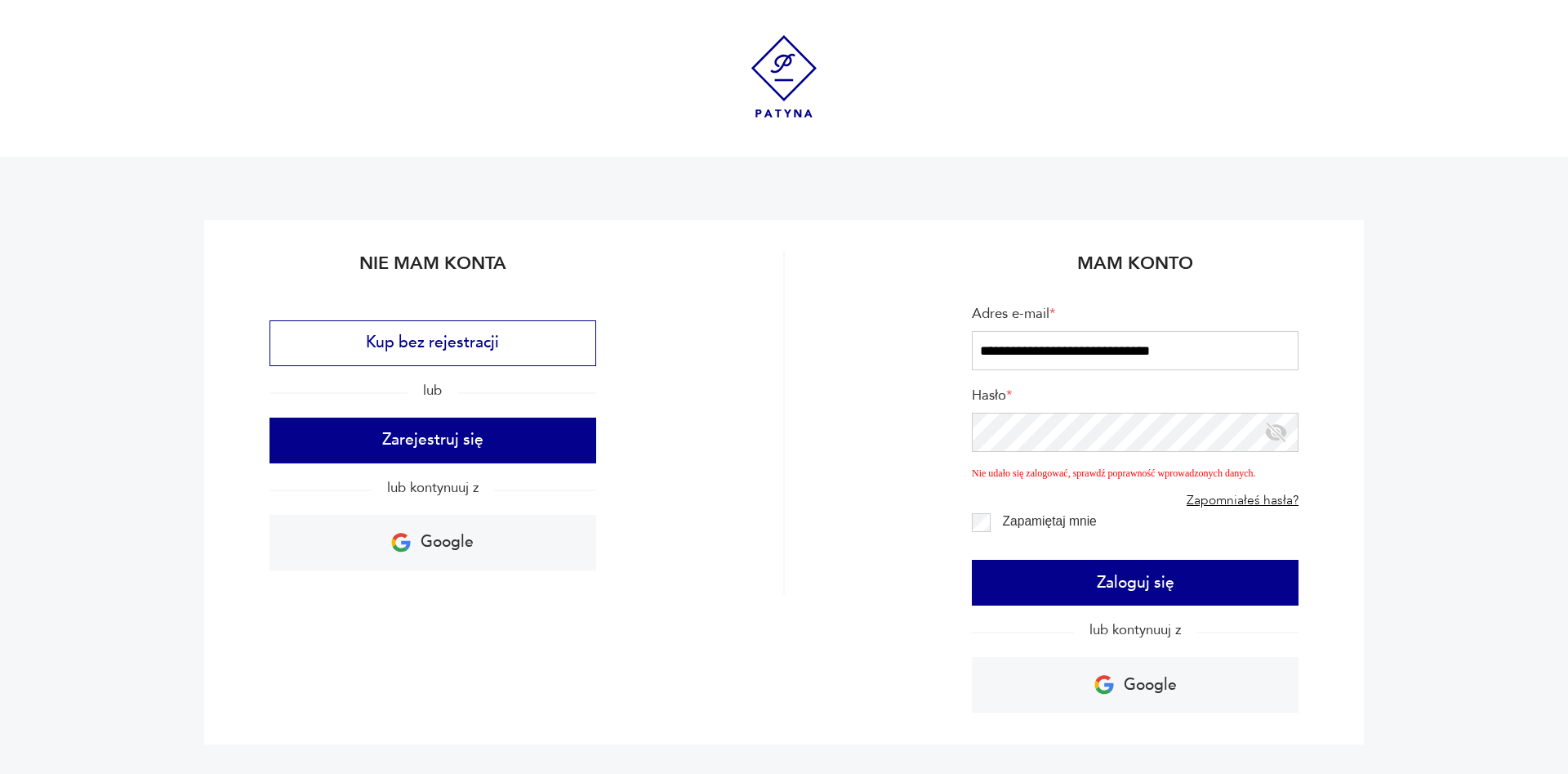
click at [1278, 428] on icon "button" at bounding box center [1275, 433] width 24 height 24
click at [1237, 501] on link "Zapomniałeś hasła?" at bounding box center [1242, 501] width 111 height 16
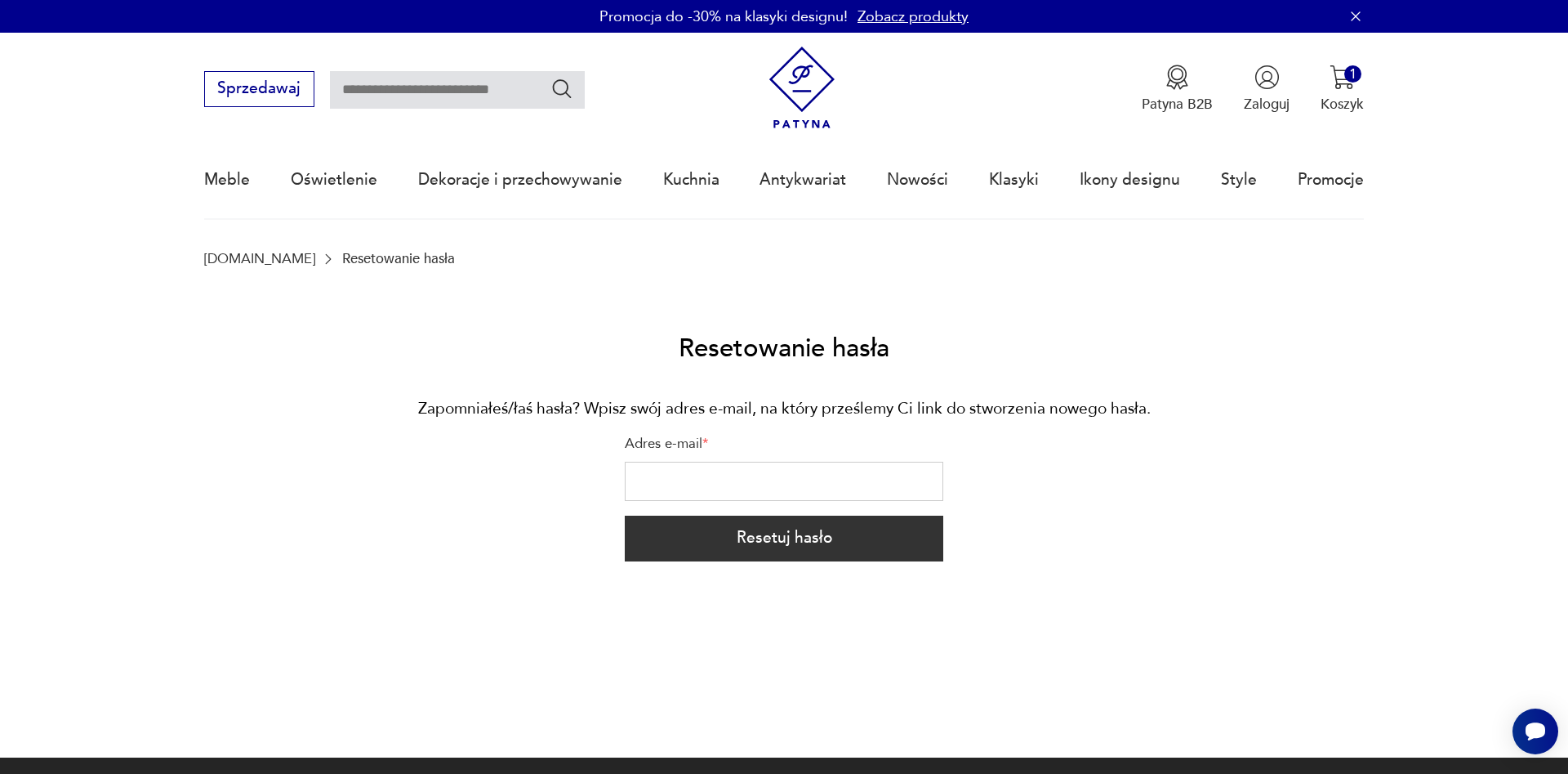
click at [728, 485] on input "Adres e-mail *" at bounding box center [784, 481] width 318 height 39
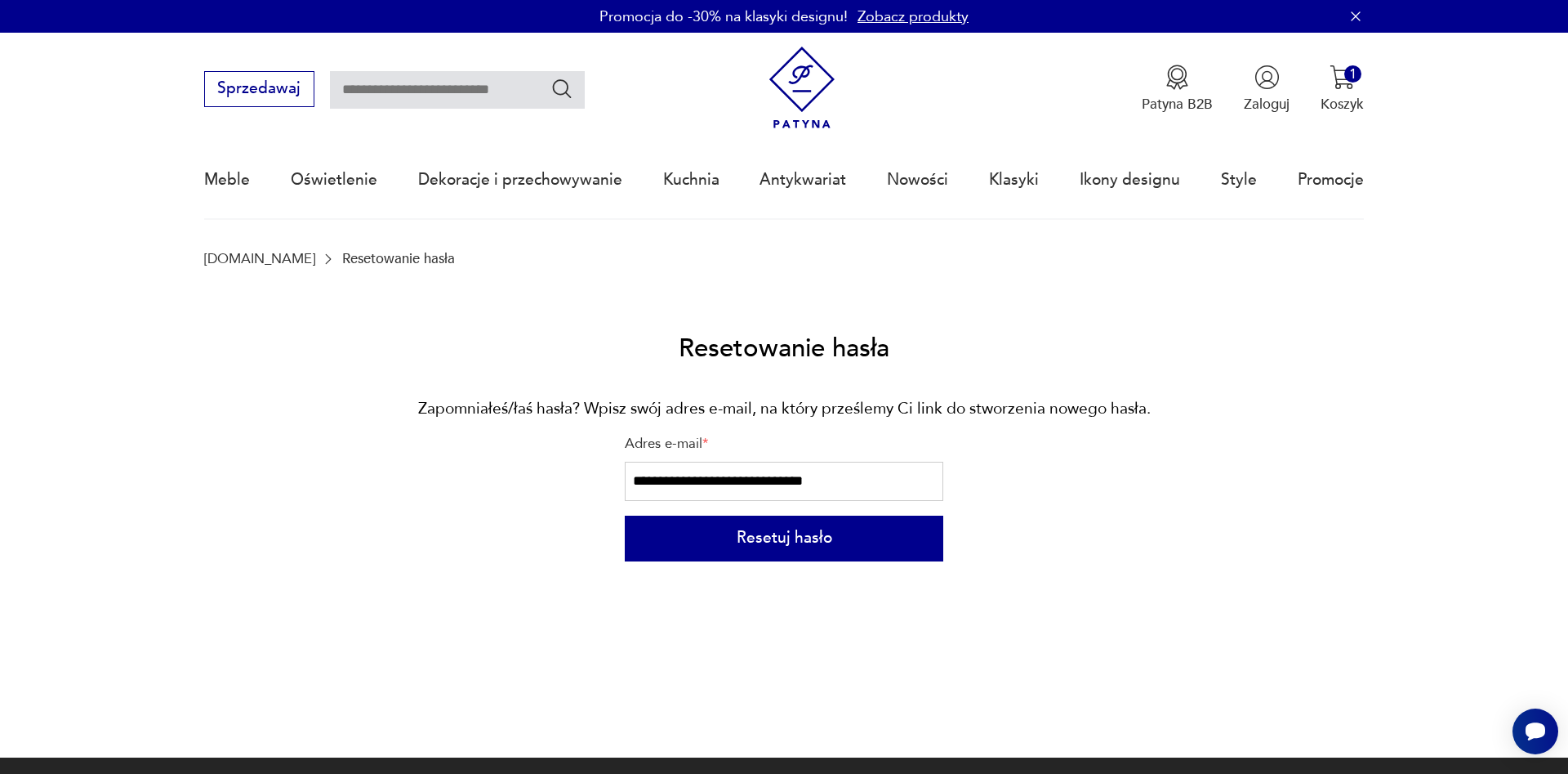
type input "**********"
click at [754, 550] on button "Resetuj hasło" at bounding box center [784, 538] width 318 height 45
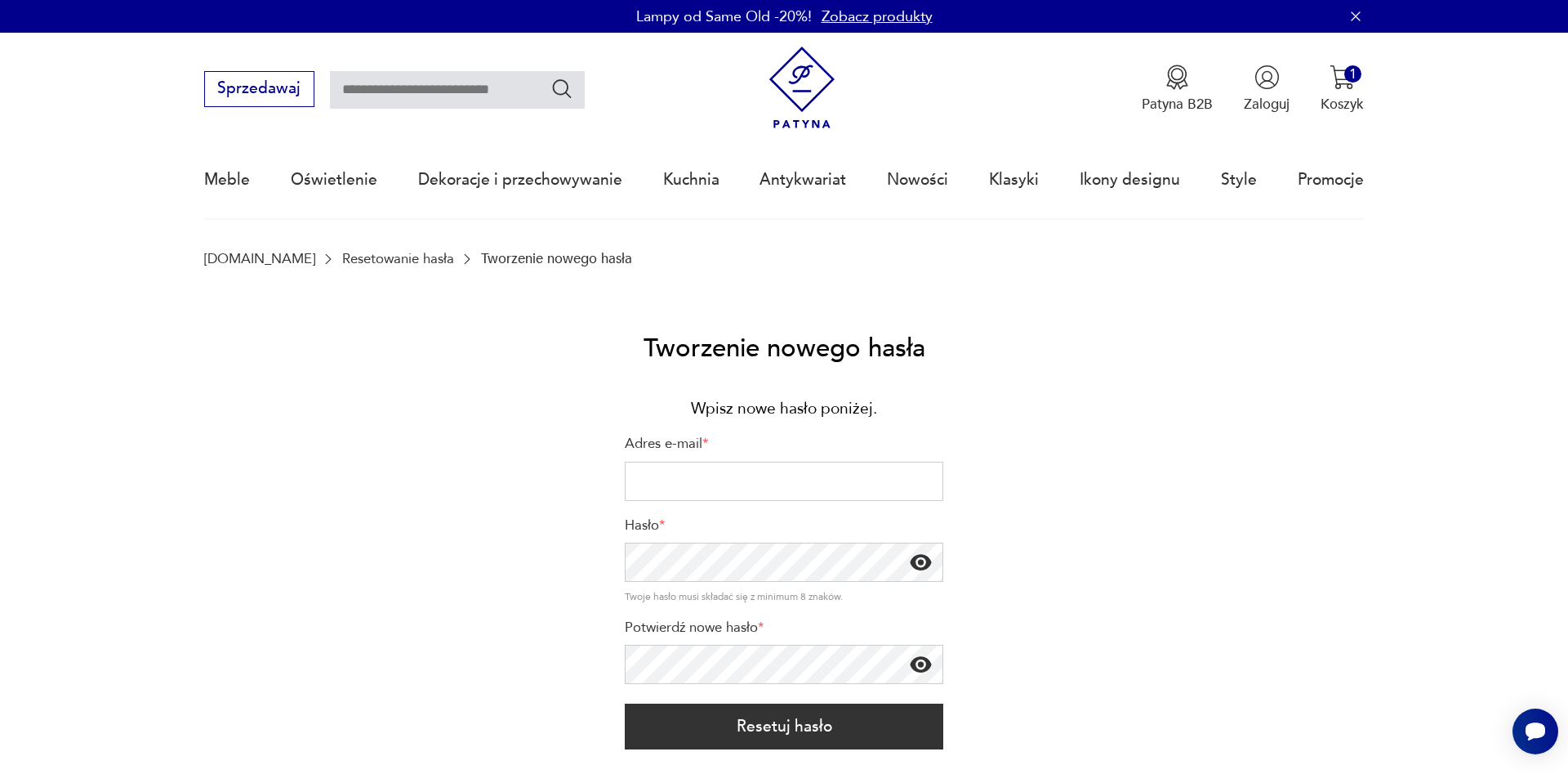
click at [707, 475] on input "Adres e-mail *" at bounding box center [784, 481] width 318 height 39
type input "**********"
click at [914, 553] on icon "button" at bounding box center [920, 562] width 24 height 24
click at [925, 668] on icon "button" at bounding box center [920, 665] width 24 height 24
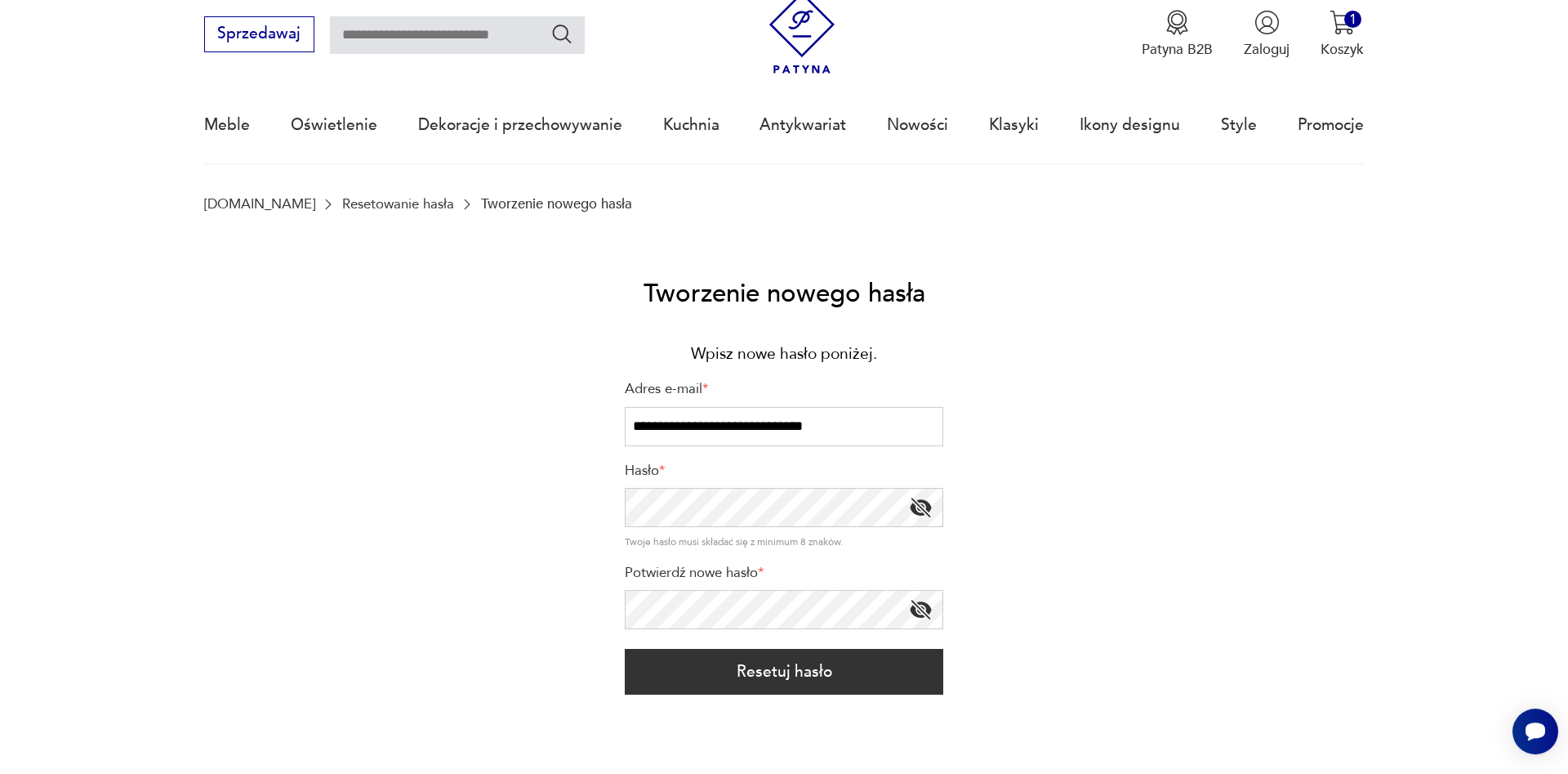
scroll to position [83, 0]
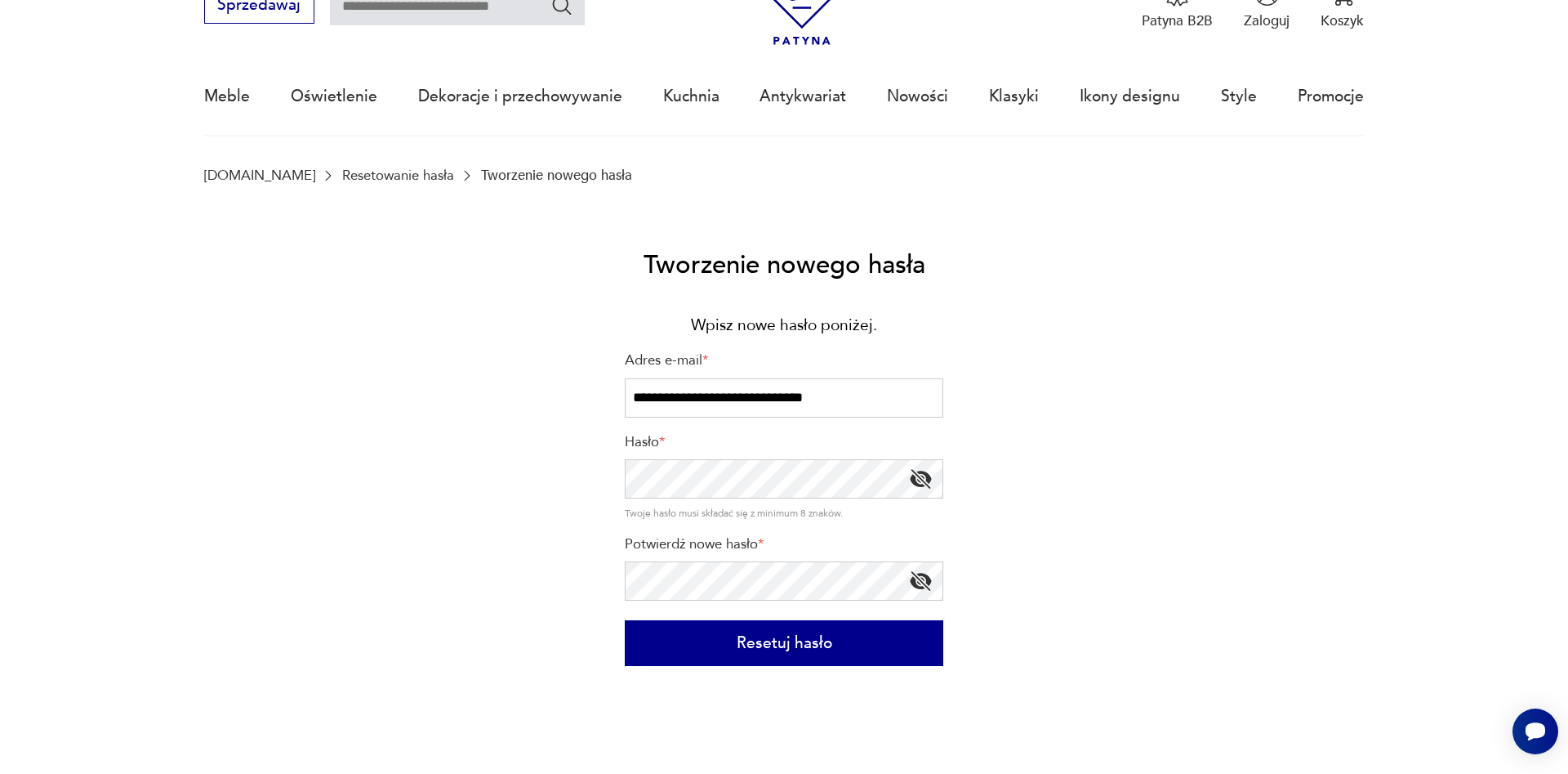
click at [822, 649] on button "Resetuj hasło" at bounding box center [784, 643] width 318 height 45
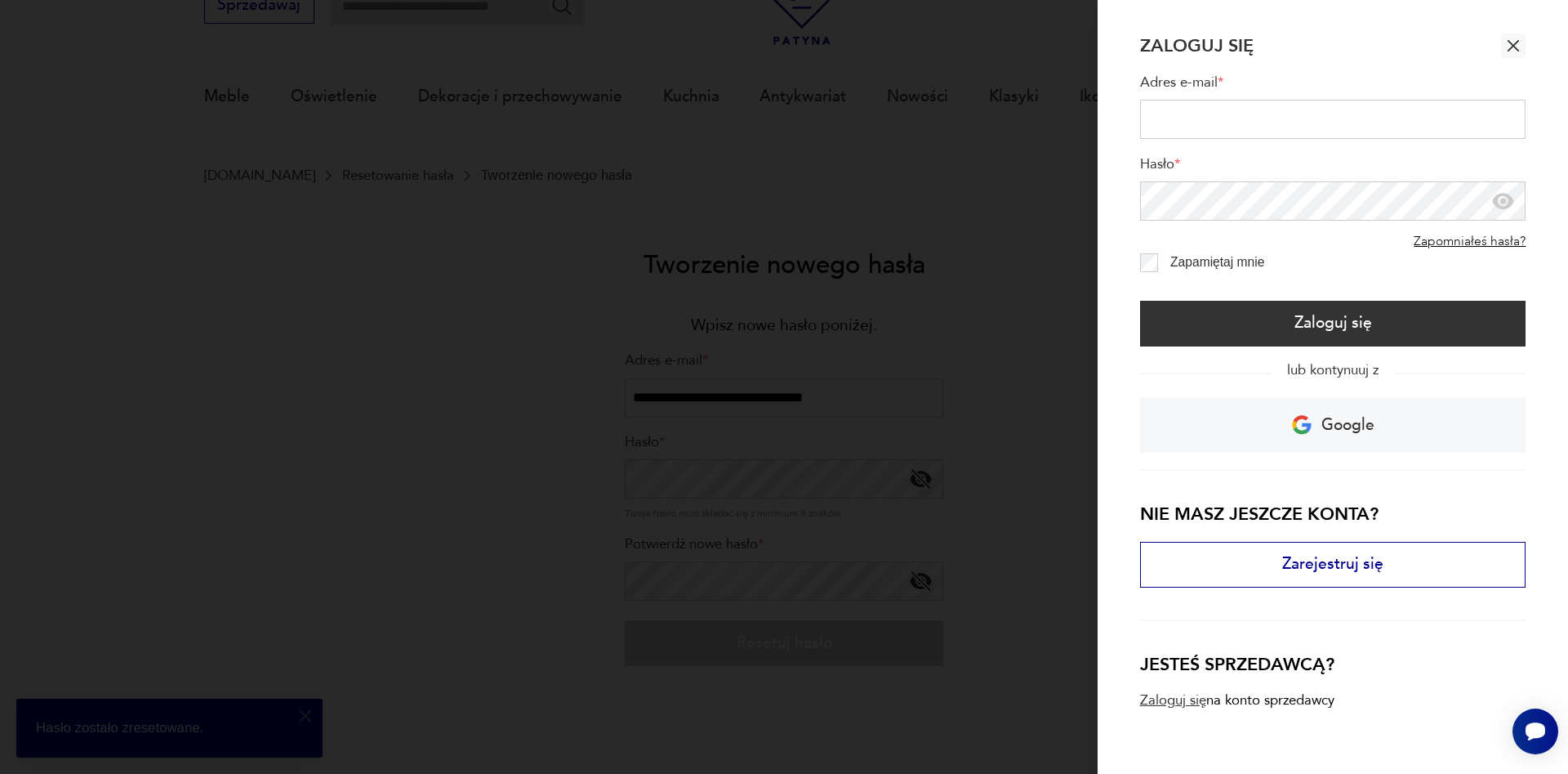
click at [1213, 114] on input "Adres e-mail *" at bounding box center [1332, 119] width 386 height 39
type input "**********"
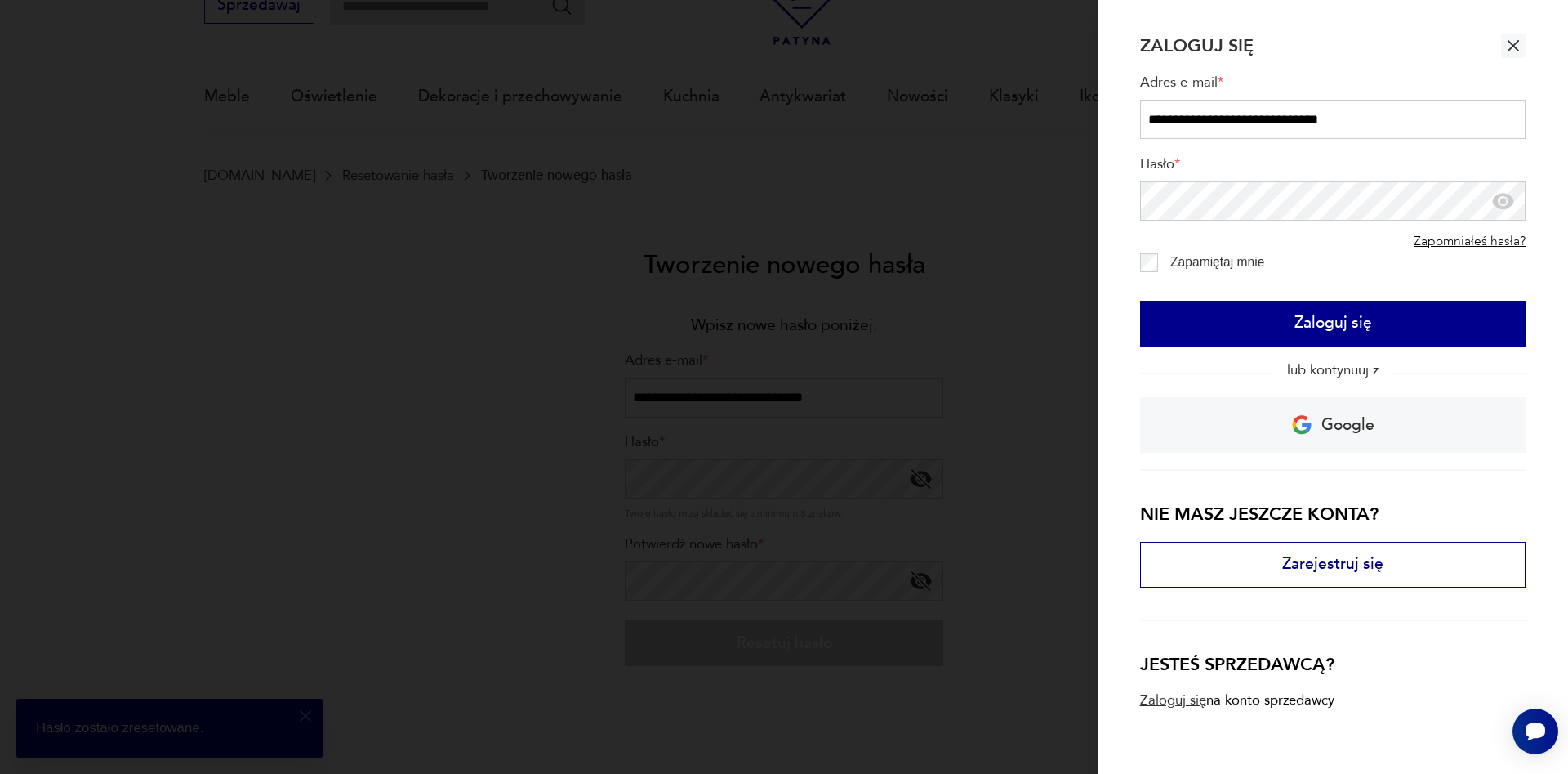
click at [1384, 318] on button "Zaloguj się" at bounding box center [1332, 323] width 386 height 45
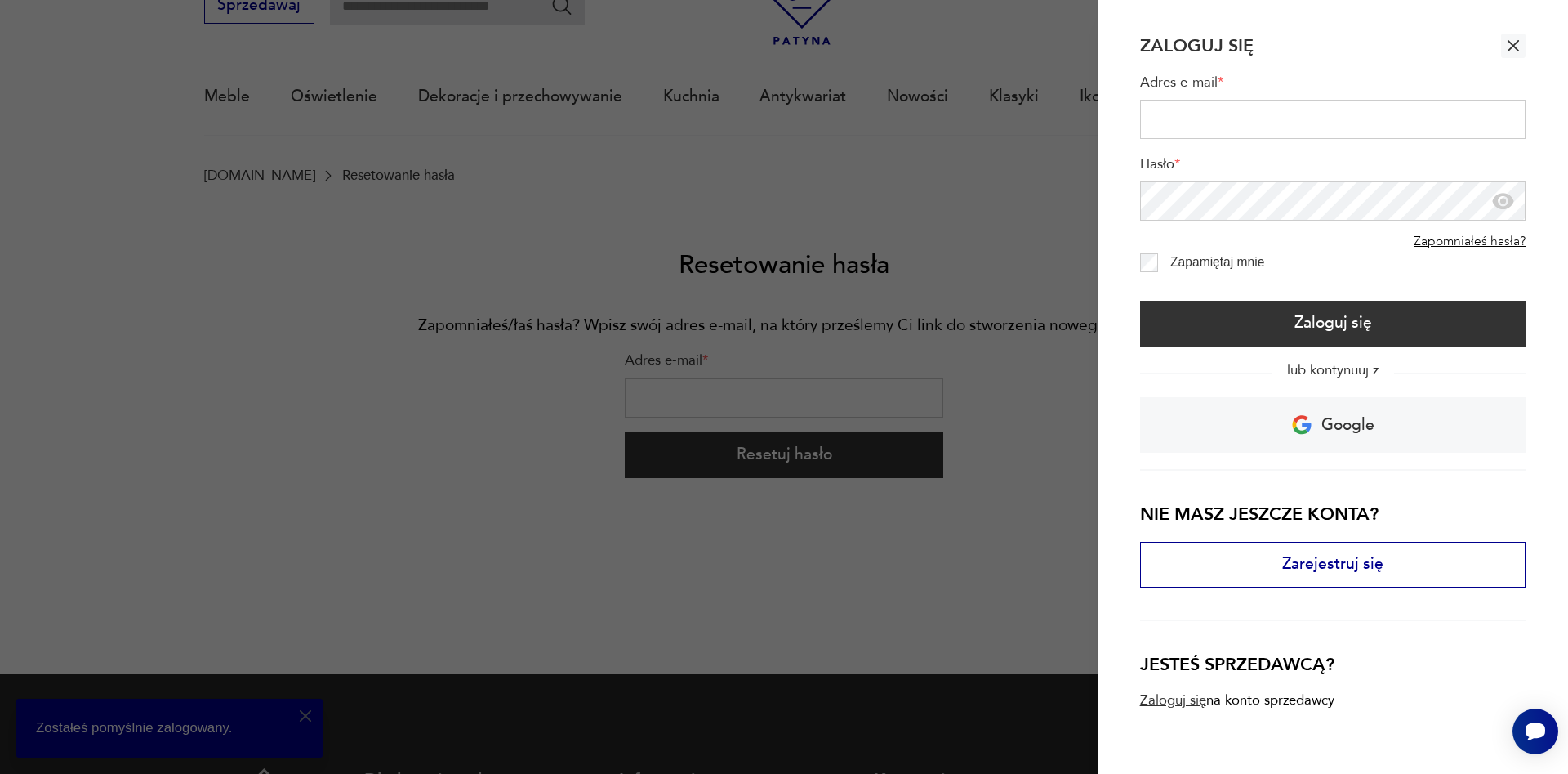
click at [1261, 117] on input "Adres e-mail *" at bounding box center [1332, 119] width 386 height 39
type input "**********"
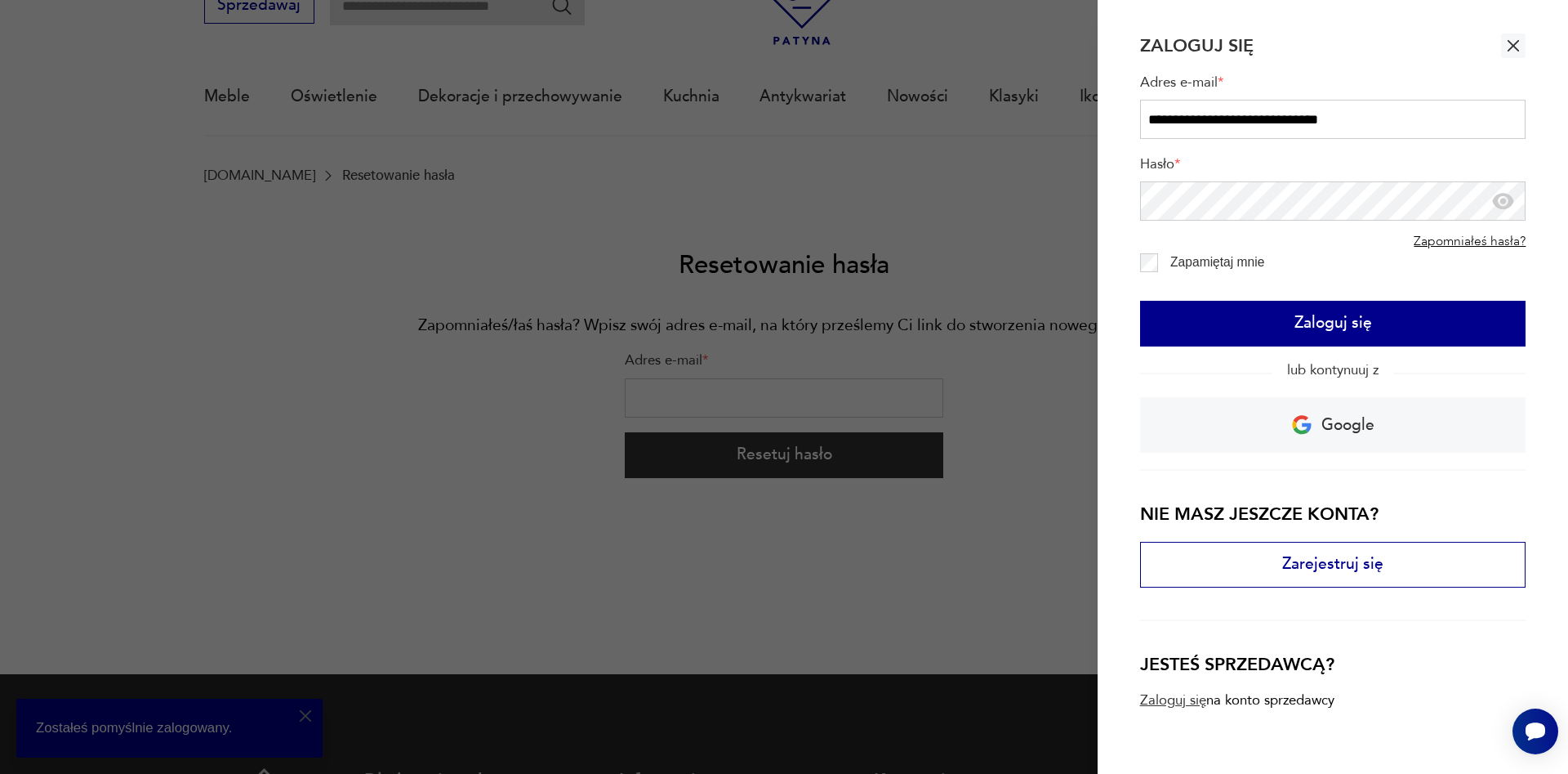
click at [1287, 331] on button "Zaloguj się" at bounding box center [1332, 323] width 386 height 45
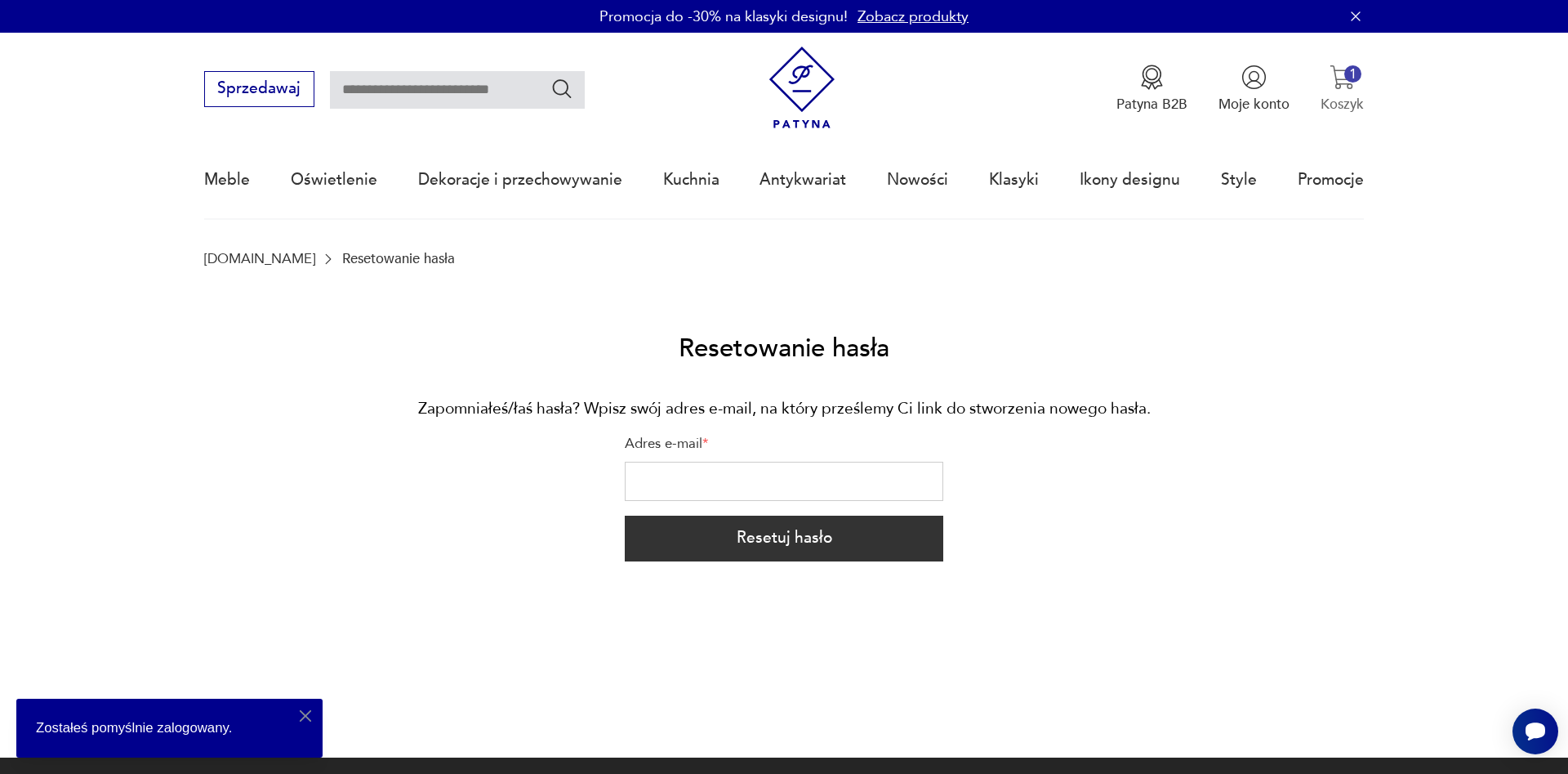
click at [1332, 95] on button "1 Koszyk" at bounding box center [1342, 89] width 43 height 49
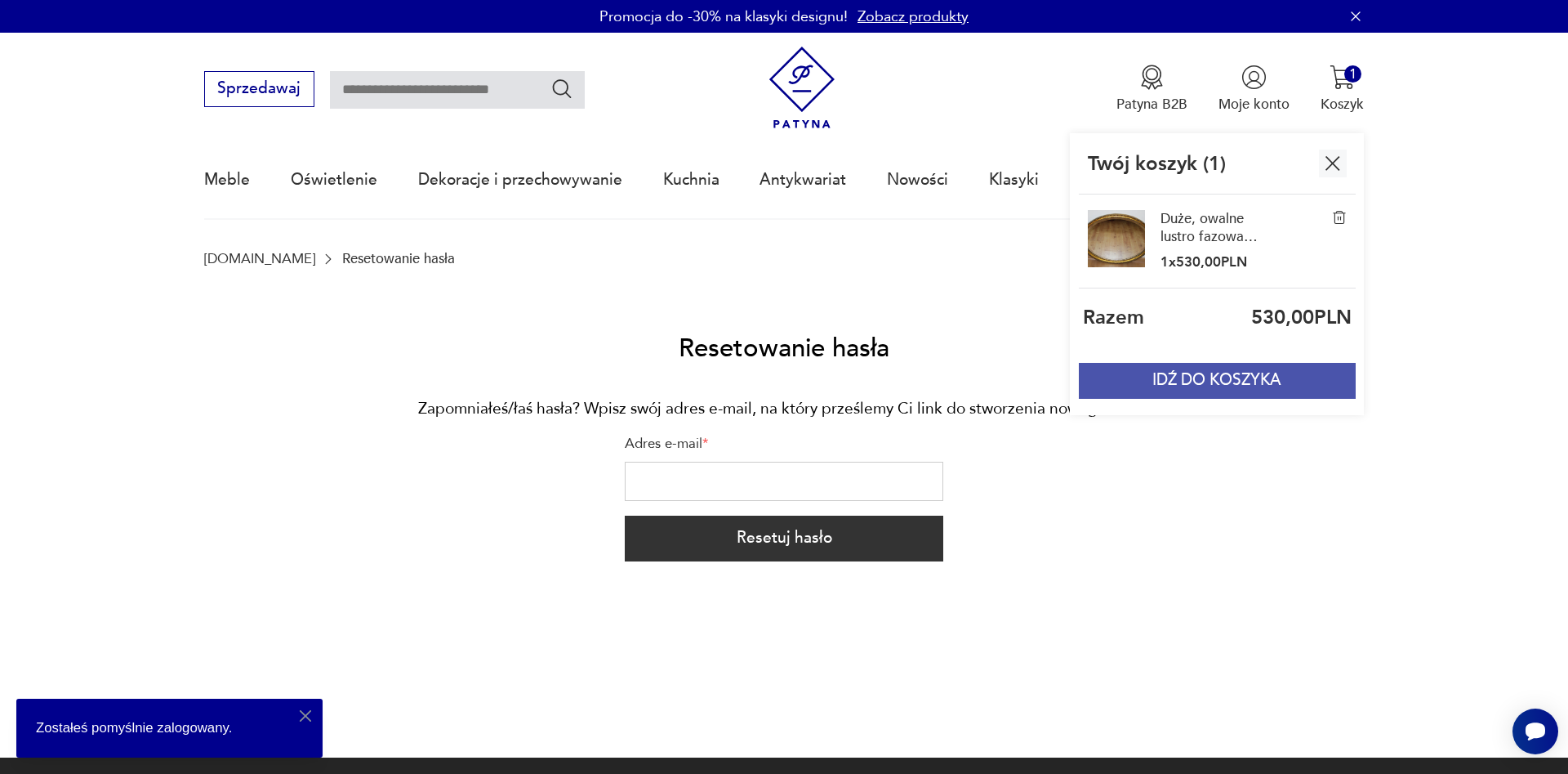
click at [1236, 381] on button "IDŹ DO KOSZYKA" at bounding box center [1216, 381] width 276 height 35
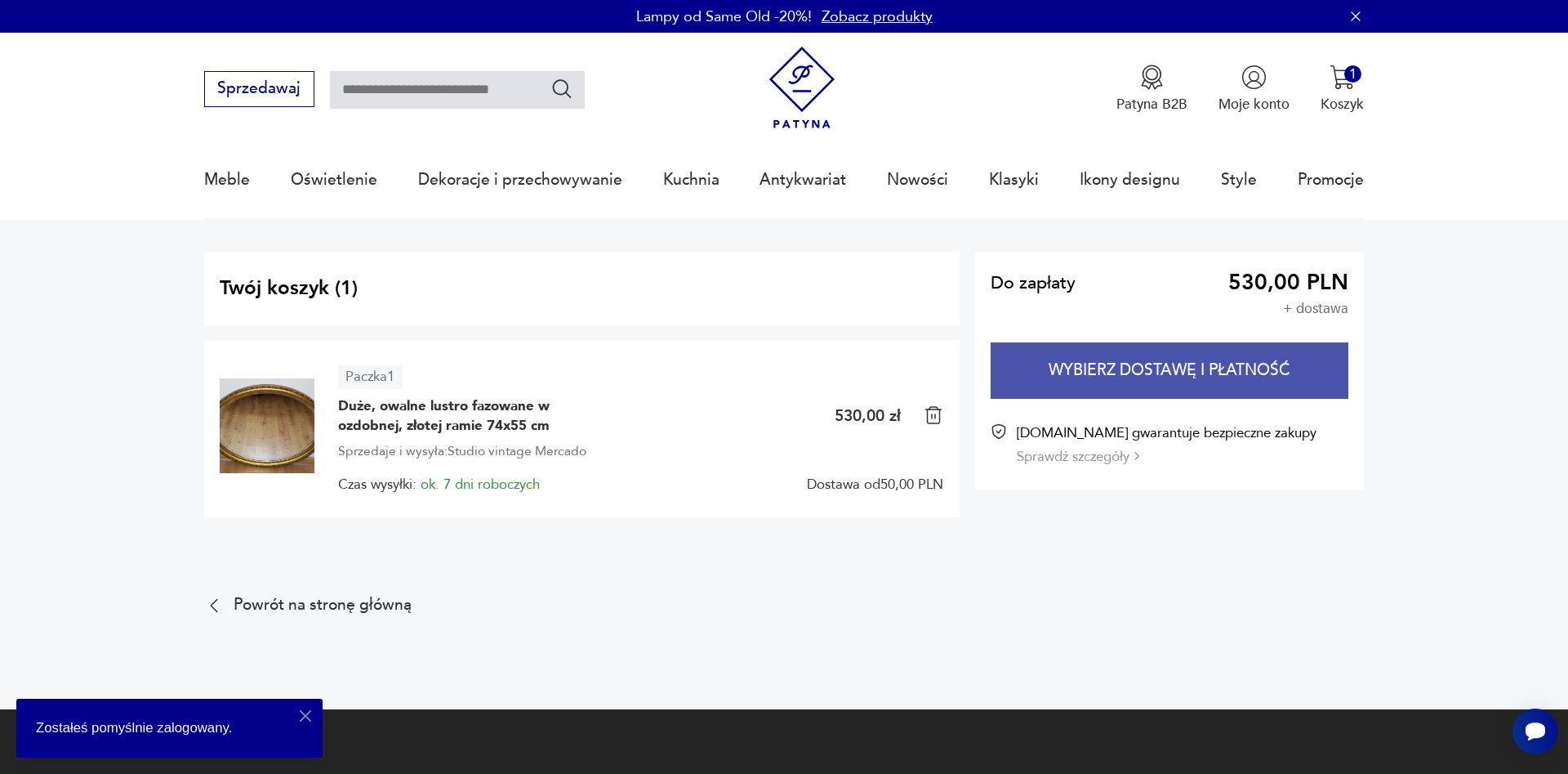
click at [1206, 371] on button "Wybierz dostawę i płatność" at bounding box center [1169, 370] width 358 height 56
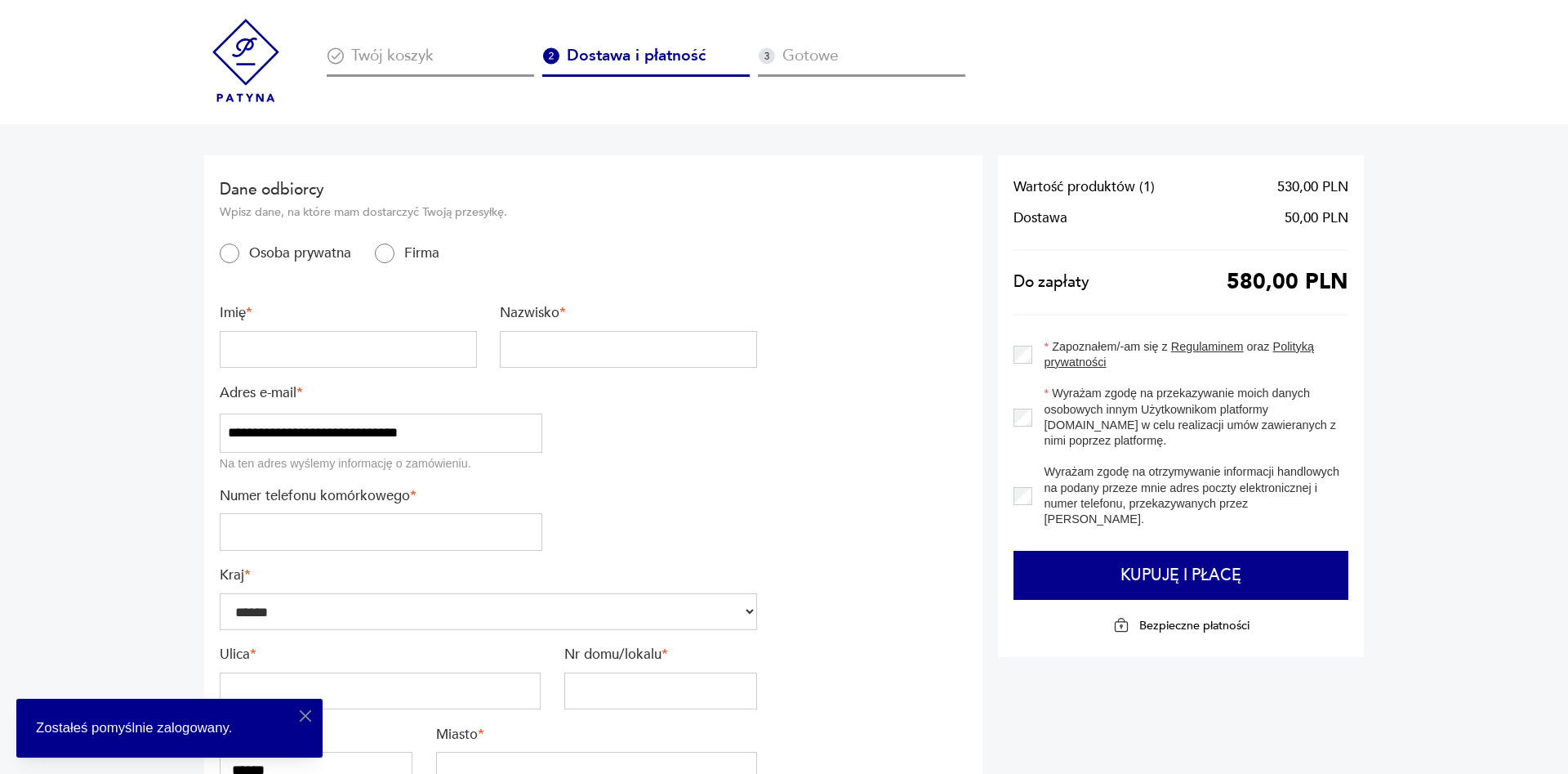
click at [408, 340] on input "text" at bounding box center [348, 350] width 257 height 37
type input "**********"
type input "*********"
type input "**********"
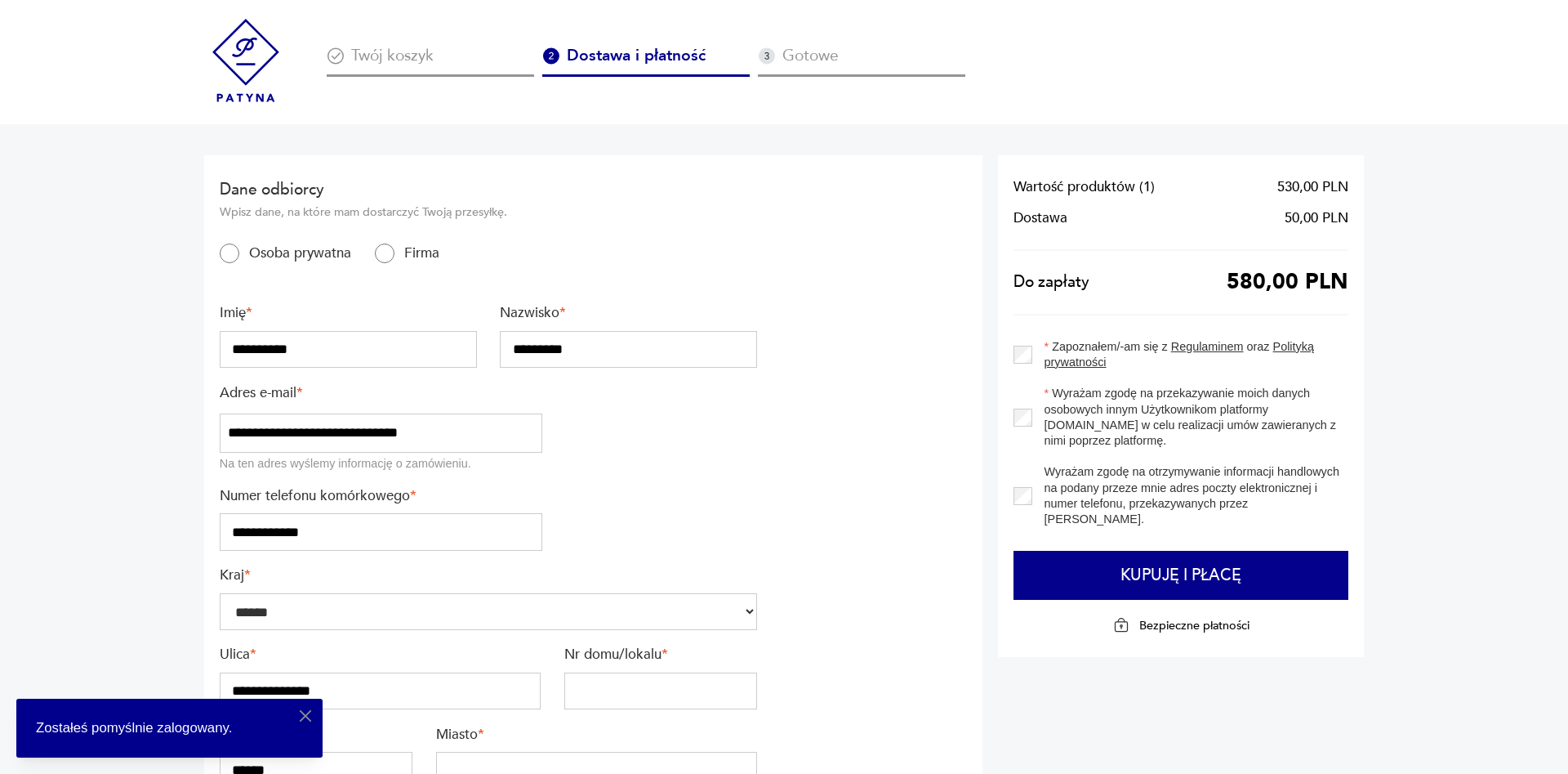
type input "******"
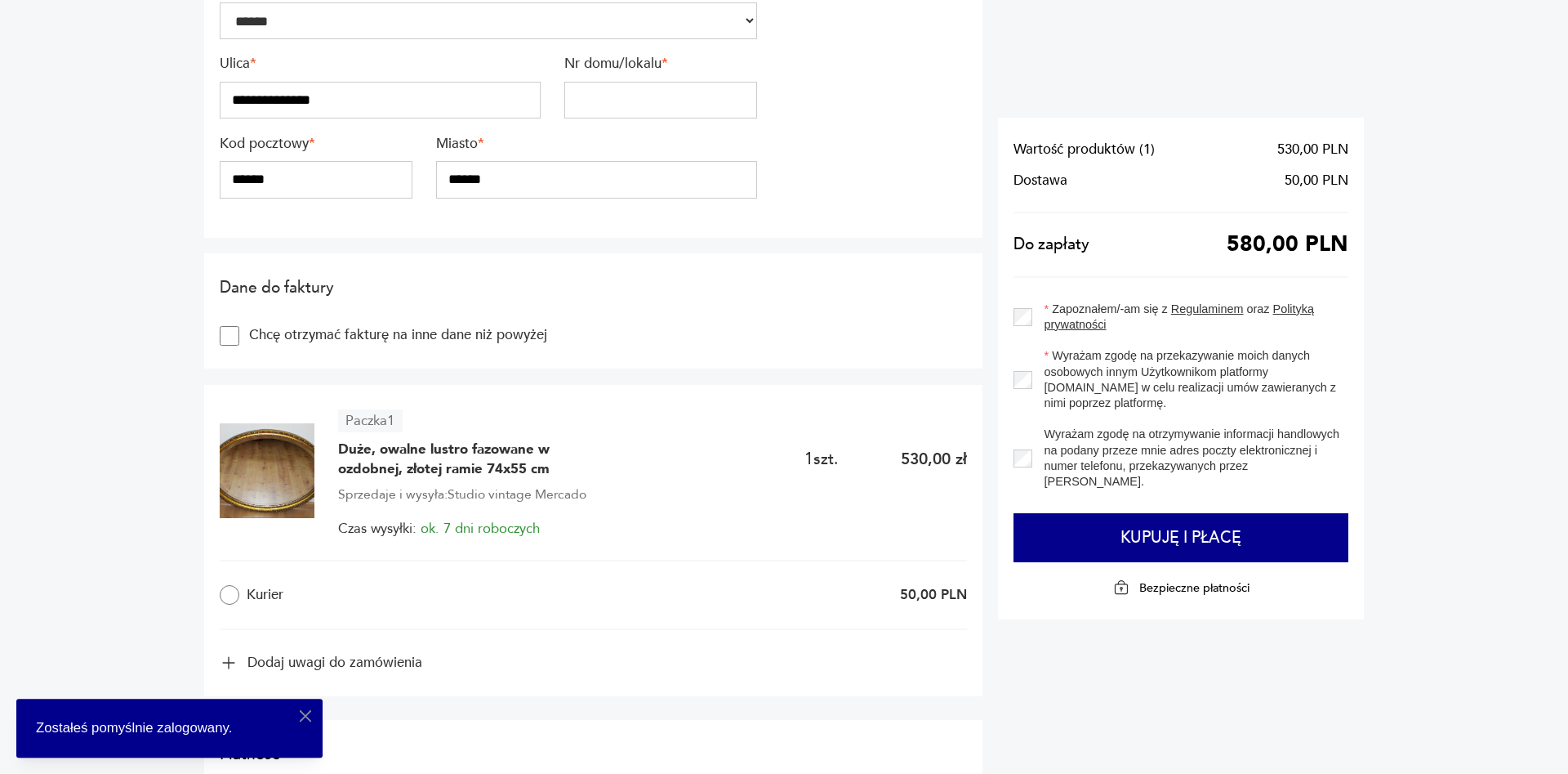
scroll to position [583, 0]
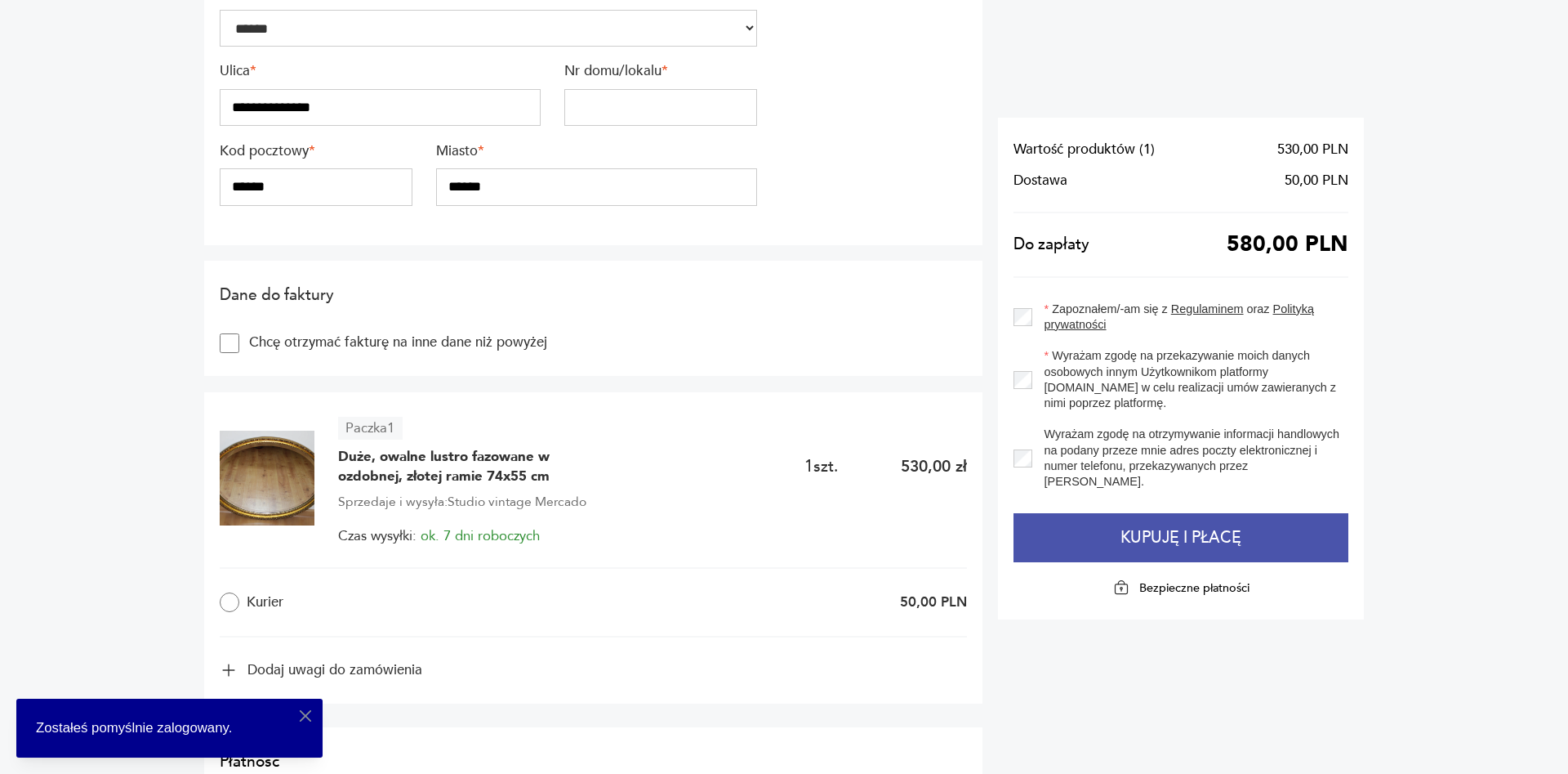
click at [1207, 517] on button "Kupuję i płacę" at bounding box center [1181, 537] width 335 height 49
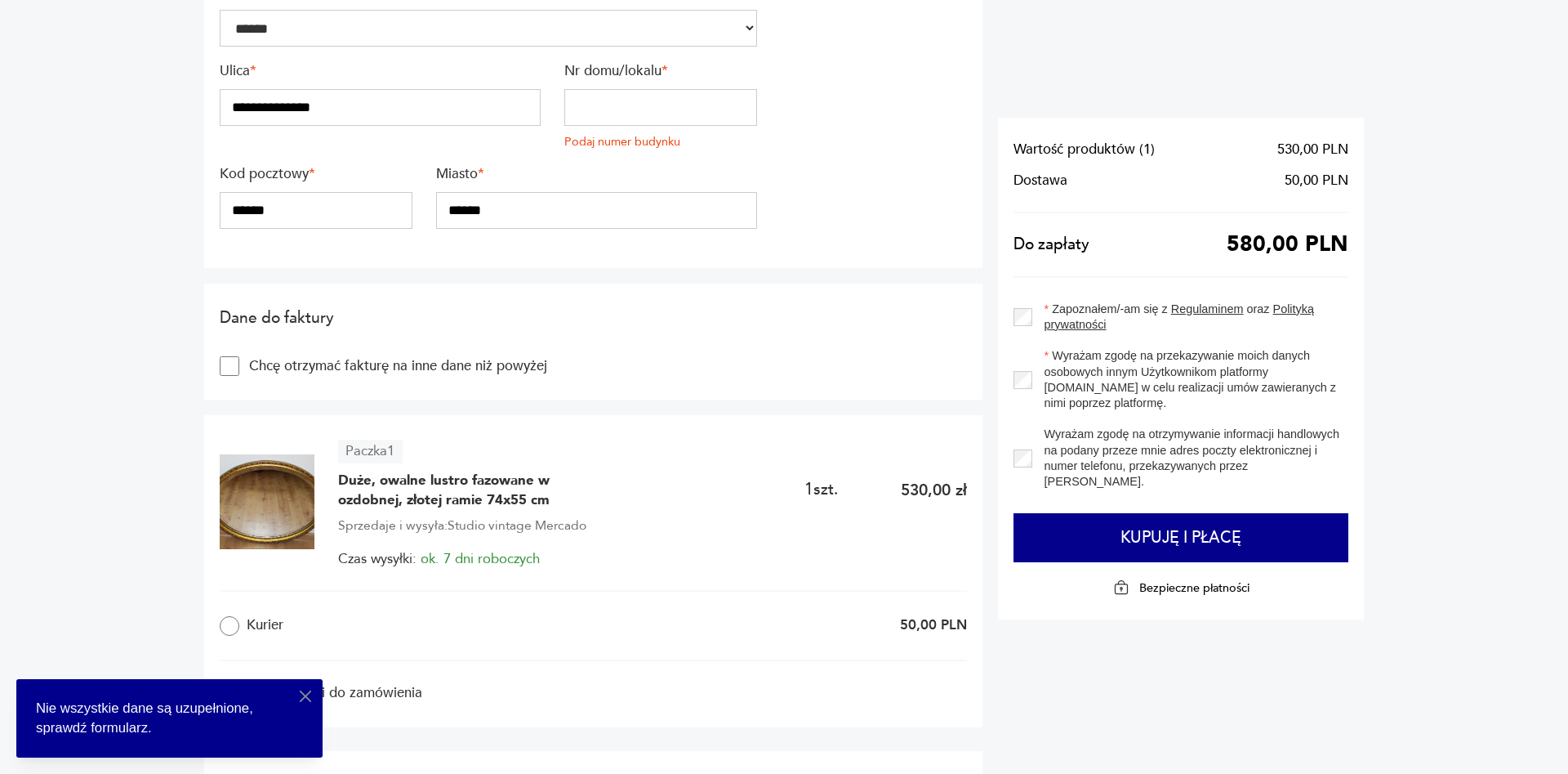
click at [649, 109] on input "text" at bounding box center [660, 107] width 193 height 37
type input "*"
click at [493, 110] on input "**********" at bounding box center [380, 107] width 321 height 37
type input "*********"
click at [571, 107] on input "*" at bounding box center [660, 107] width 193 height 37
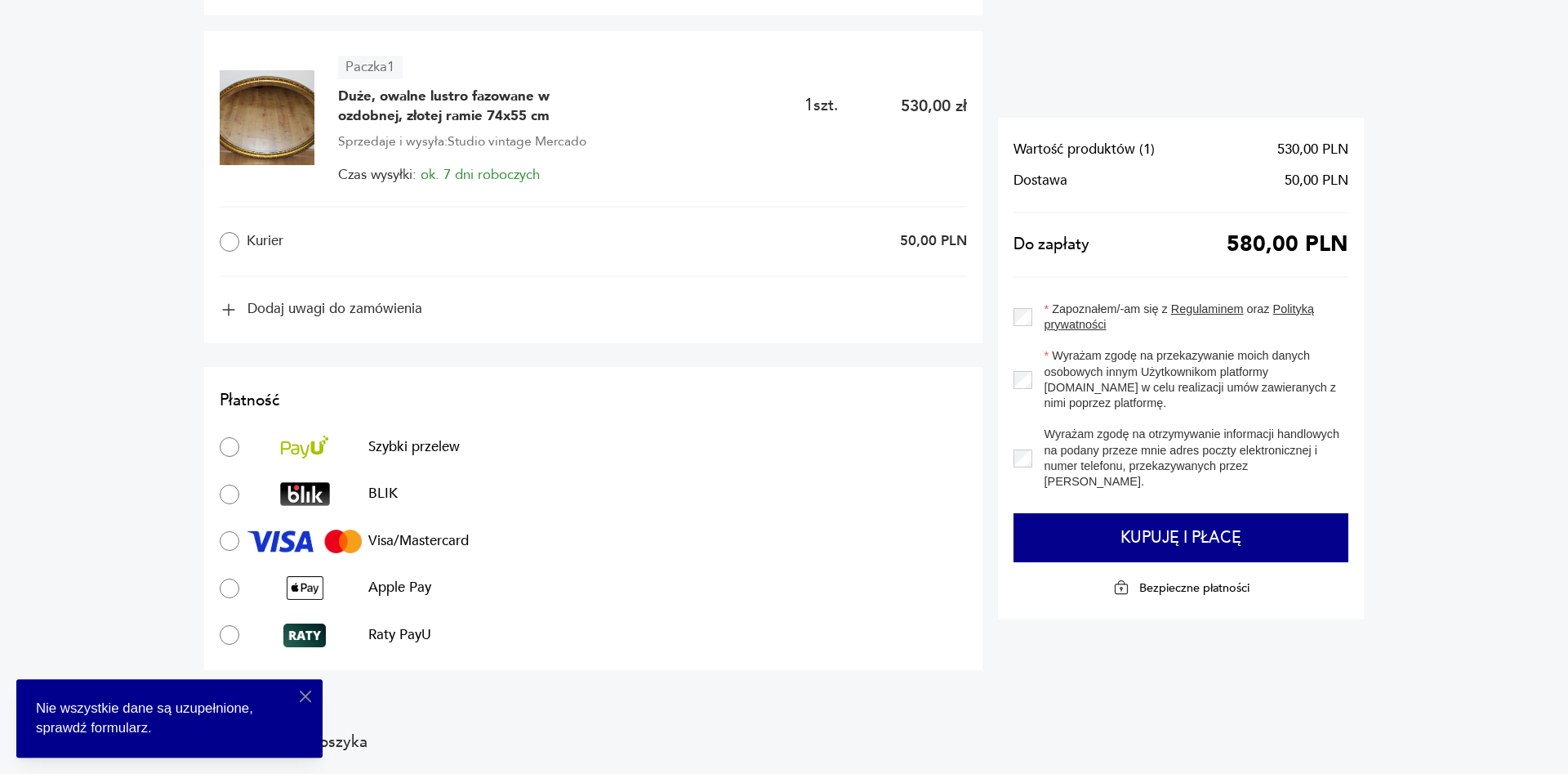
scroll to position [1083, 0]
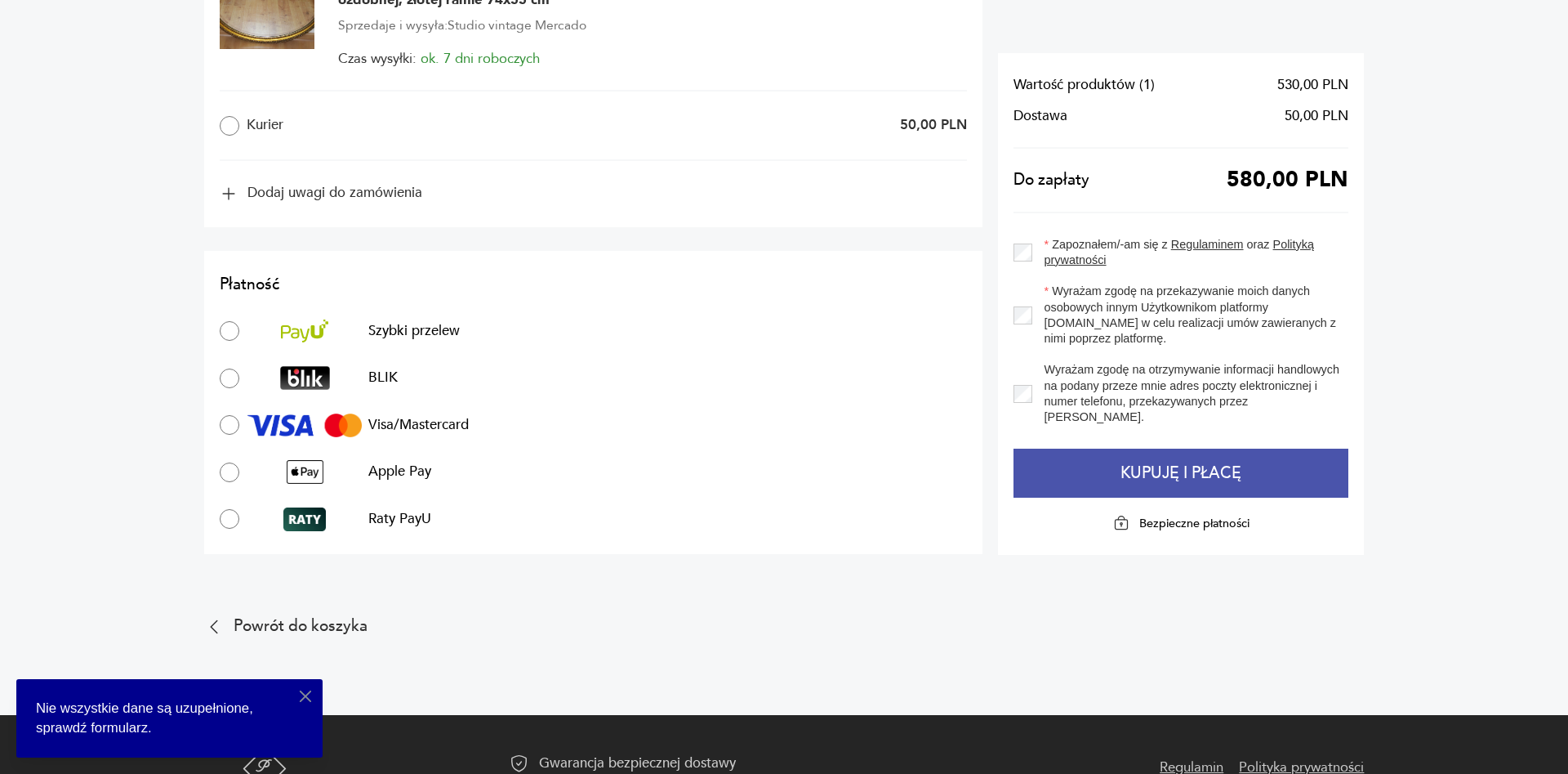
type input "****"
click at [1117, 470] on button "Kupuję i płacę" at bounding box center [1181, 473] width 335 height 49
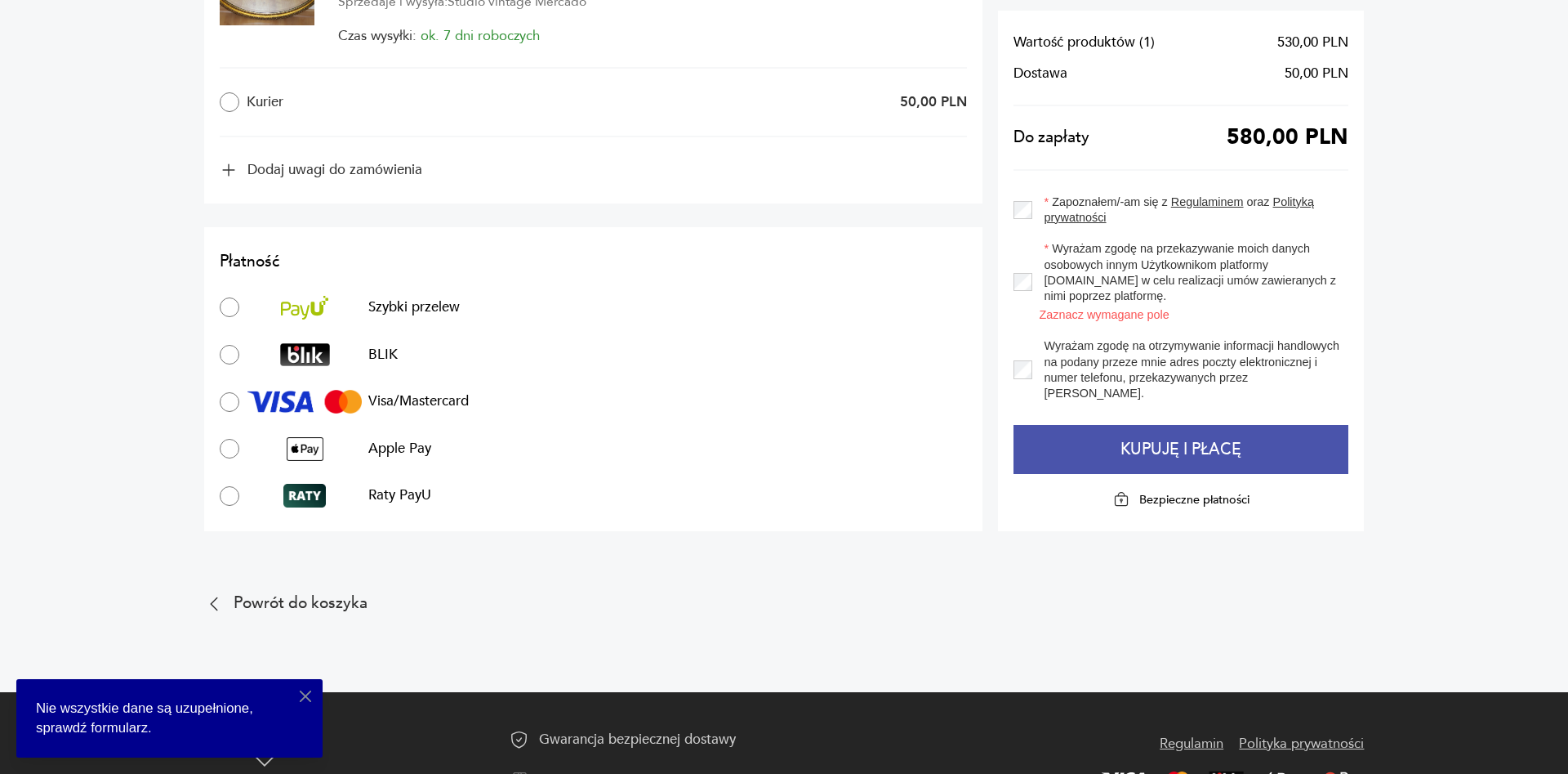
scroll to position [1059, 0]
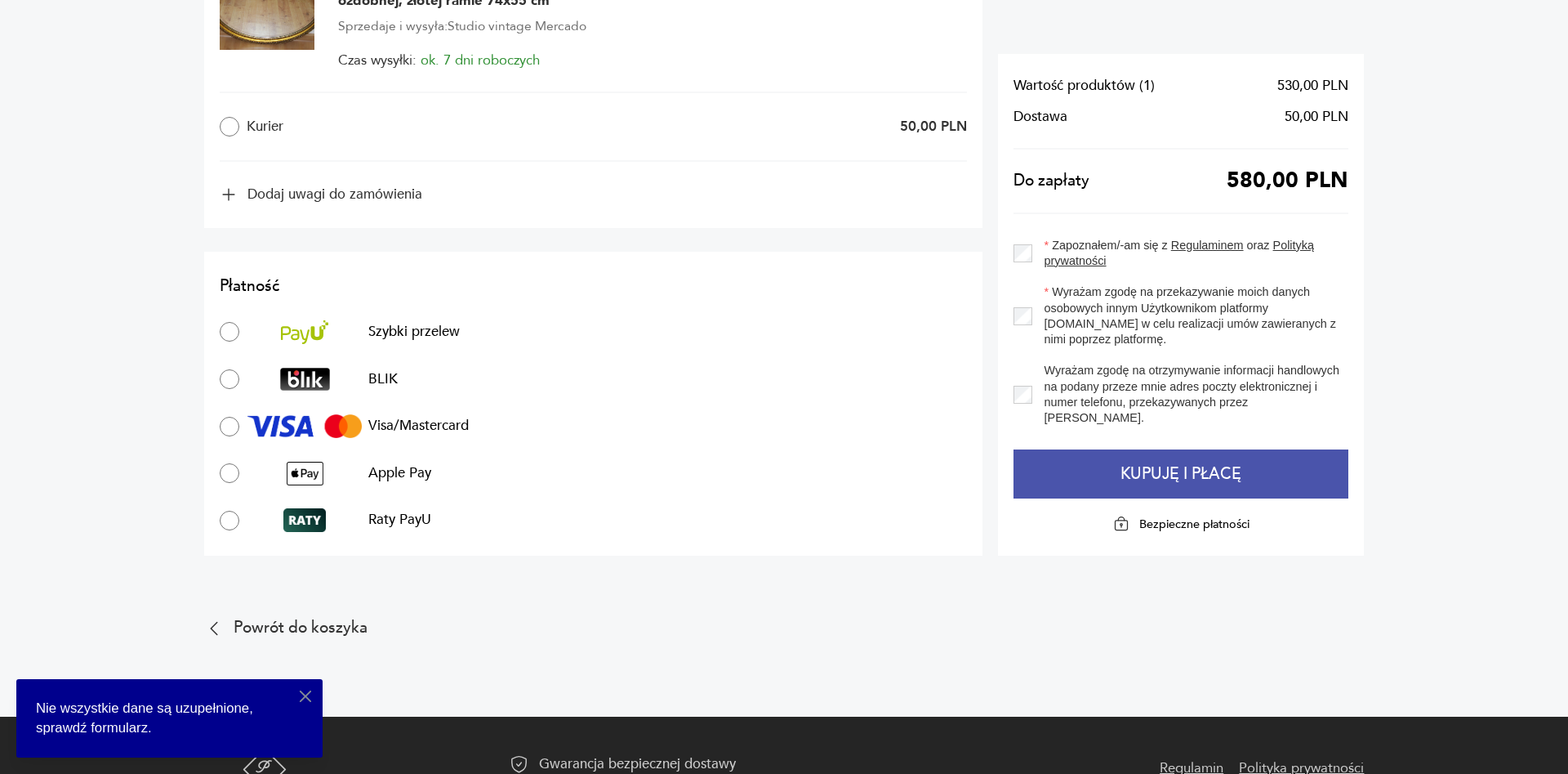
click at [1125, 478] on button "Kupuję i płacę" at bounding box center [1181, 474] width 335 height 49
